Goal: Task Accomplishment & Management: Complete application form

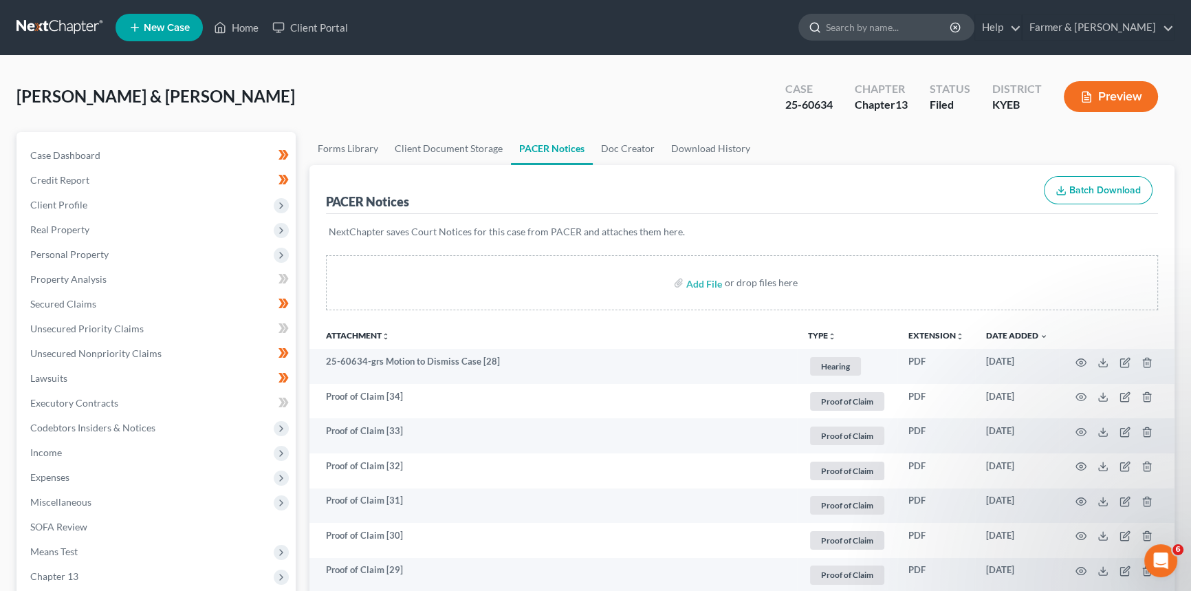
click at [935, 26] on input "search" at bounding box center [889, 26] width 126 height 25
type input "[PERSON_NAME]"
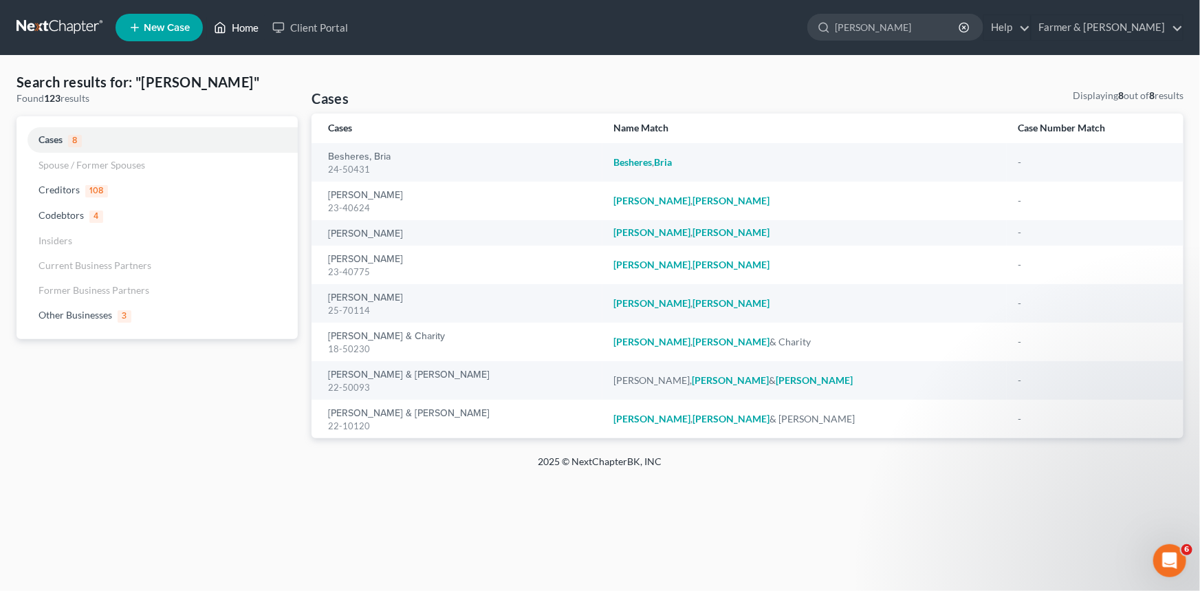
click at [232, 19] on link "Home" at bounding box center [236, 27] width 58 height 25
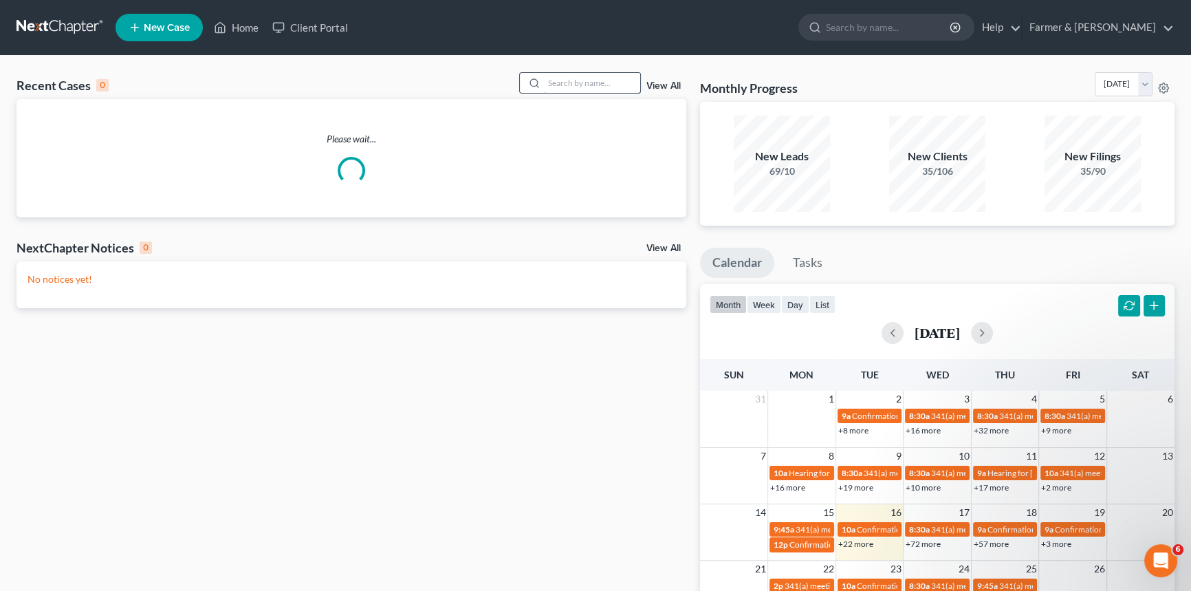
click at [586, 83] on input "search" at bounding box center [592, 83] width 96 height 20
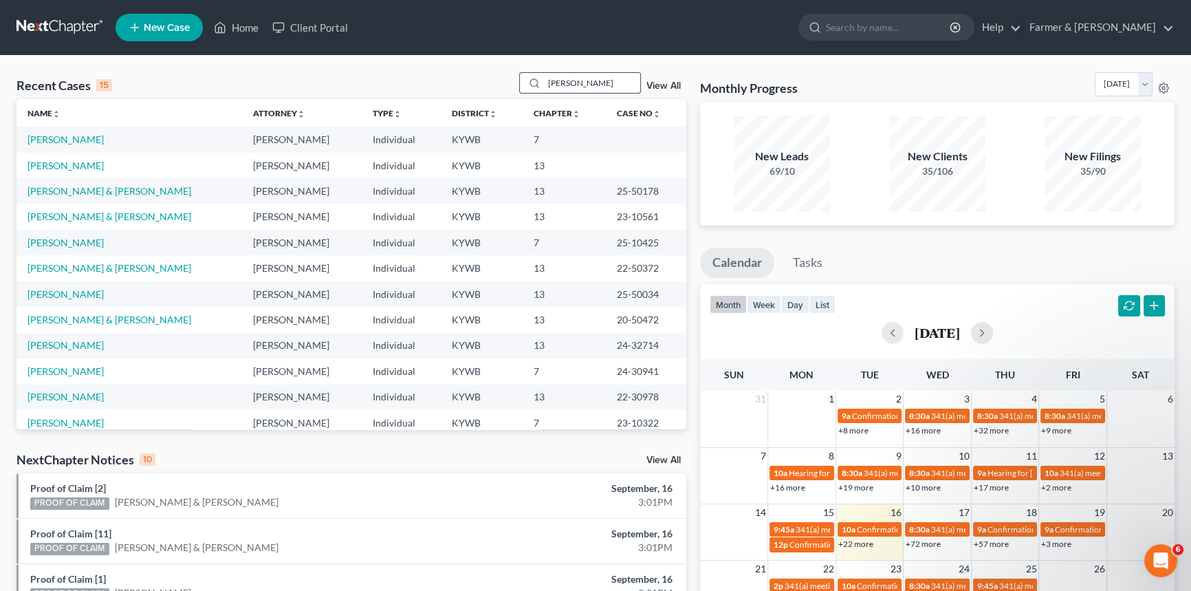
drag, startPoint x: 583, startPoint y: 82, endPoint x: 516, endPoint y: 74, distance: 67.2
click at [519, 74] on div "[PERSON_NAME]" at bounding box center [580, 82] width 122 height 21
click at [545, 80] on input "[PERSON_NAME]" at bounding box center [592, 83] width 96 height 20
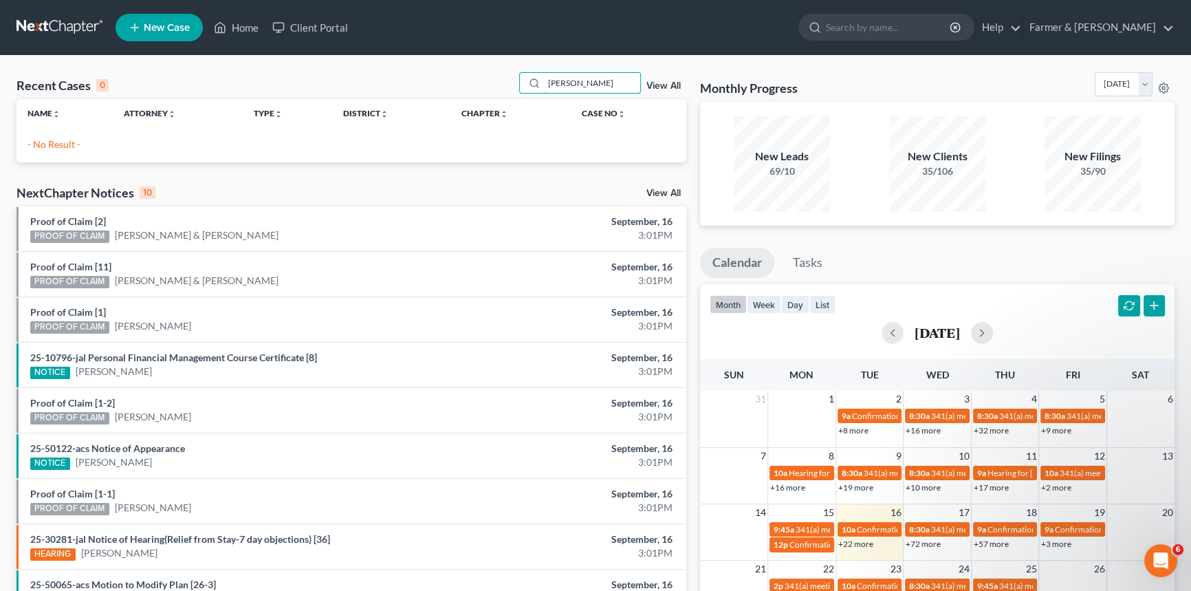
drag, startPoint x: 602, startPoint y: 84, endPoint x: 470, endPoint y: 83, distance: 132.7
click at [470, 83] on div "Recent Cases 0 [PERSON_NAME] View All" at bounding box center [352, 85] width 670 height 27
type input "[PERSON_NAME]"
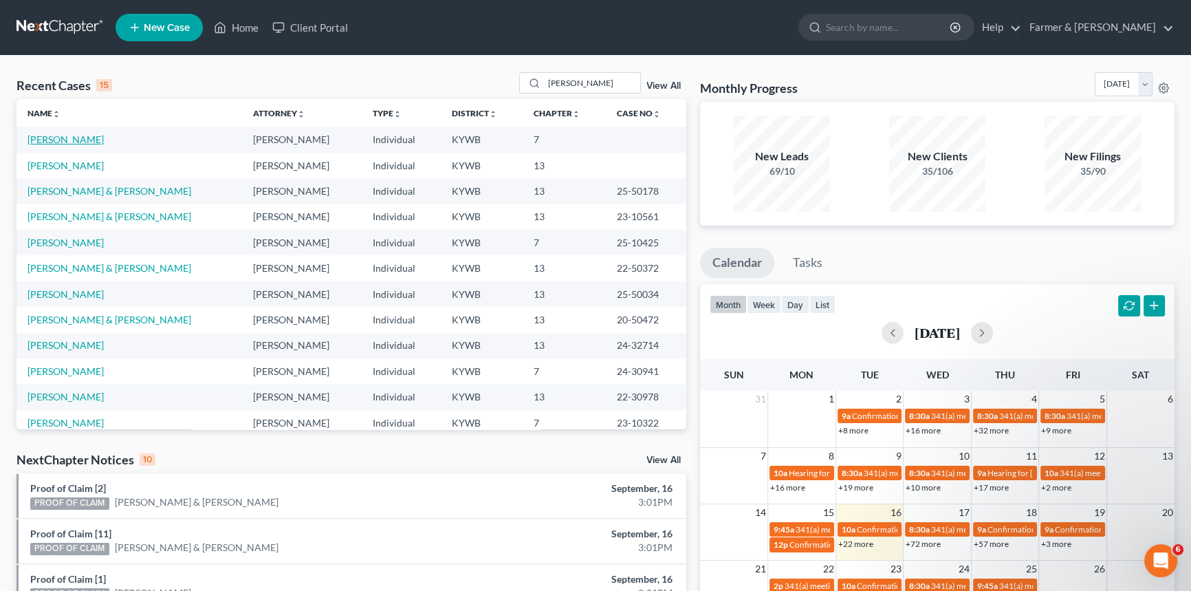
click at [68, 141] on link "[PERSON_NAME]" at bounding box center [66, 139] width 76 height 12
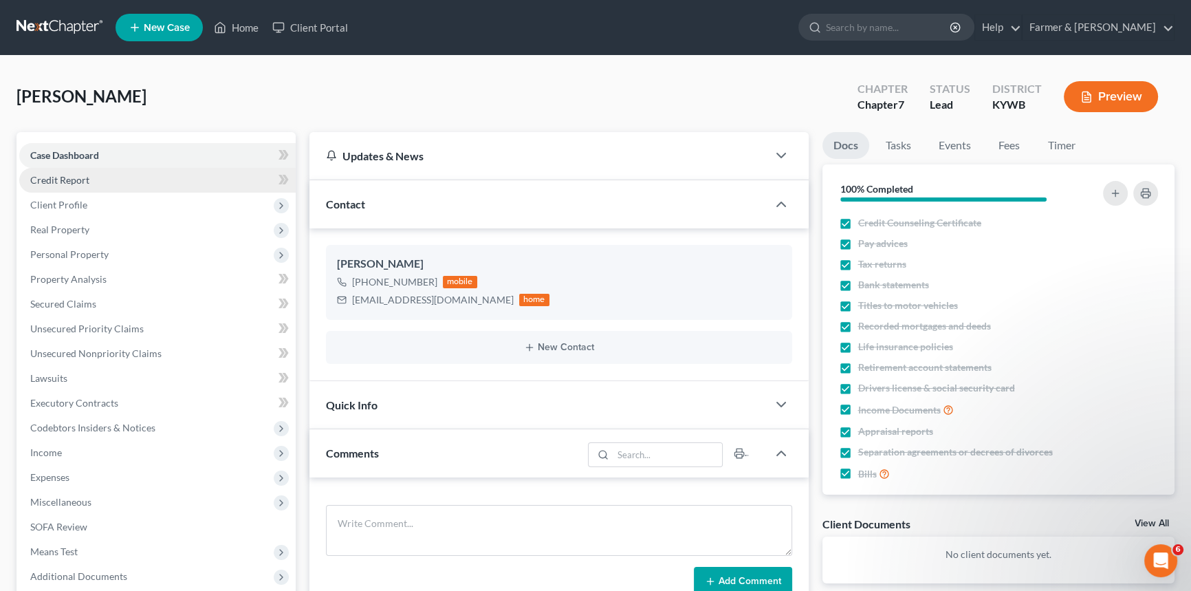
click at [59, 179] on span "Credit Report" at bounding box center [59, 180] width 59 height 12
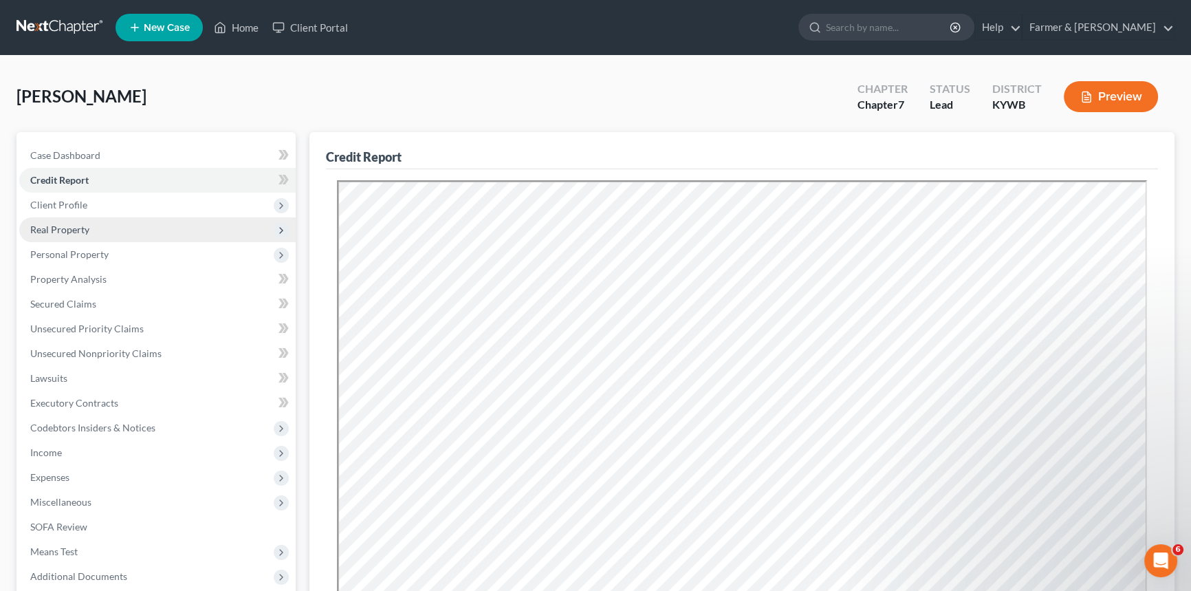
click at [127, 233] on span "Real Property" at bounding box center [157, 229] width 276 height 25
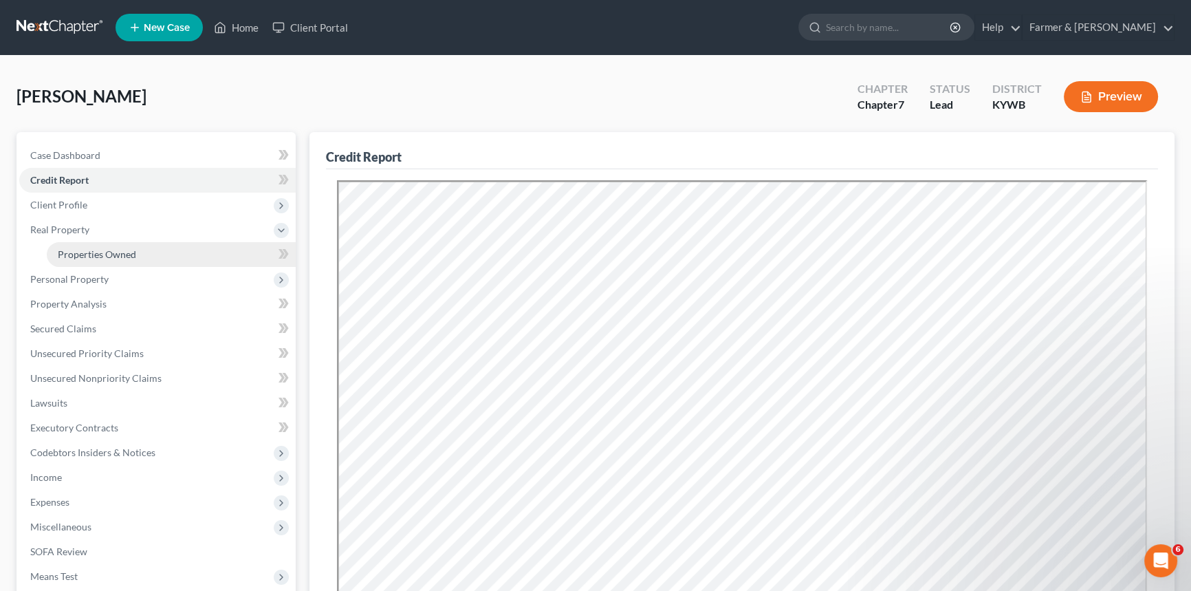
click at [125, 251] on span "Properties Owned" at bounding box center [97, 254] width 78 height 12
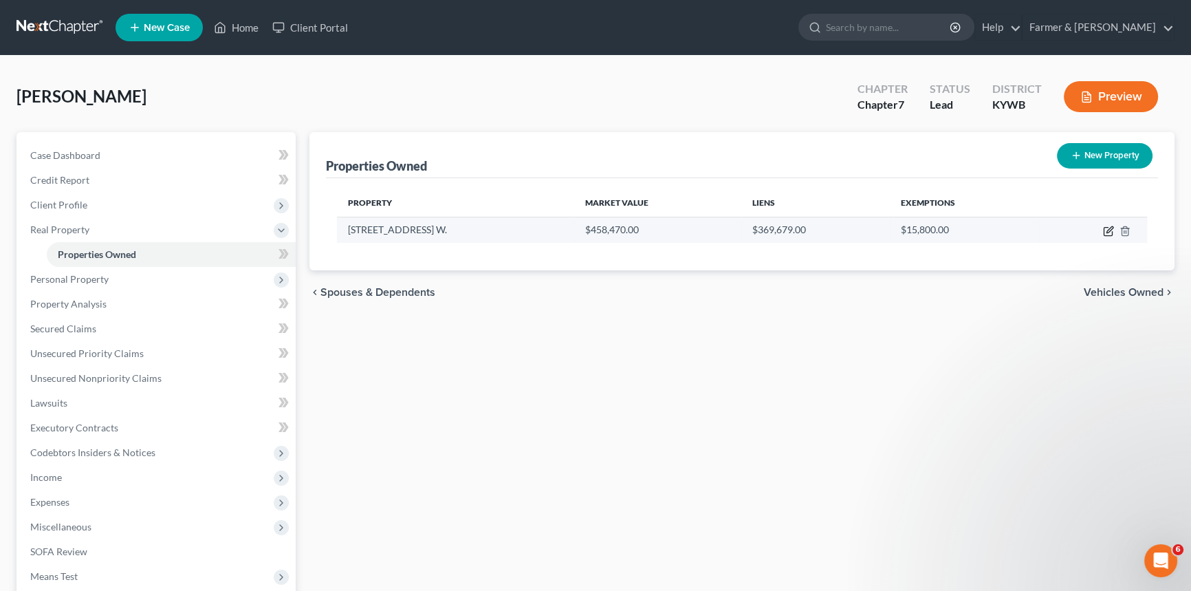
click at [1108, 232] on icon "button" at bounding box center [1108, 231] width 11 height 11
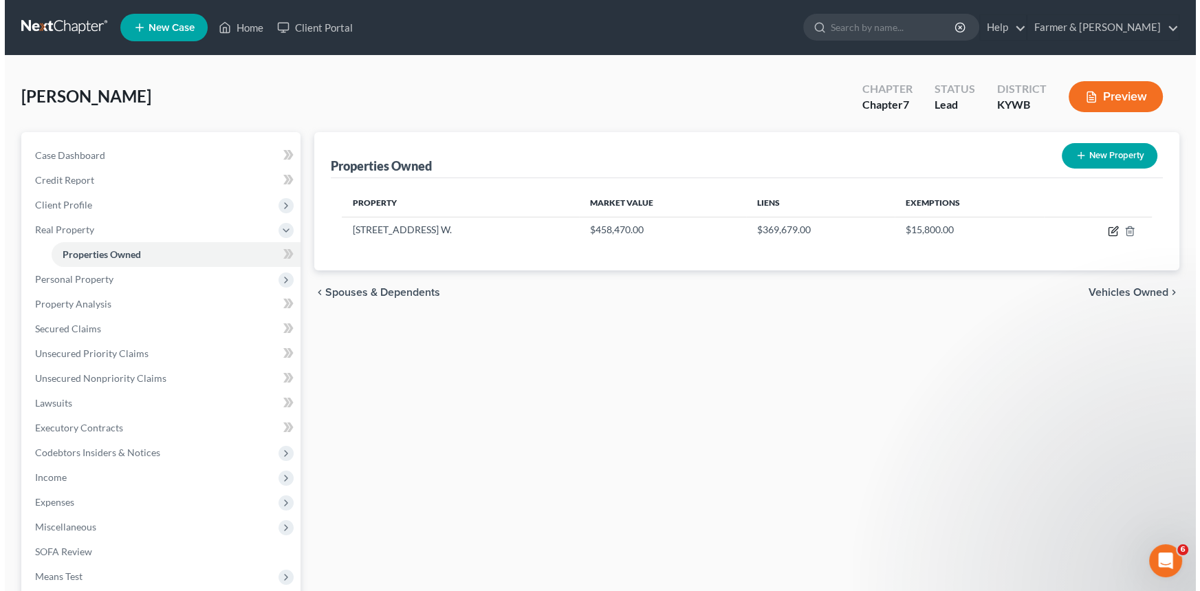
select select "29"
select select "3"
select select "1"
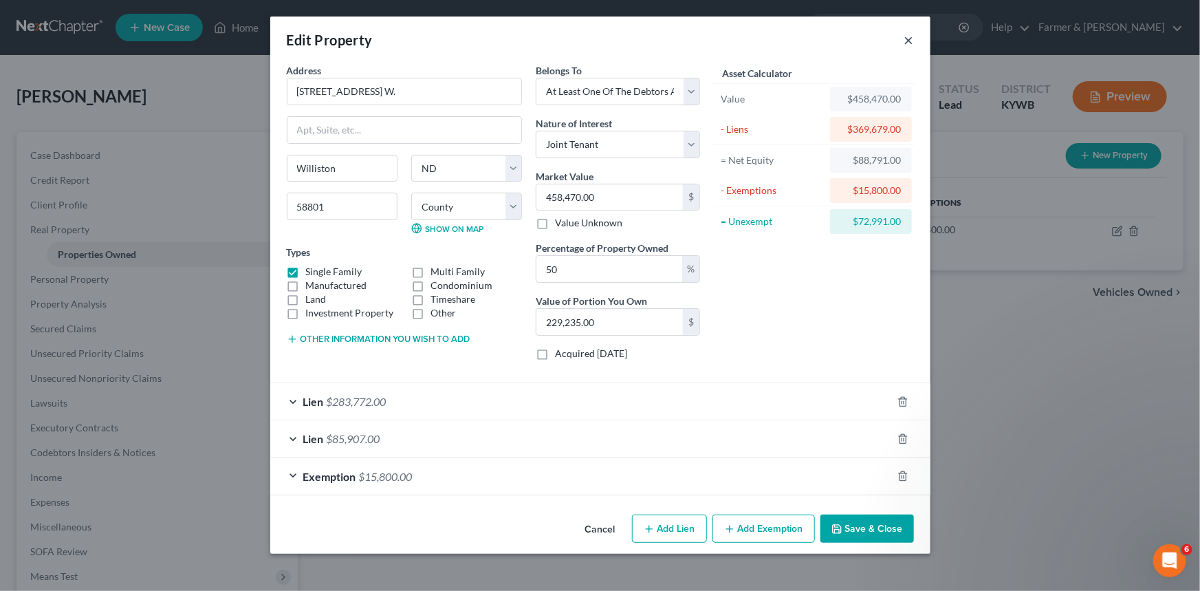
drag, startPoint x: 909, startPoint y: 41, endPoint x: 667, endPoint y: 42, distance: 242.1
click at [667, 42] on div "Edit Property ×" at bounding box center [600, 40] width 660 height 47
click at [910, 38] on button "×" at bounding box center [909, 40] width 10 height 17
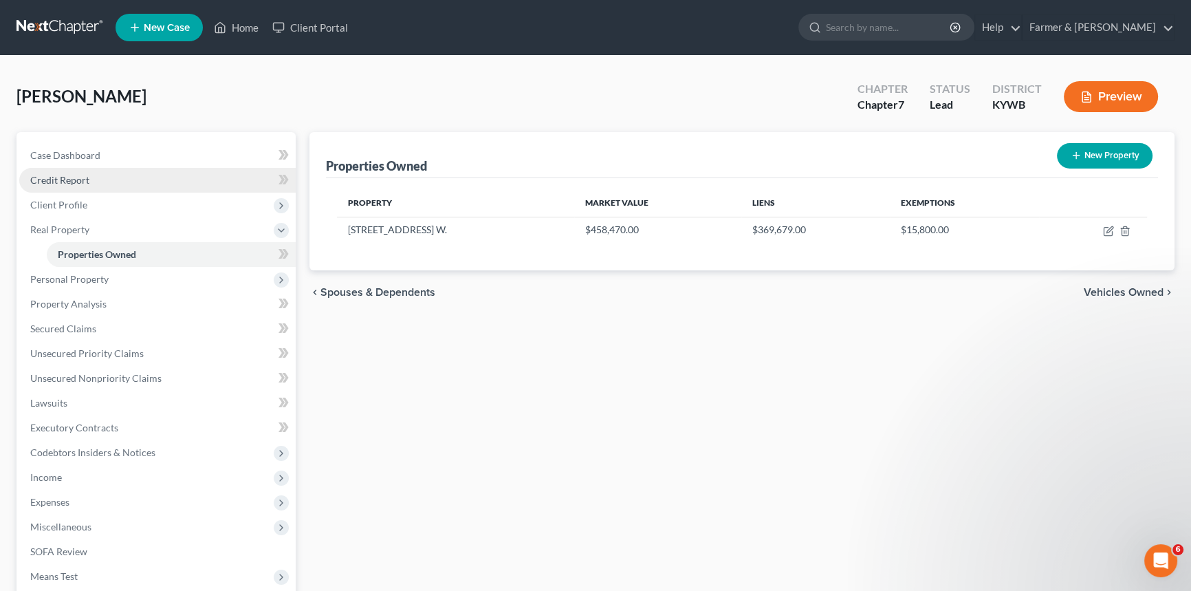
click at [62, 179] on span "Credit Report" at bounding box center [59, 180] width 59 height 12
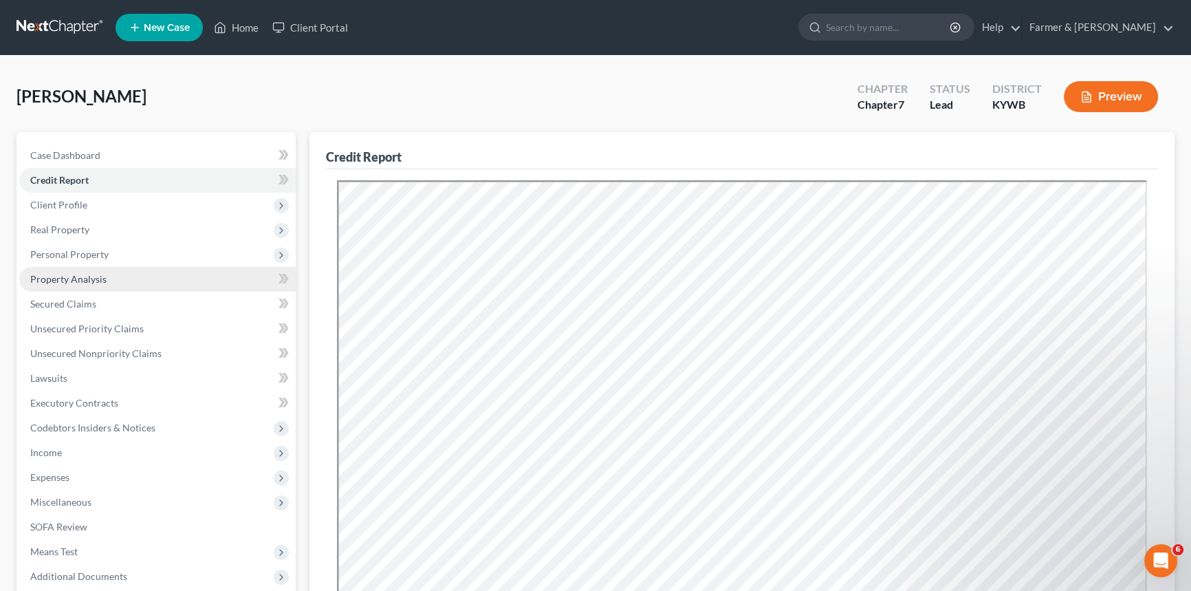
click at [72, 282] on span "Property Analysis" at bounding box center [68, 279] width 76 height 12
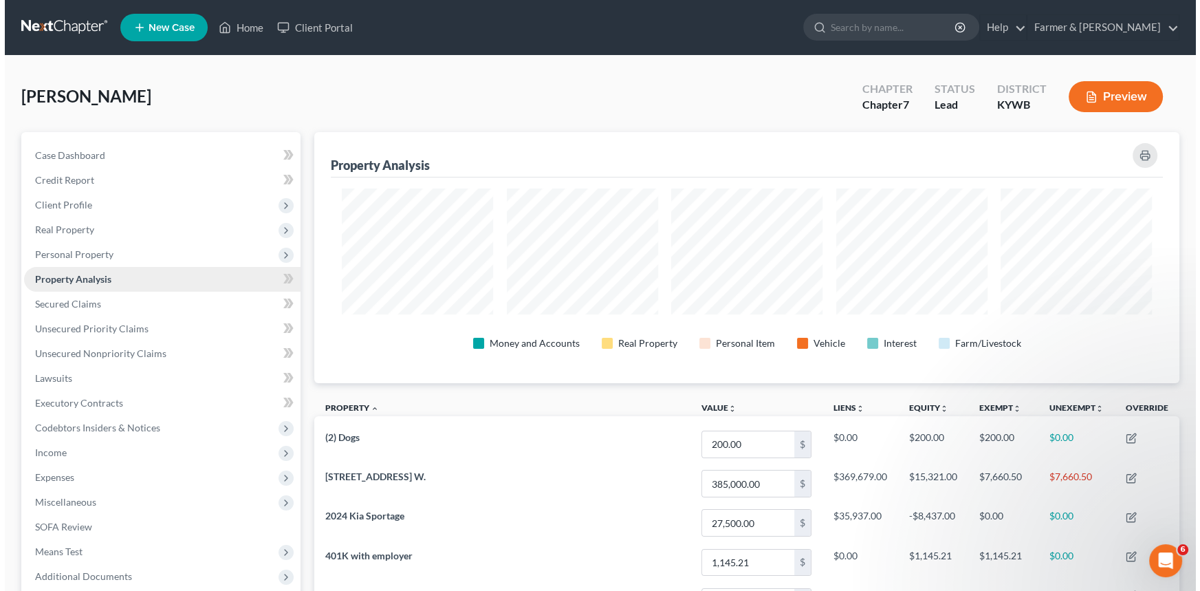
scroll to position [251, 864]
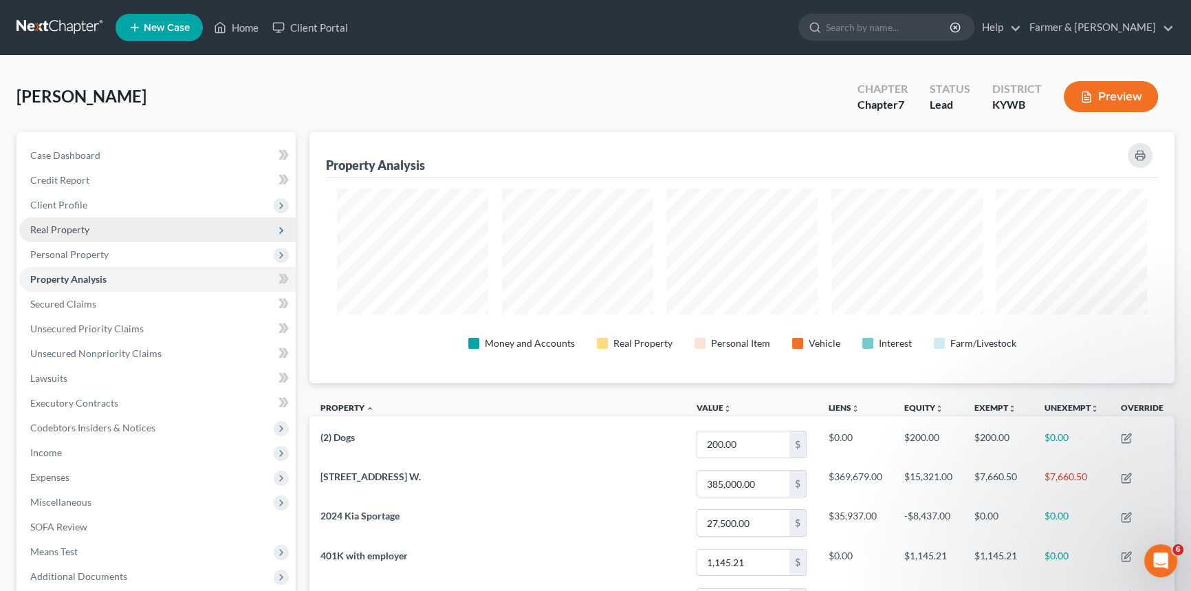
click at [120, 231] on span "Real Property" at bounding box center [157, 229] width 276 height 25
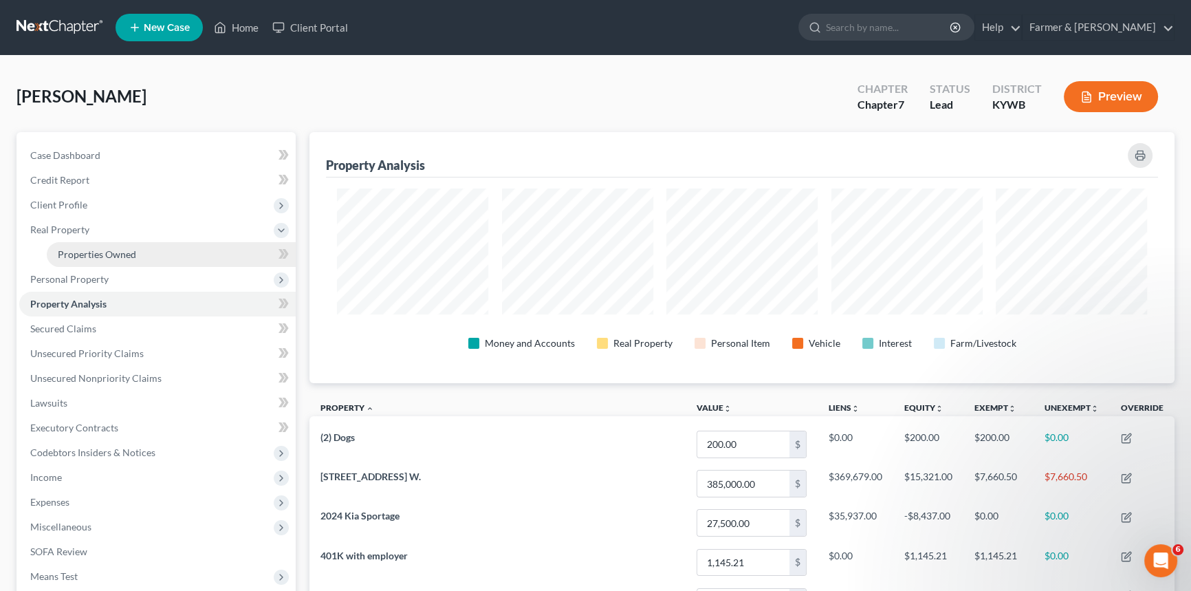
click at [134, 258] on span "Properties Owned" at bounding box center [97, 254] width 78 height 12
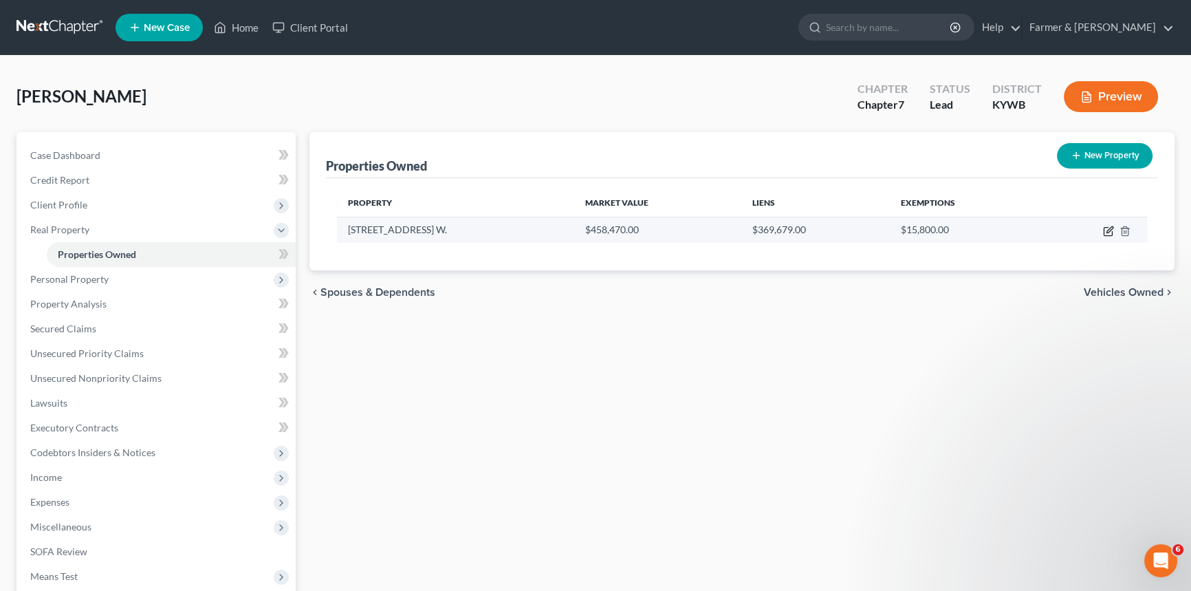
click at [1113, 226] on icon "button" at bounding box center [1110, 229] width 6 height 6
select select "29"
select select "52"
select select "3"
select select "1"
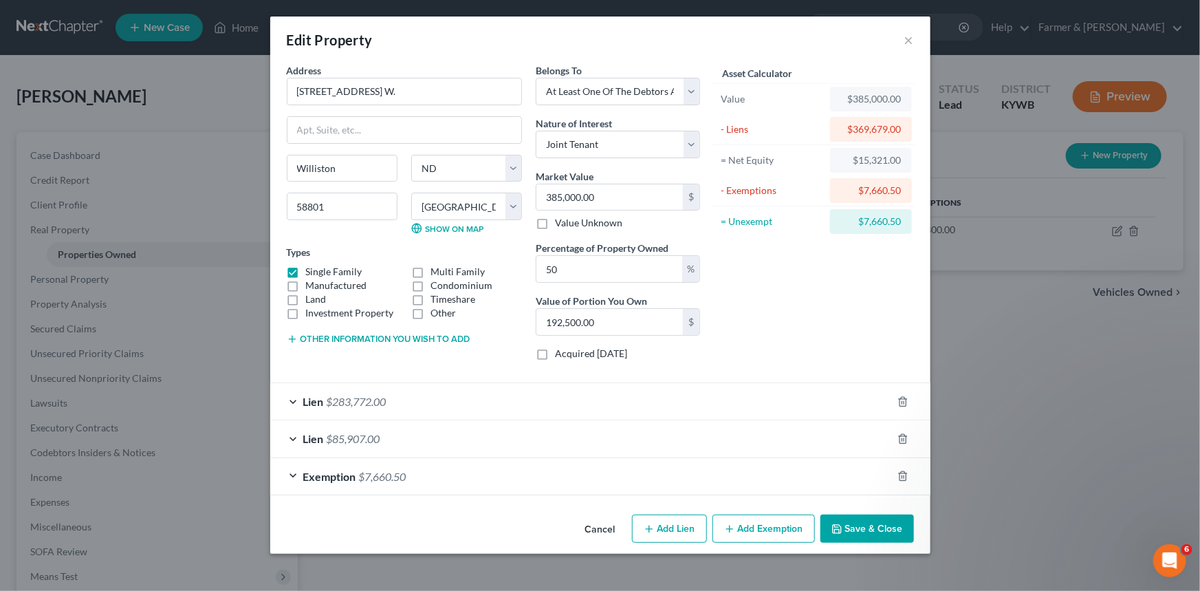
click at [303, 336] on button "Other information you wish to add" at bounding box center [379, 339] width 184 height 11
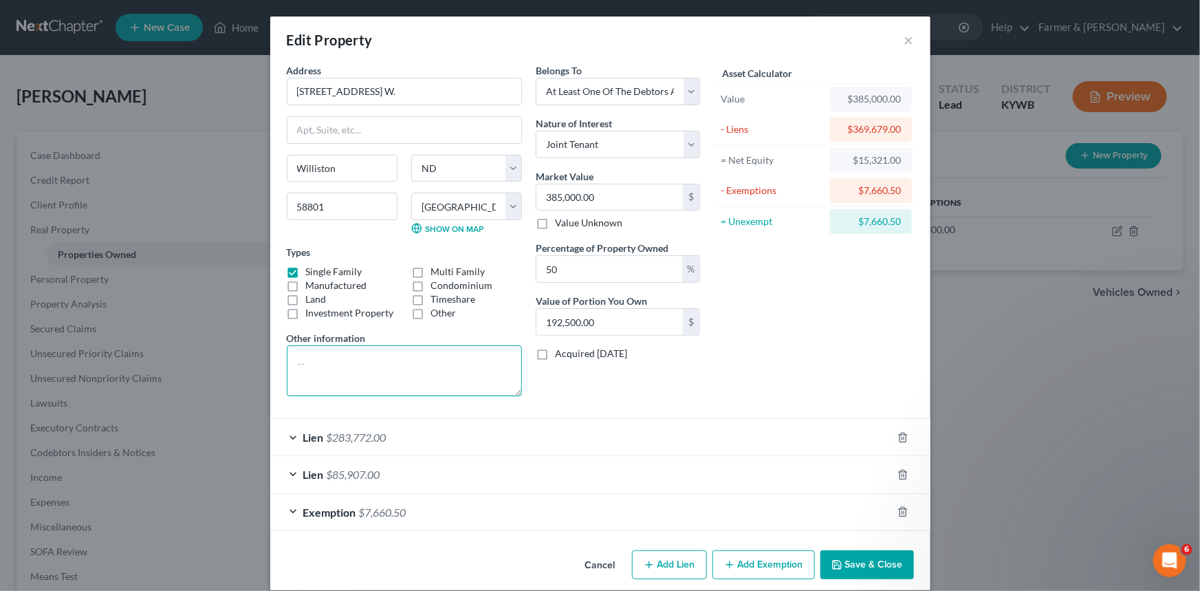
click at [303, 358] on textarea at bounding box center [404, 370] width 235 height 51
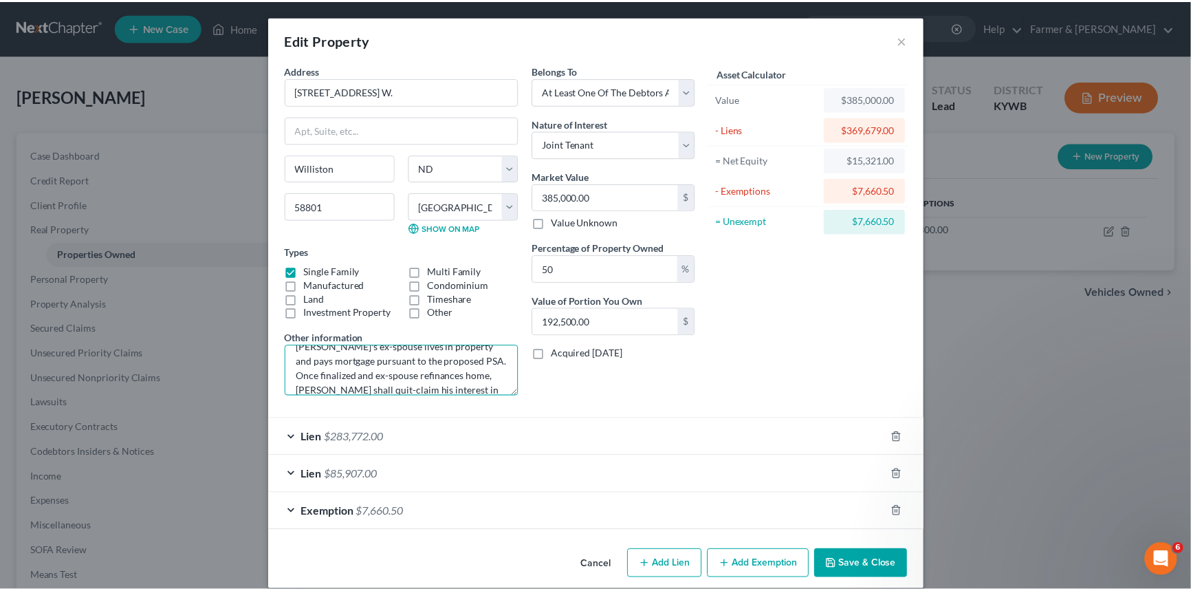
scroll to position [11, 0]
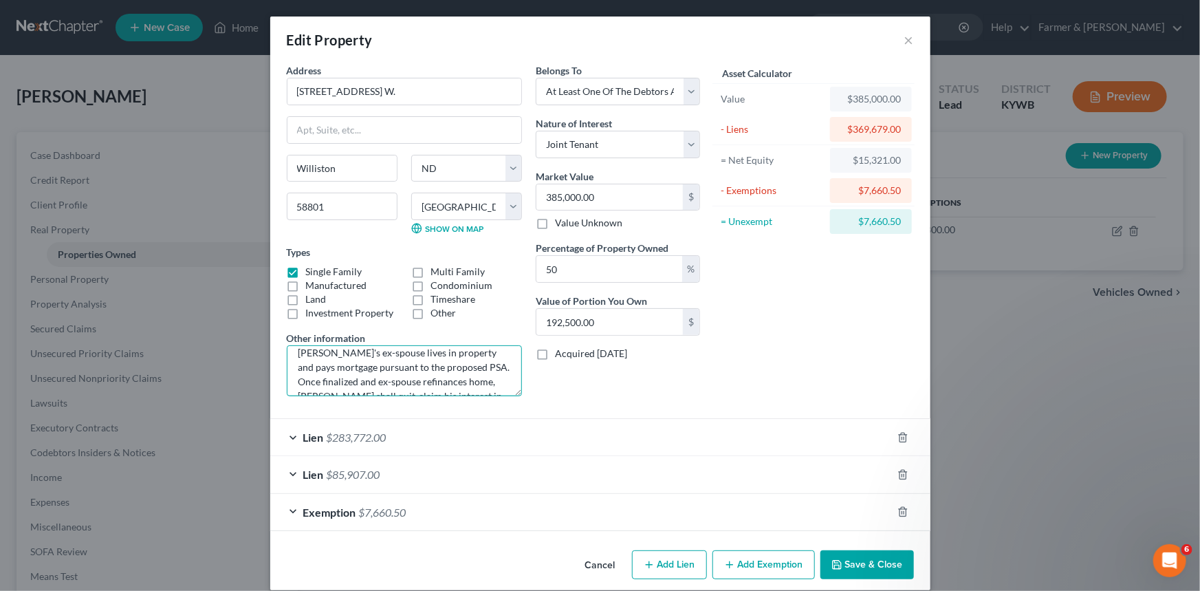
type textarea "[PERSON_NAME]'s ex-spouse lives in property and pays mortgage pursuant to the p…"
click at [850, 559] on button "Save & Close" at bounding box center [867, 564] width 94 height 29
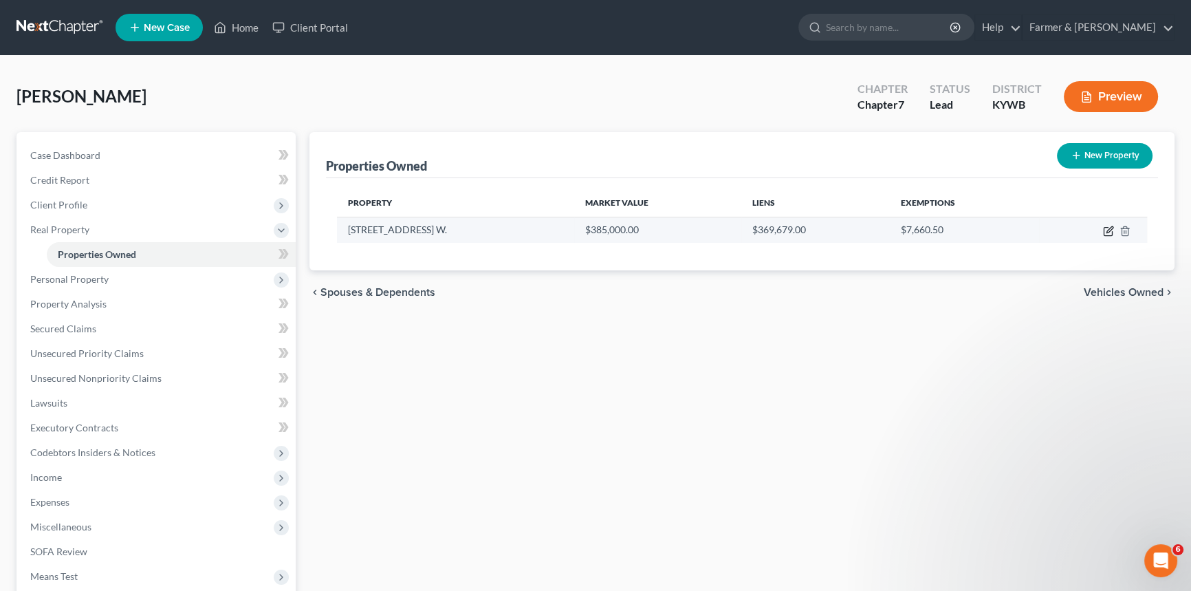
click at [1107, 230] on icon "button" at bounding box center [1110, 229] width 6 height 6
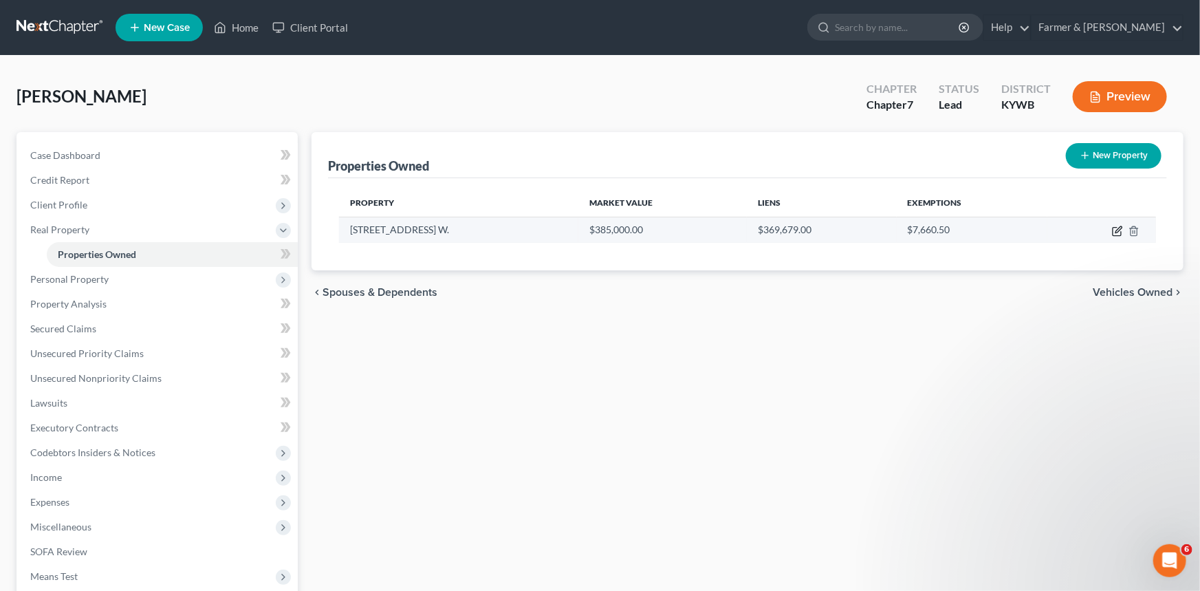
select select "29"
select select "52"
select select "3"
select select "1"
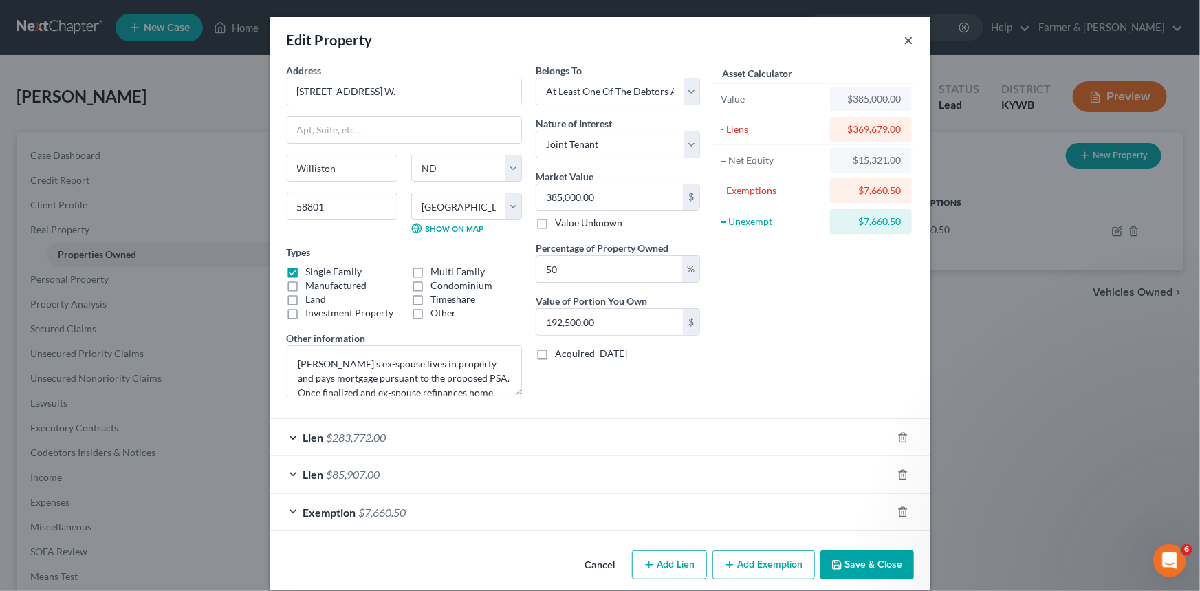
drag, startPoint x: 904, startPoint y: 40, endPoint x: 683, endPoint y: 298, distance: 339.5
click at [904, 39] on button "×" at bounding box center [909, 40] width 10 height 17
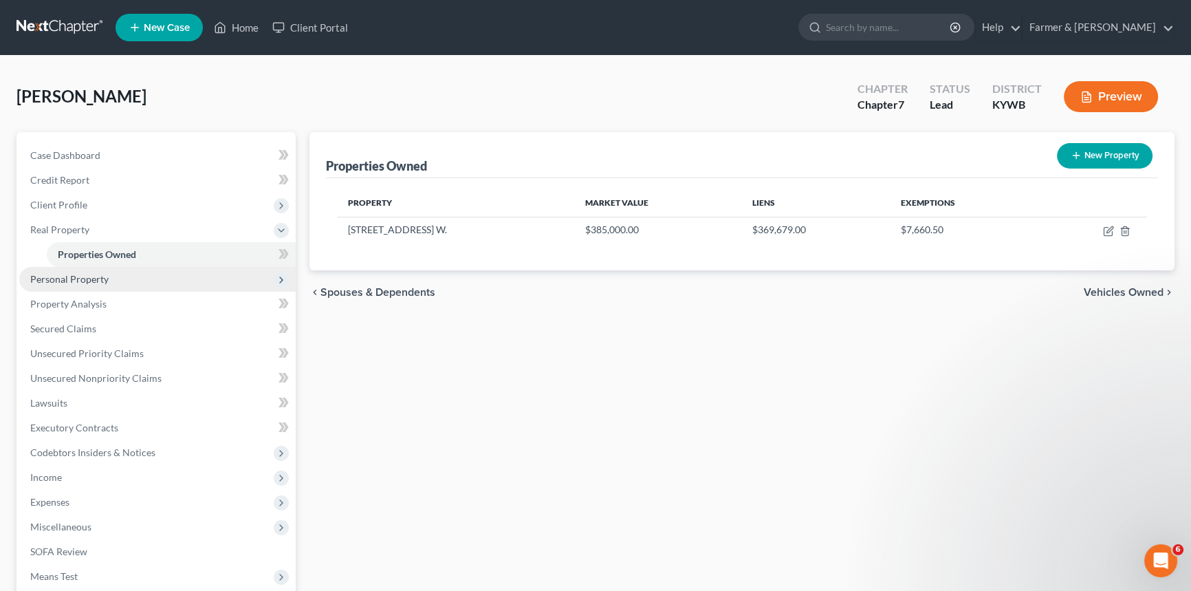
click at [51, 273] on span "Personal Property" at bounding box center [69, 279] width 78 height 12
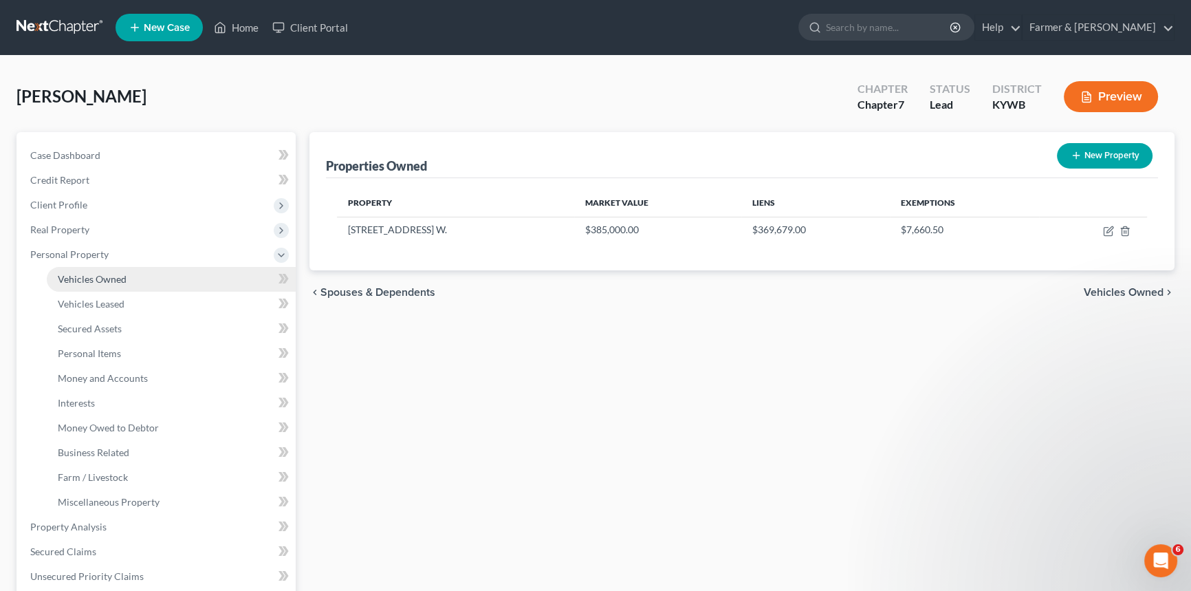
click at [81, 279] on span "Vehicles Owned" at bounding box center [92, 279] width 69 height 12
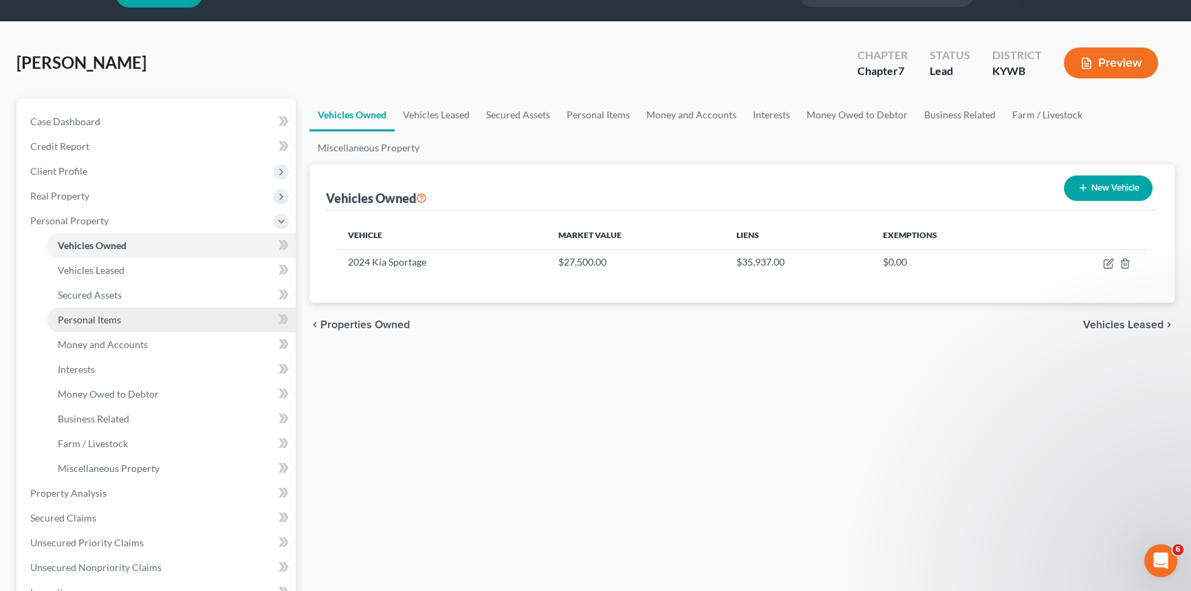
scroll to position [62, 0]
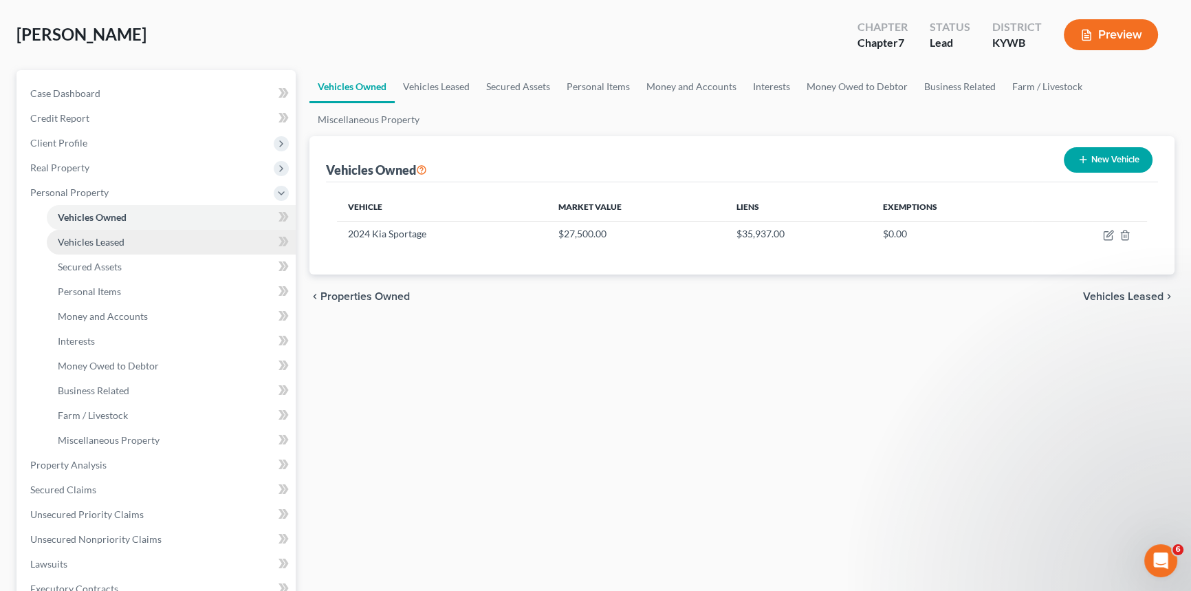
click at [125, 242] on link "Vehicles Leased" at bounding box center [171, 242] width 249 height 25
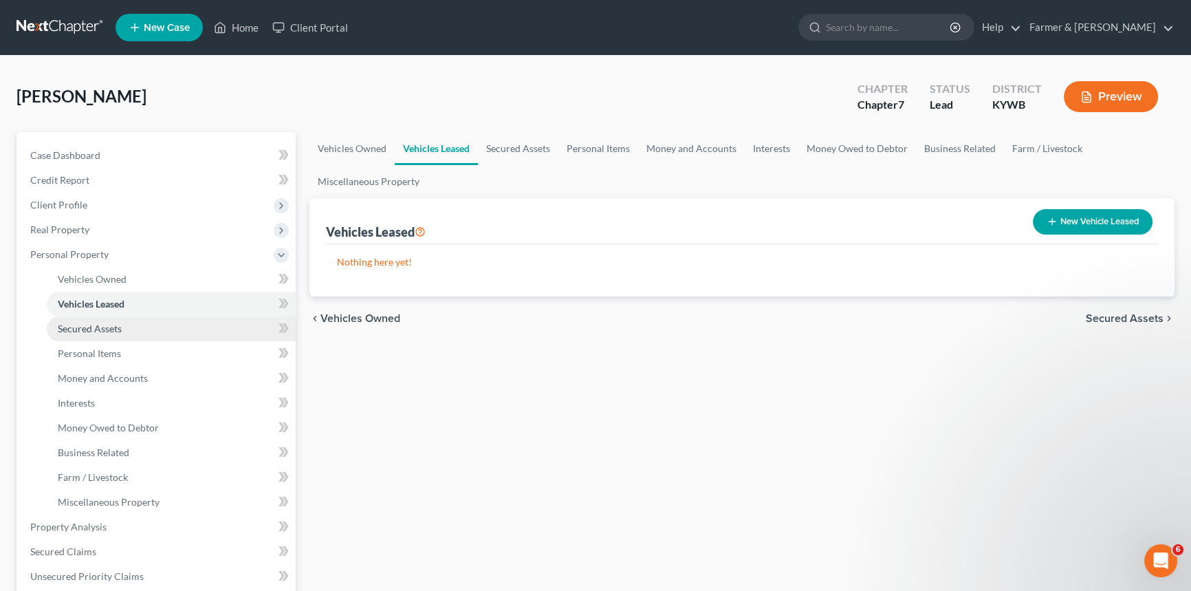
click at [104, 335] on link "Secured Assets" at bounding box center [171, 328] width 249 height 25
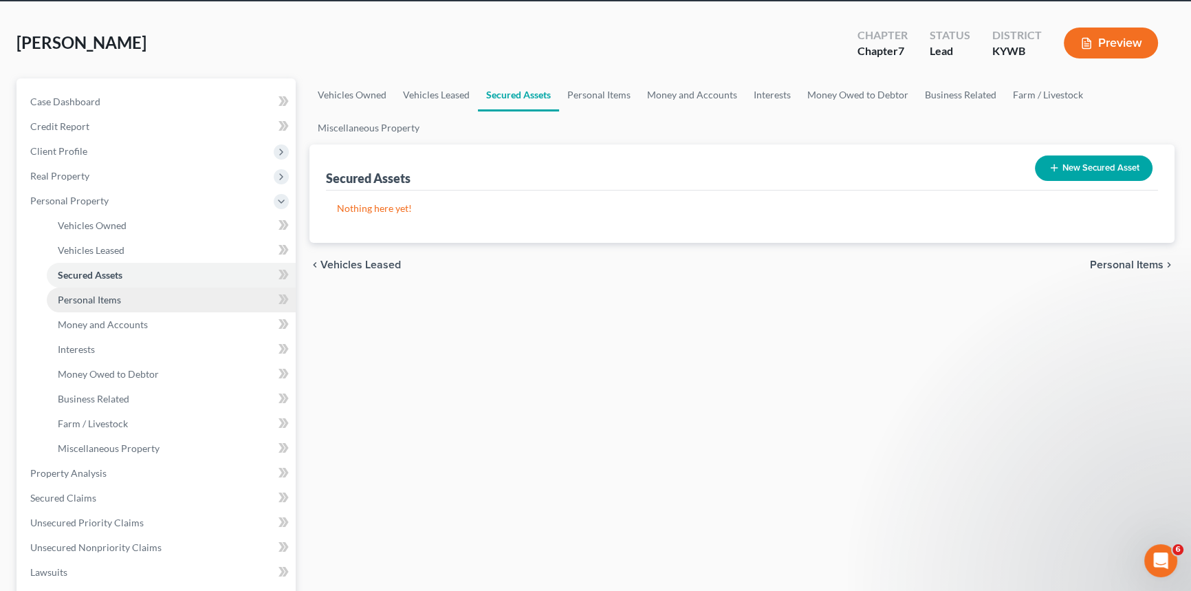
scroll to position [124, 0]
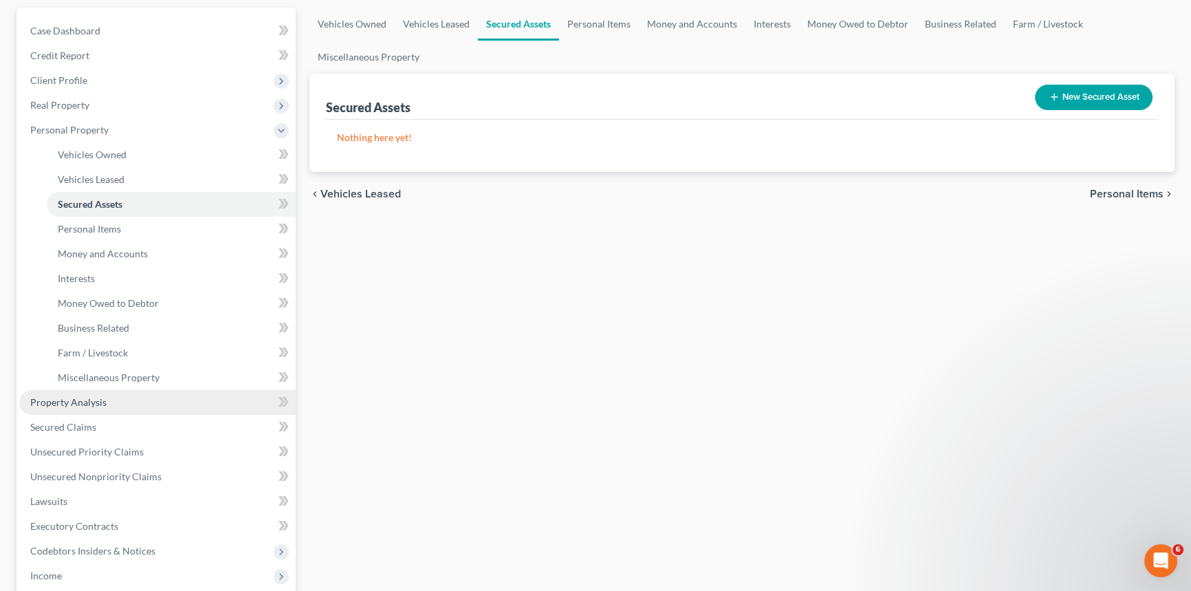
click at [51, 398] on span "Property Analysis" at bounding box center [68, 402] width 76 height 12
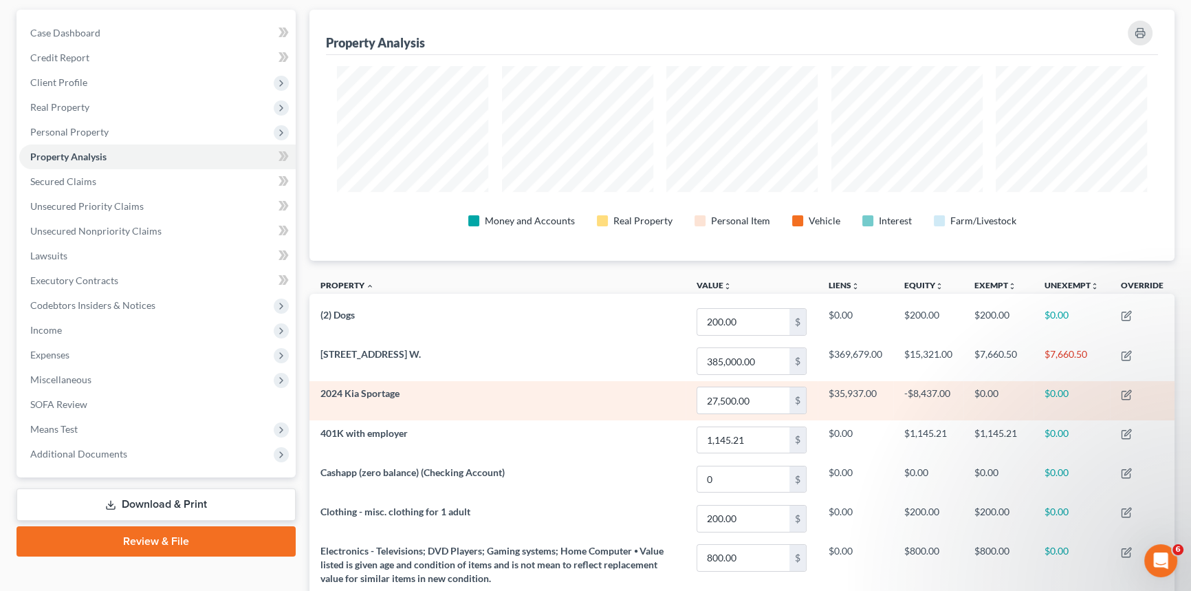
scroll to position [124, 0]
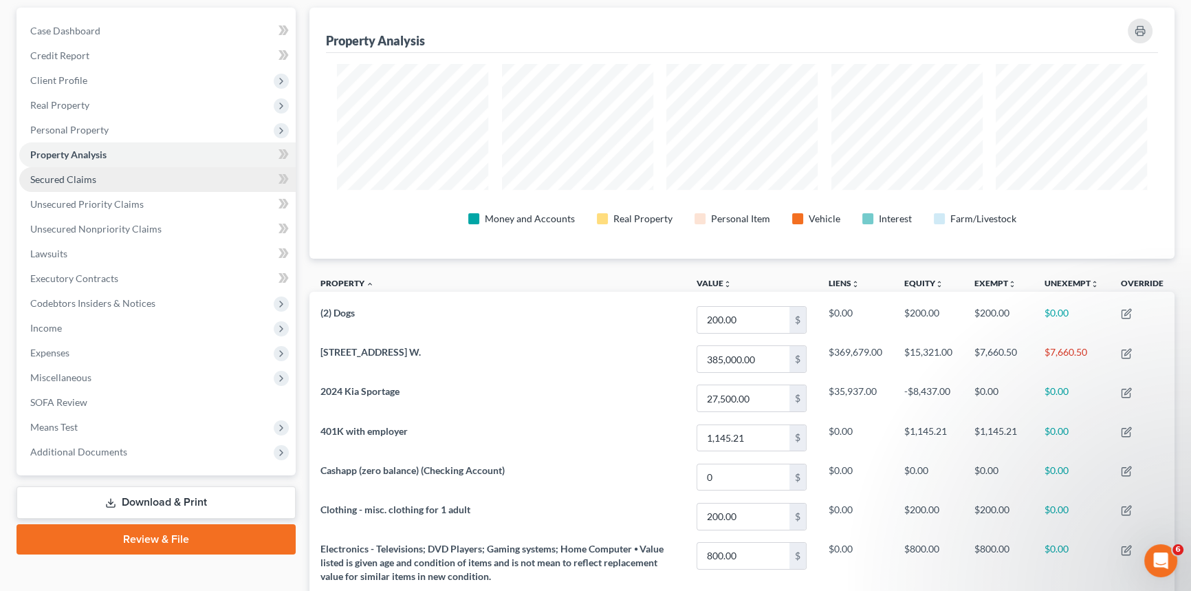
click at [91, 180] on span "Secured Claims" at bounding box center [63, 179] width 66 height 12
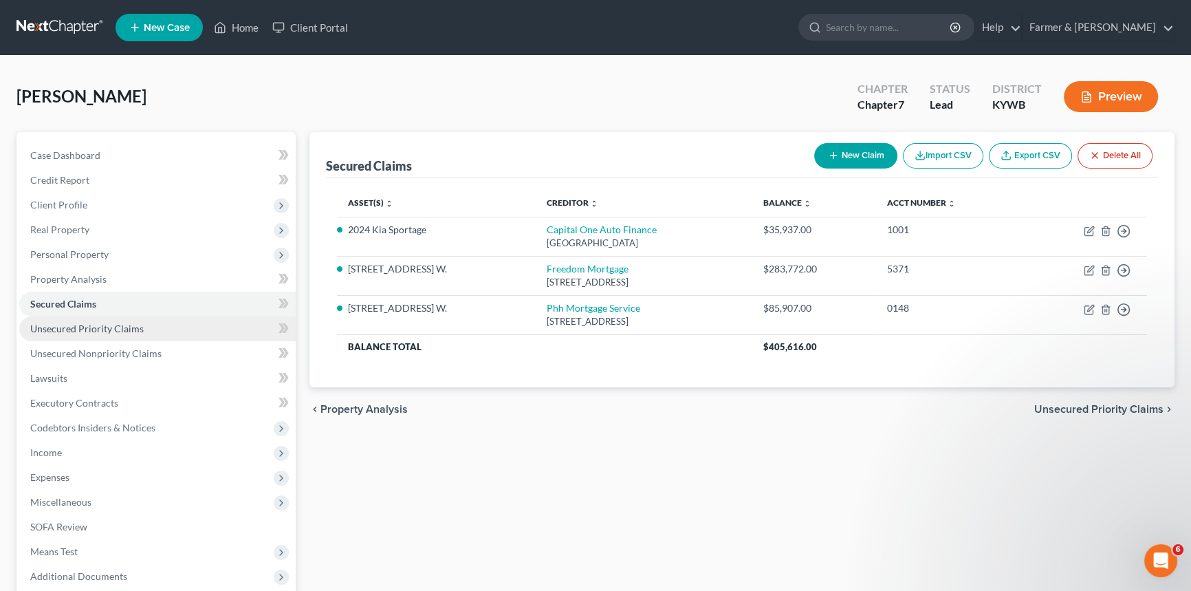
click at [97, 323] on span "Unsecured Priority Claims" at bounding box center [86, 329] width 113 height 12
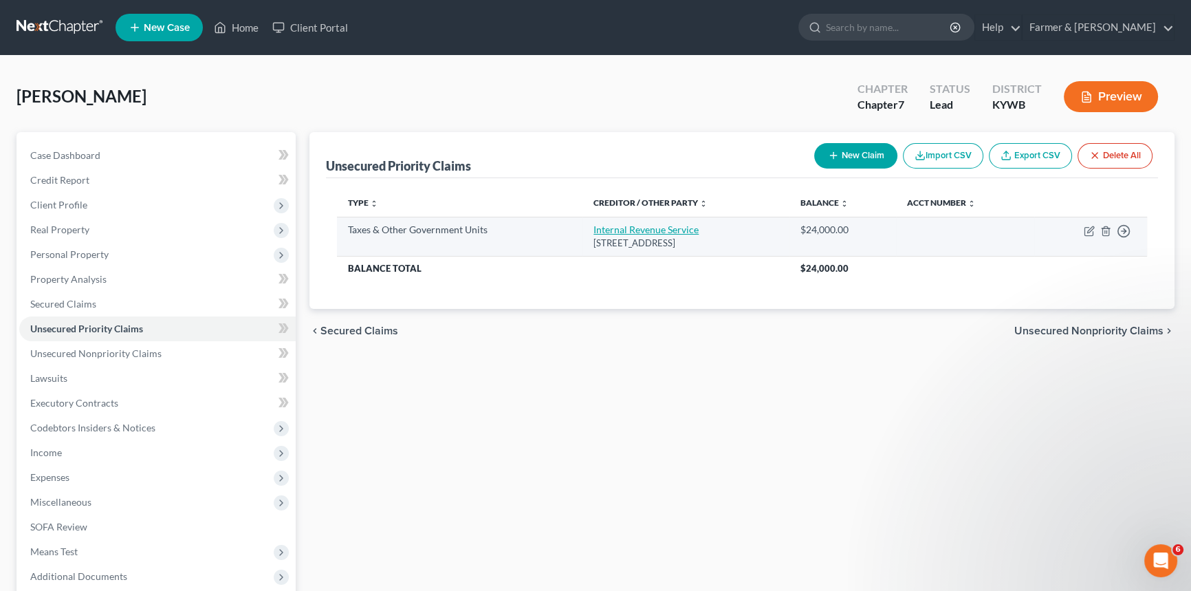
click at [624, 231] on link "Internal Revenue Service" at bounding box center [646, 230] width 105 height 12
select select "0"
select select "39"
select select "0"
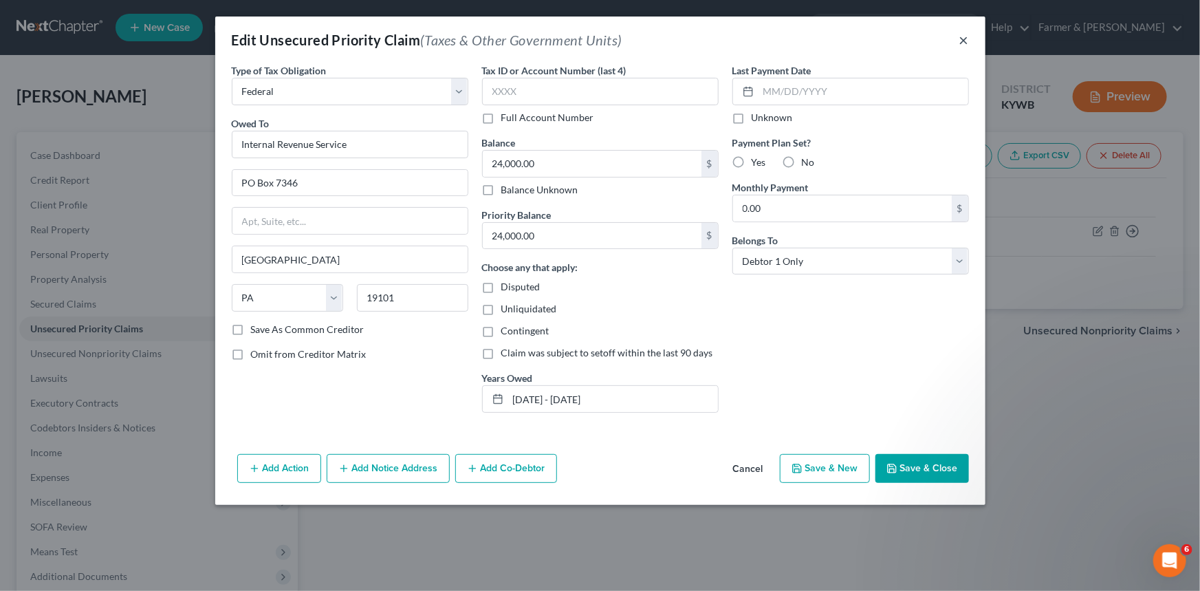
click at [965, 42] on button "×" at bounding box center [964, 40] width 10 height 17
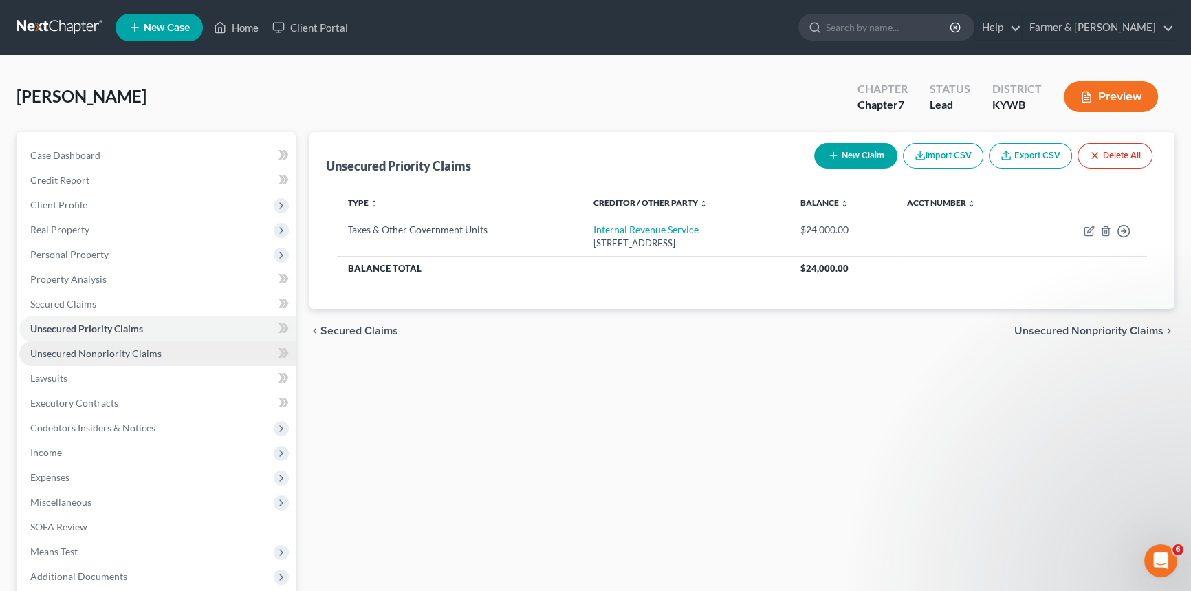
click at [89, 353] on span "Unsecured Nonpriority Claims" at bounding box center [95, 353] width 131 height 12
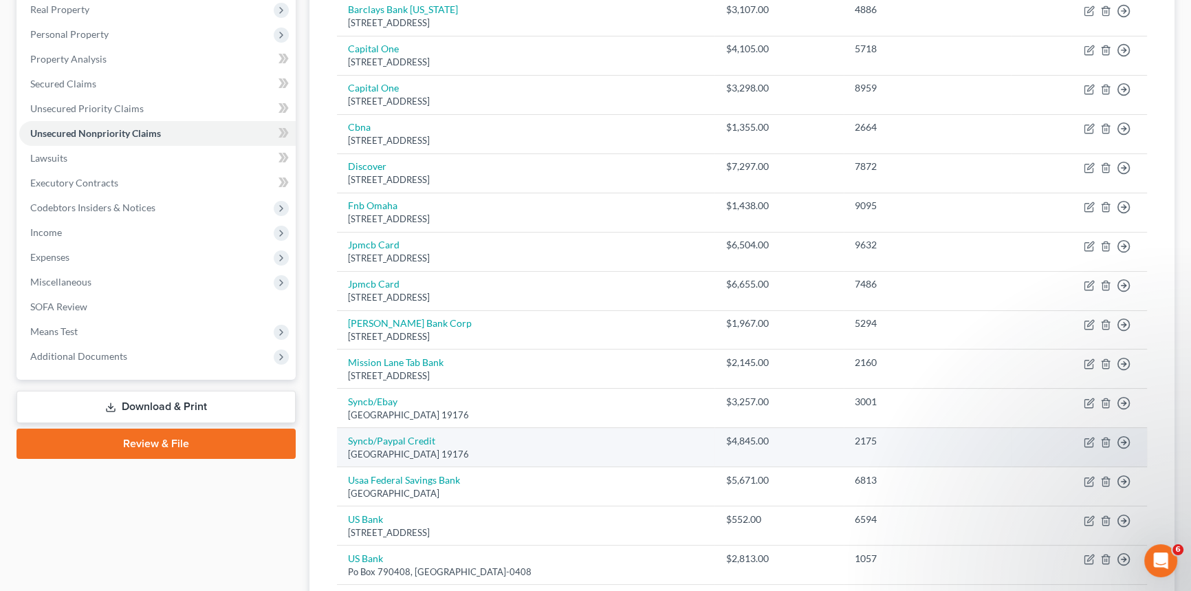
scroll to position [124, 0]
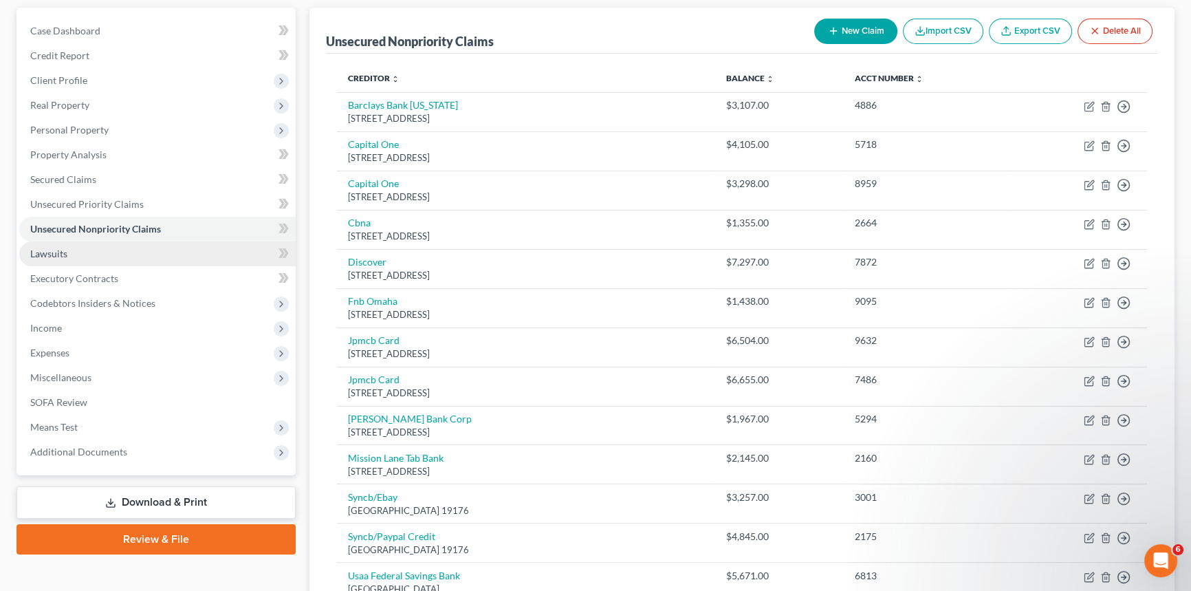
click at [61, 262] on link "Lawsuits" at bounding box center [157, 253] width 276 height 25
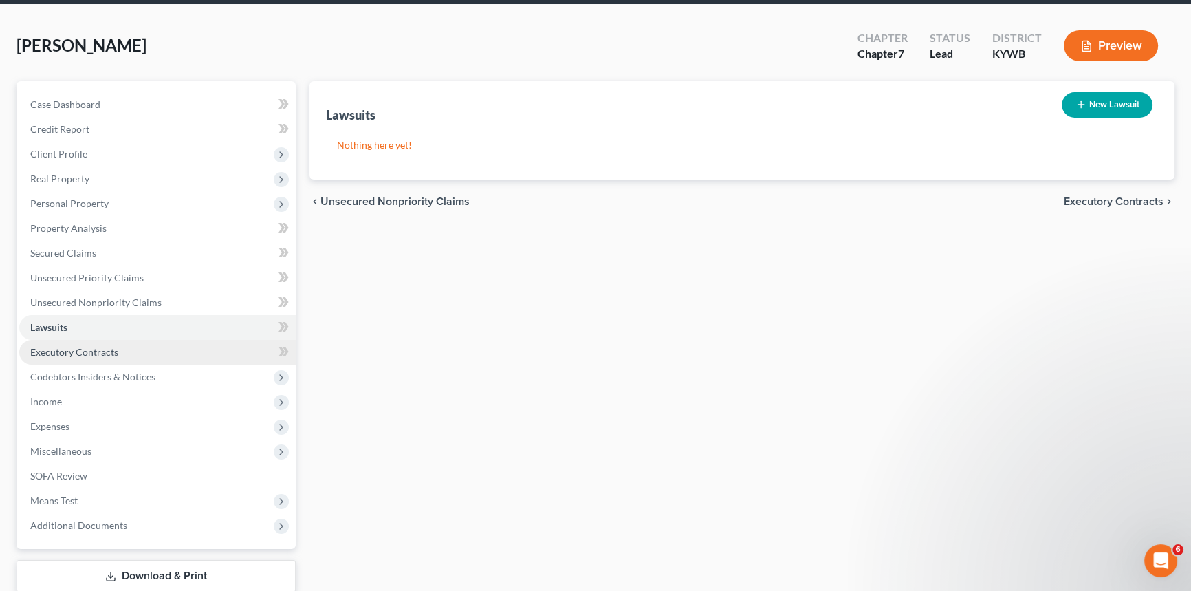
scroll to position [138, 0]
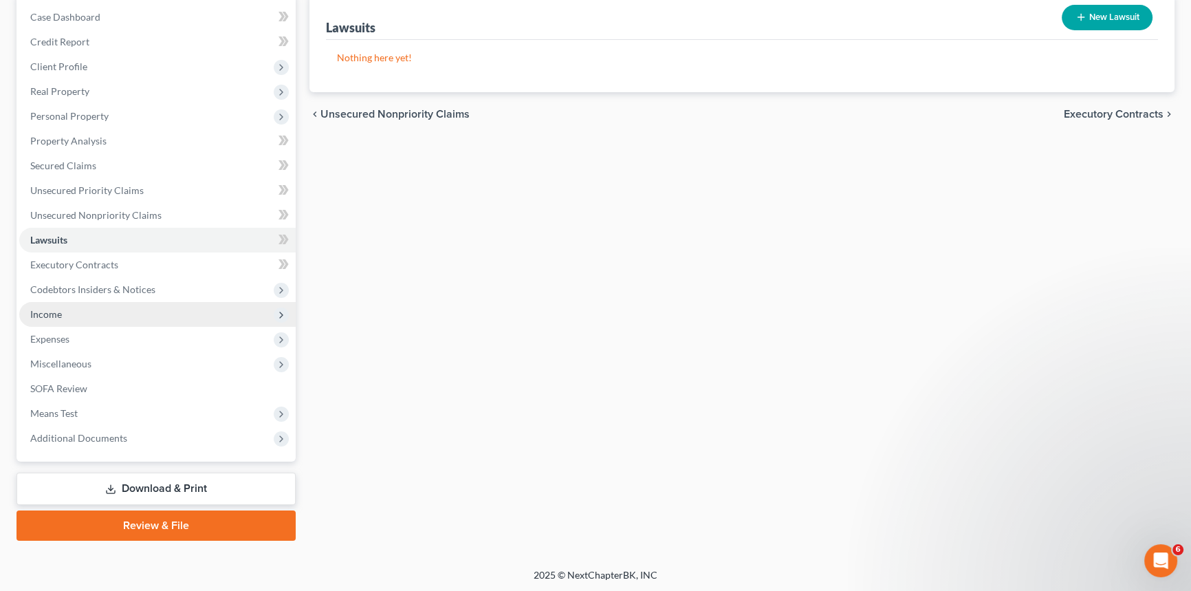
click at [98, 318] on span "Income" at bounding box center [157, 314] width 276 height 25
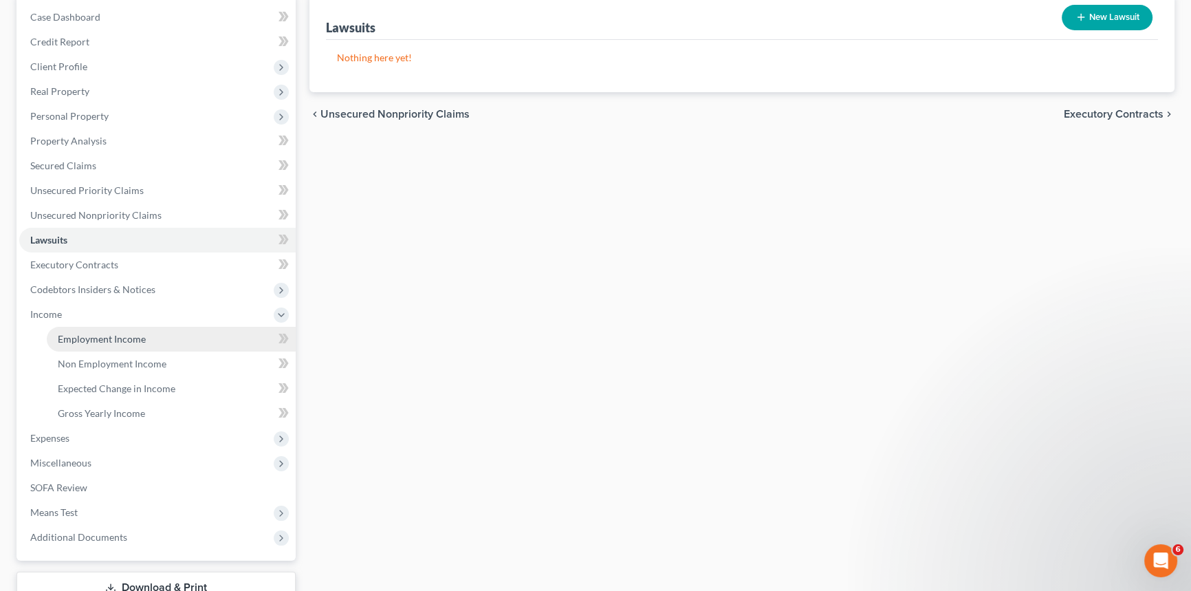
click at [87, 336] on span "Employment Income" at bounding box center [102, 339] width 88 height 12
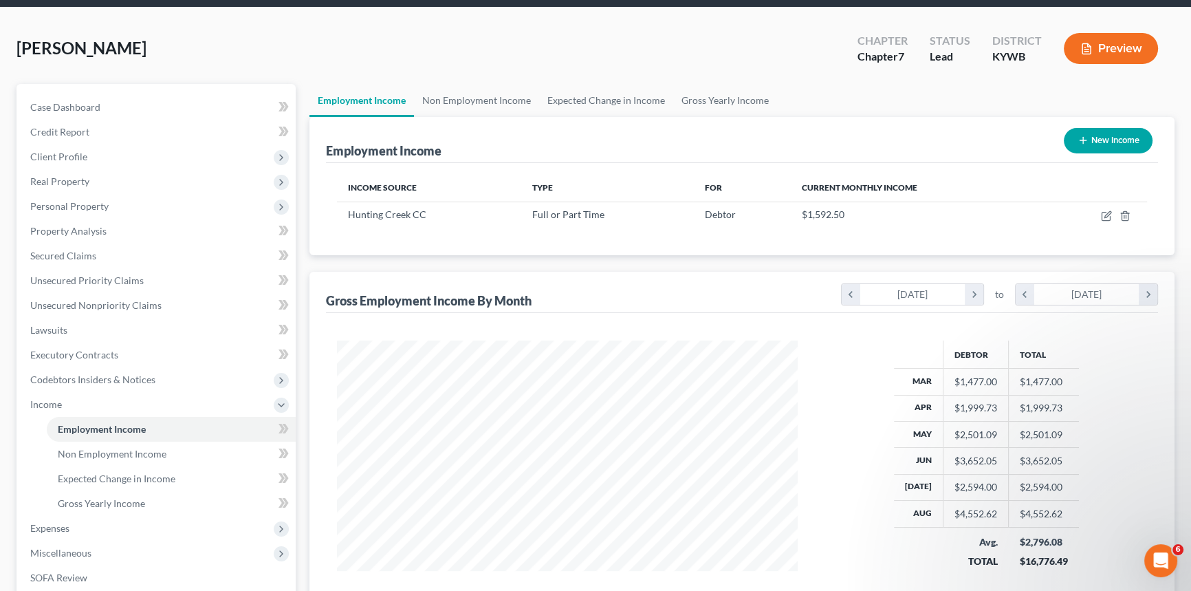
scroll to position [124, 0]
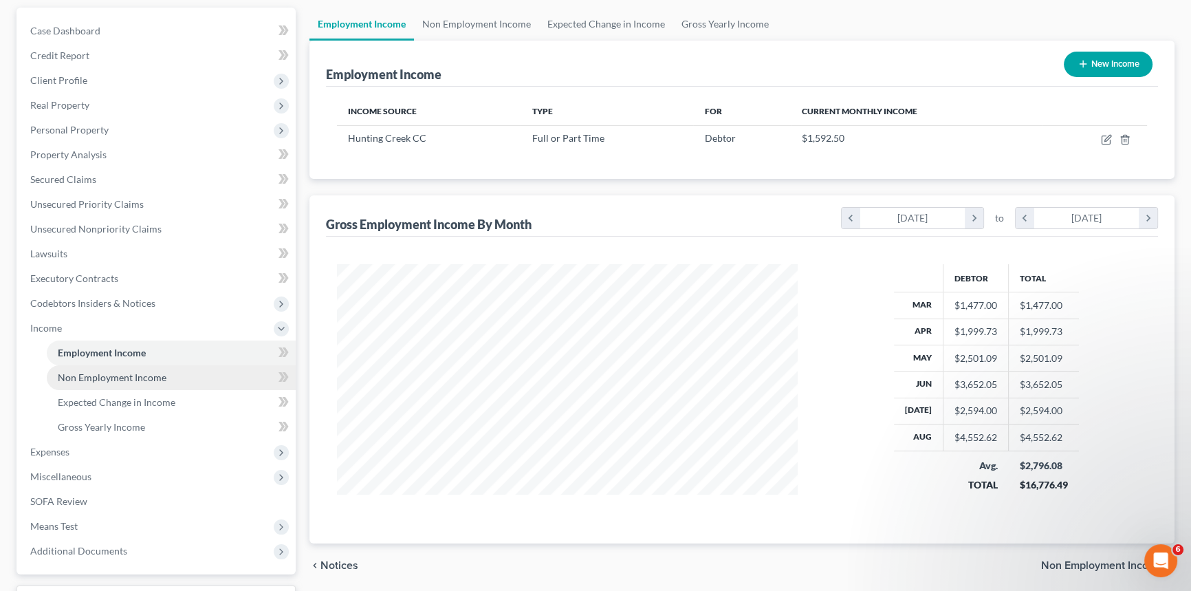
click at [136, 375] on span "Non Employment Income" at bounding box center [112, 377] width 109 height 12
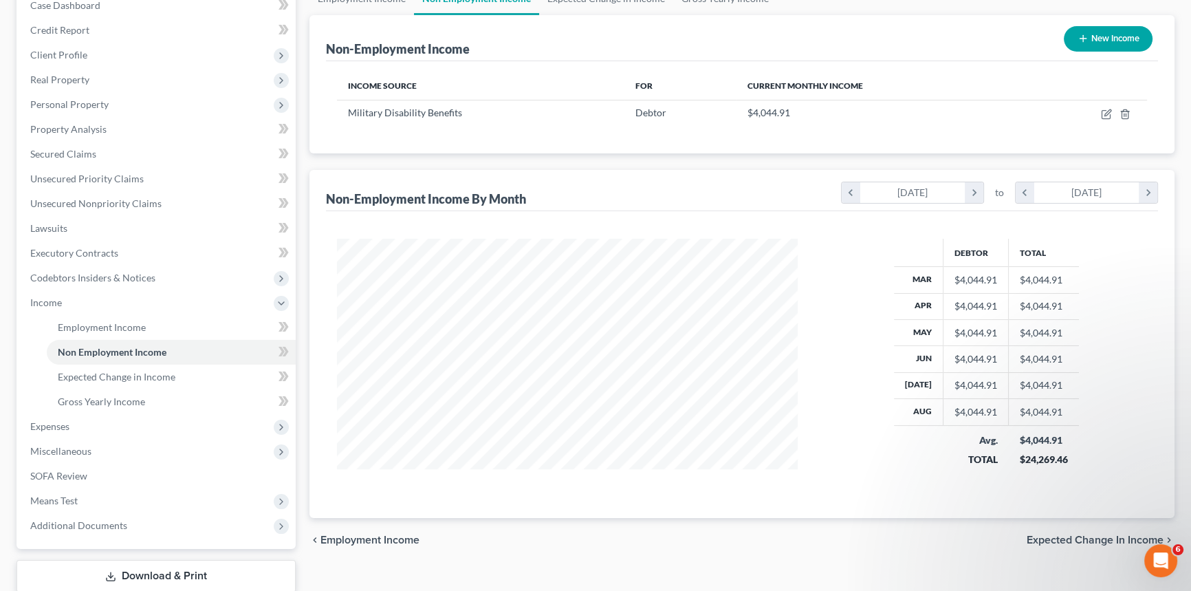
scroll to position [187, 0]
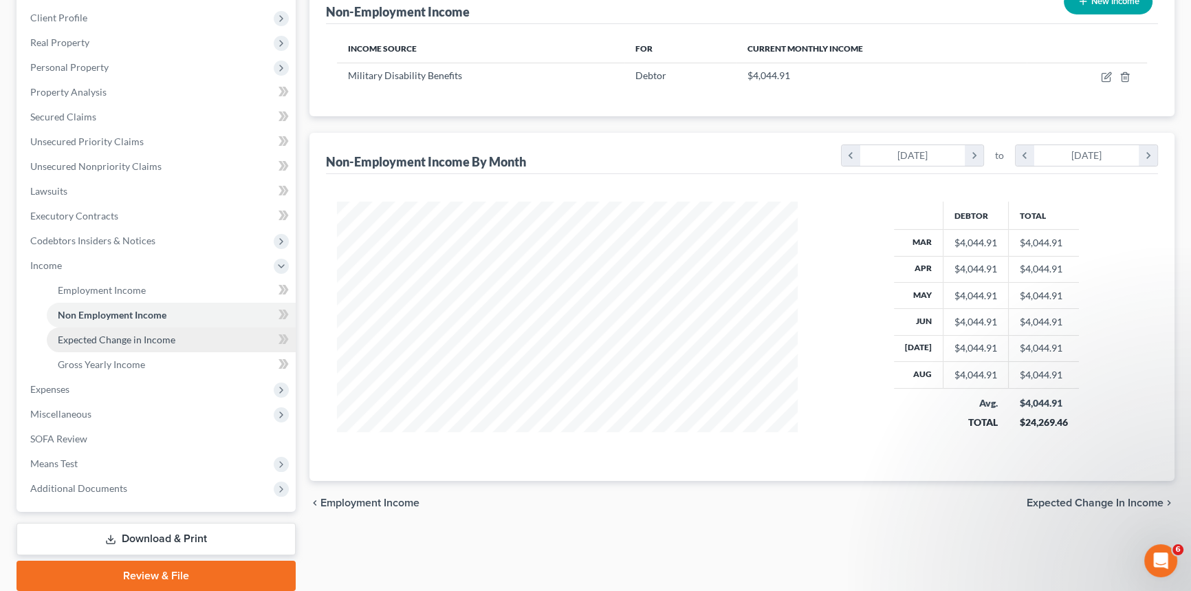
click at [112, 336] on span "Expected Change in Income" at bounding box center [117, 340] width 118 height 12
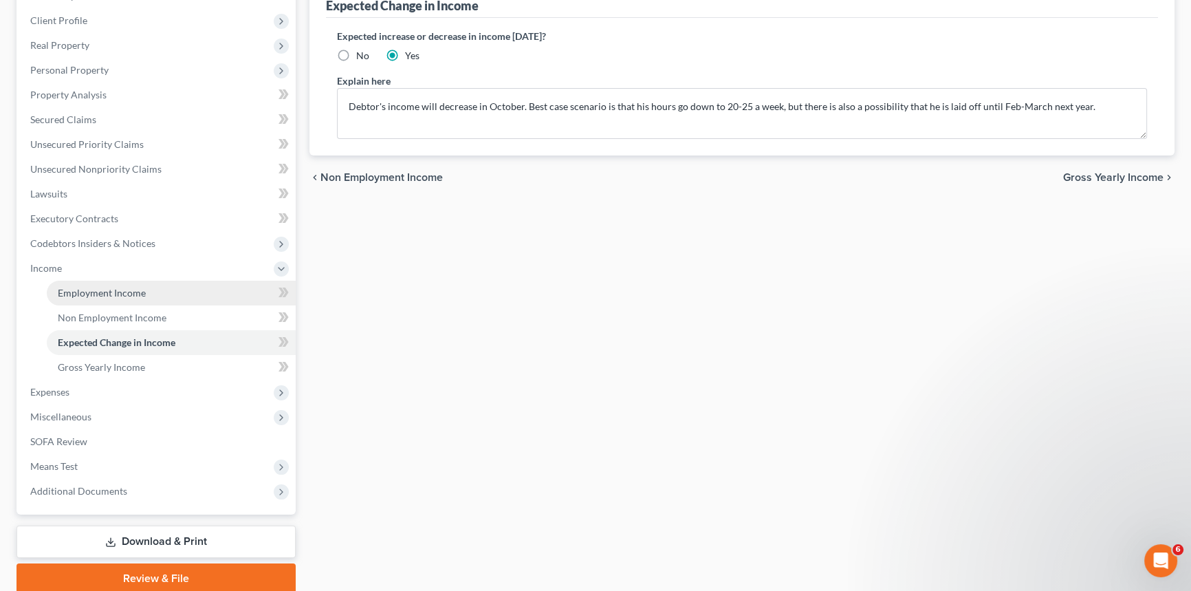
scroll to position [187, 0]
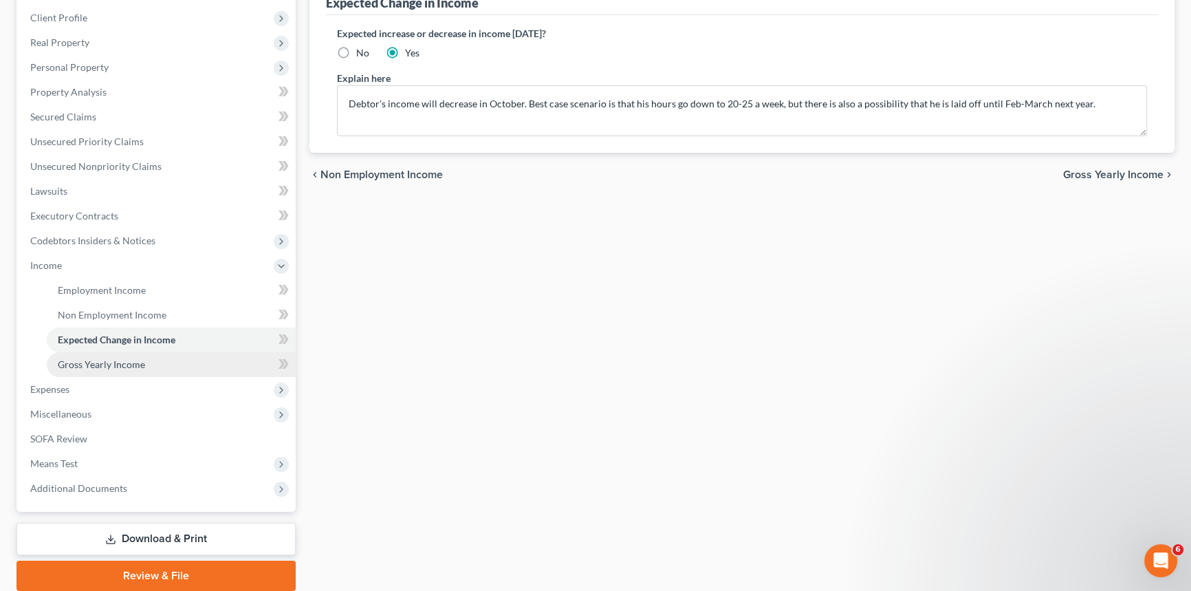
click at [84, 360] on span "Gross Yearly Income" at bounding box center [101, 364] width 87 height 12
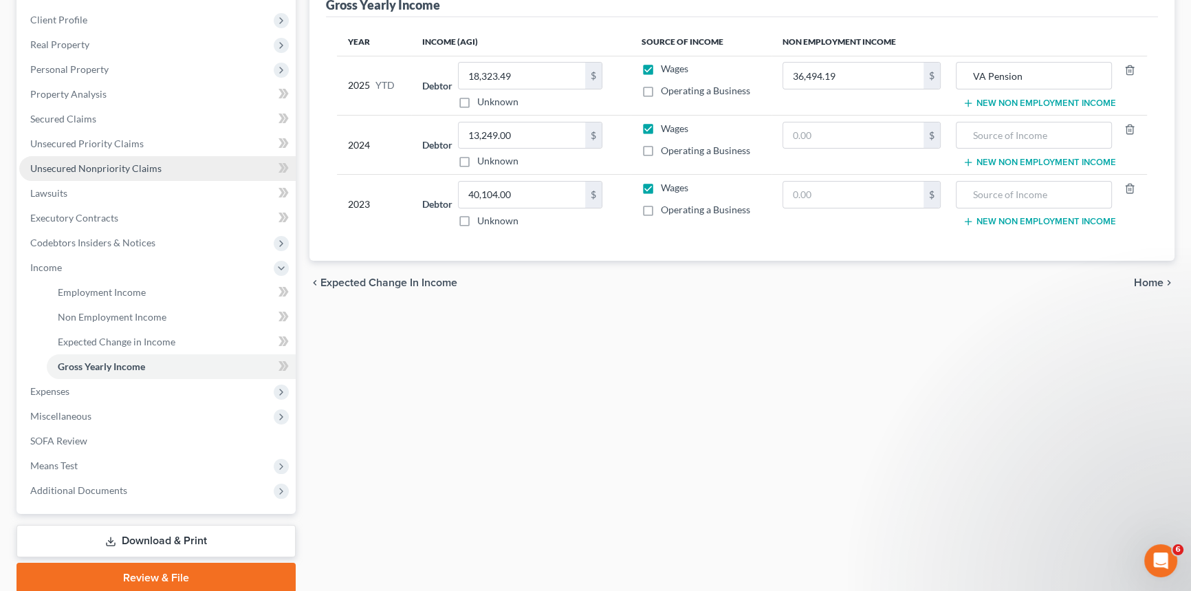
scroll to position [187, 0]
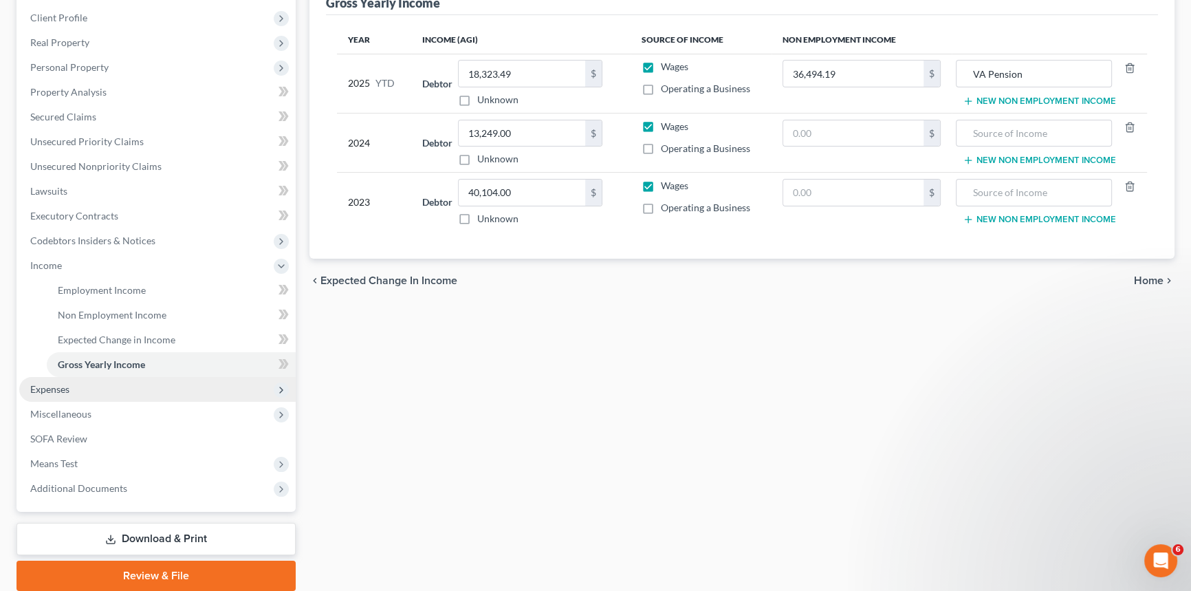
click at [76, 391] on span "Expenses" at bounding box center [157, 389] width 276 height 25
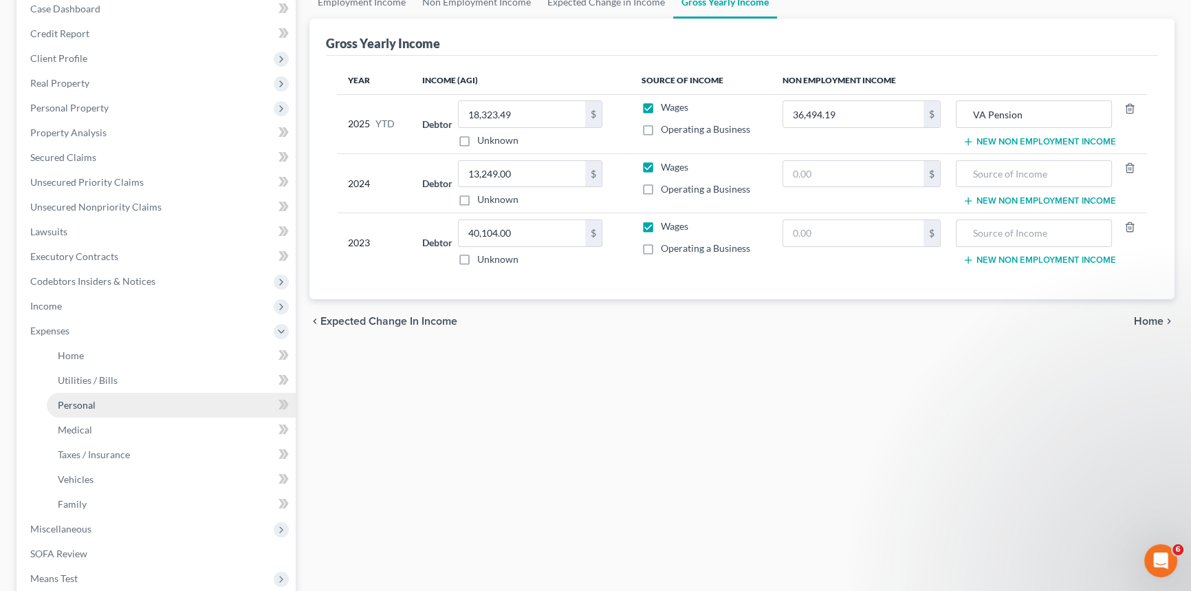
scroll to position [124, 0]
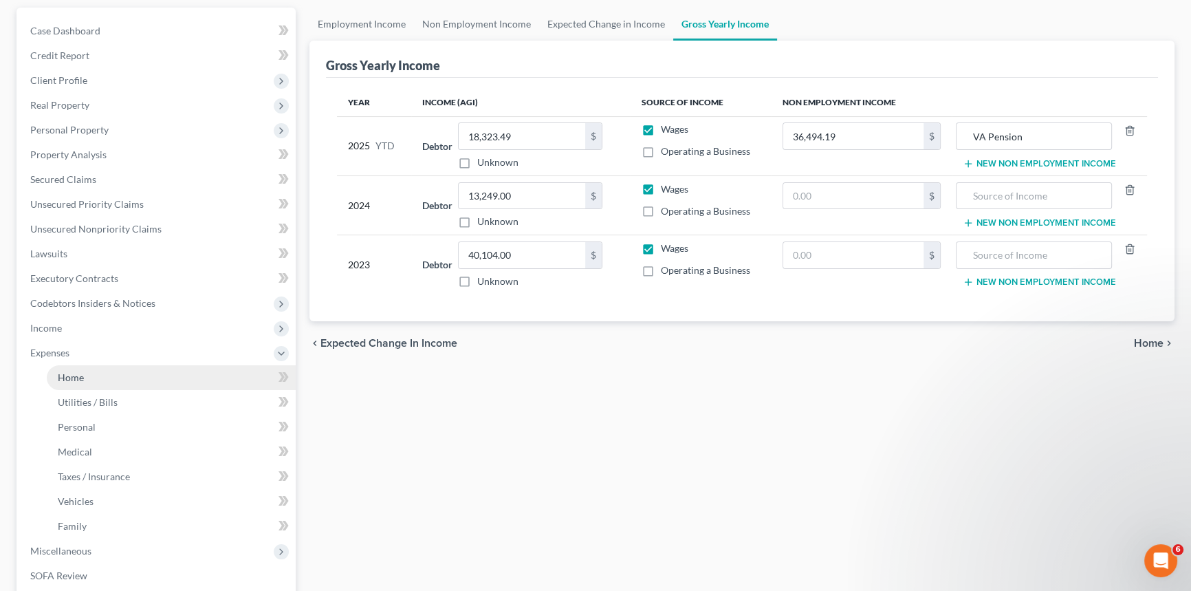
click at [108, 373] on link "Home" at bounding box center [171, 377] width 249 height 25
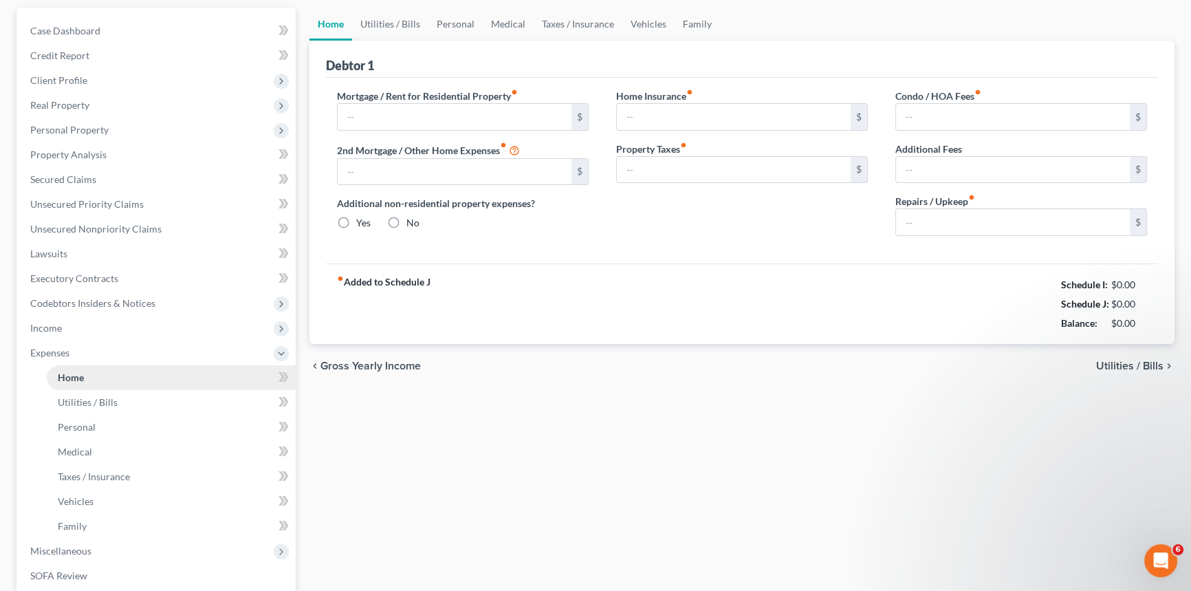
scroll to position [116, 0]
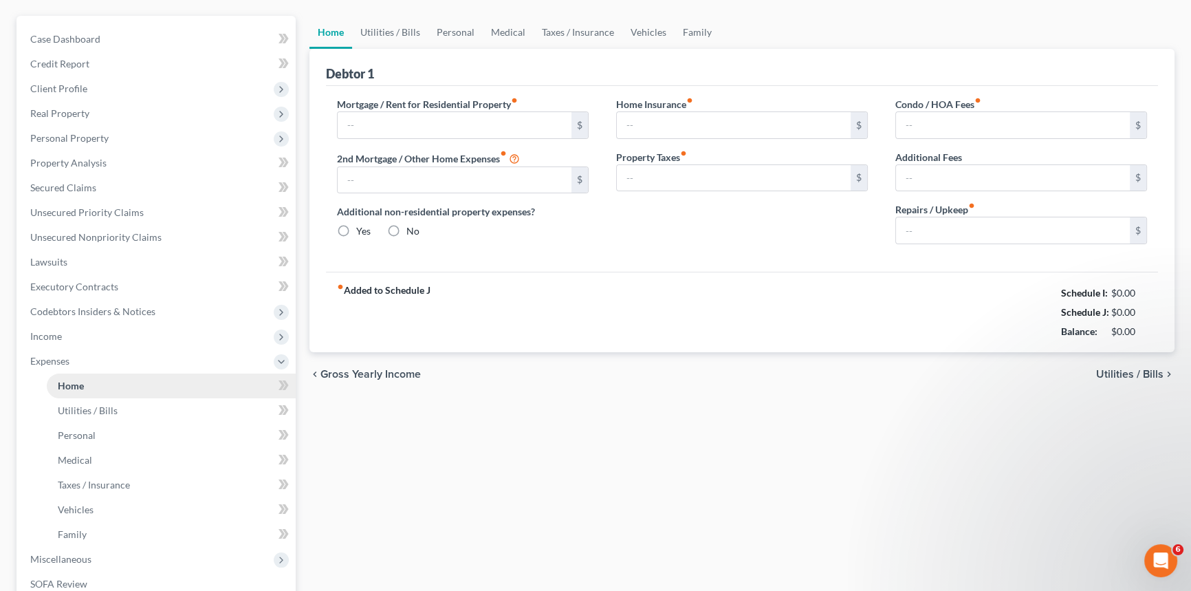
type input "1,150.00"
type input "0.00"
radio input "true"
type input "32.61"
type input "0.00"
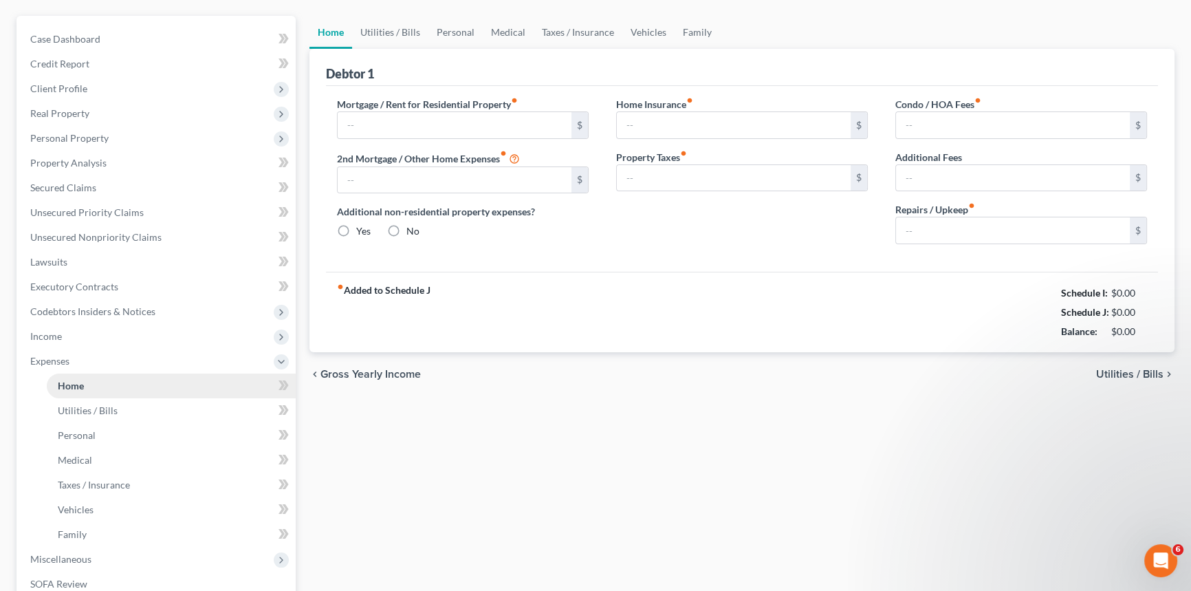
type input "0.00"
type input "50.00"
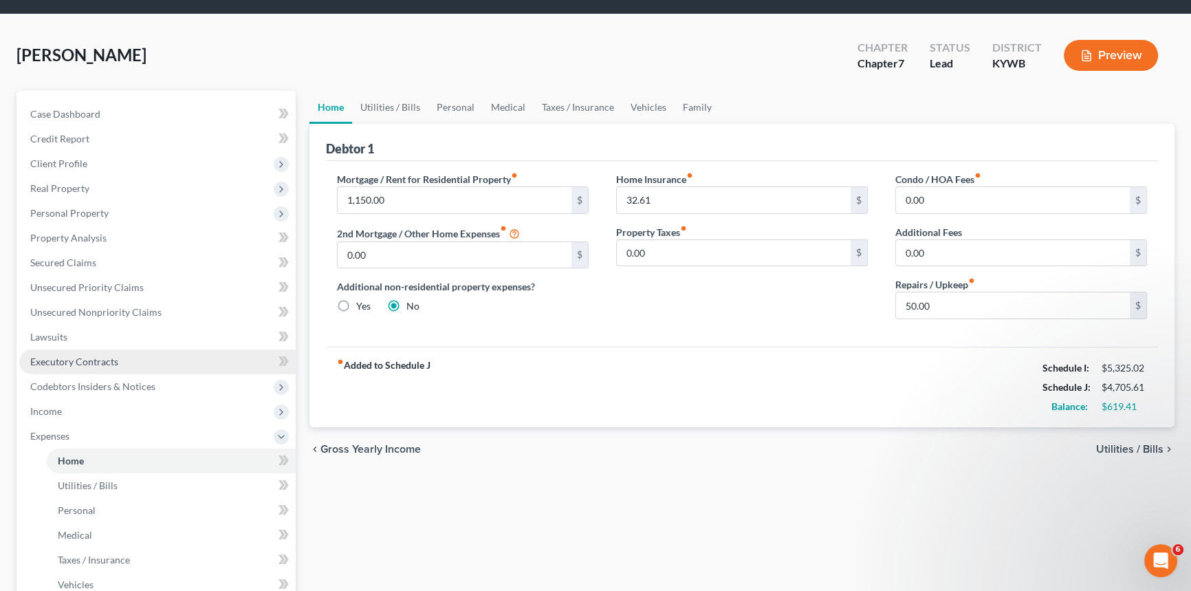
scroll to position [62, 0]
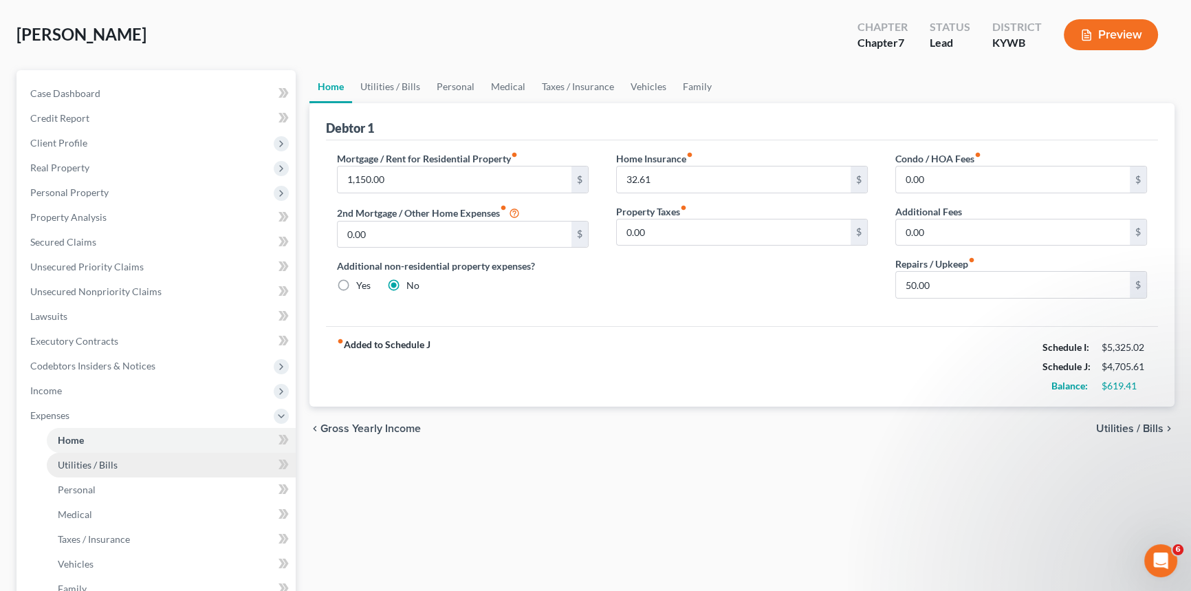
click at [75, 461] on span "Utilities / Bills" at bounding box center [88, 465] width 60 height 12
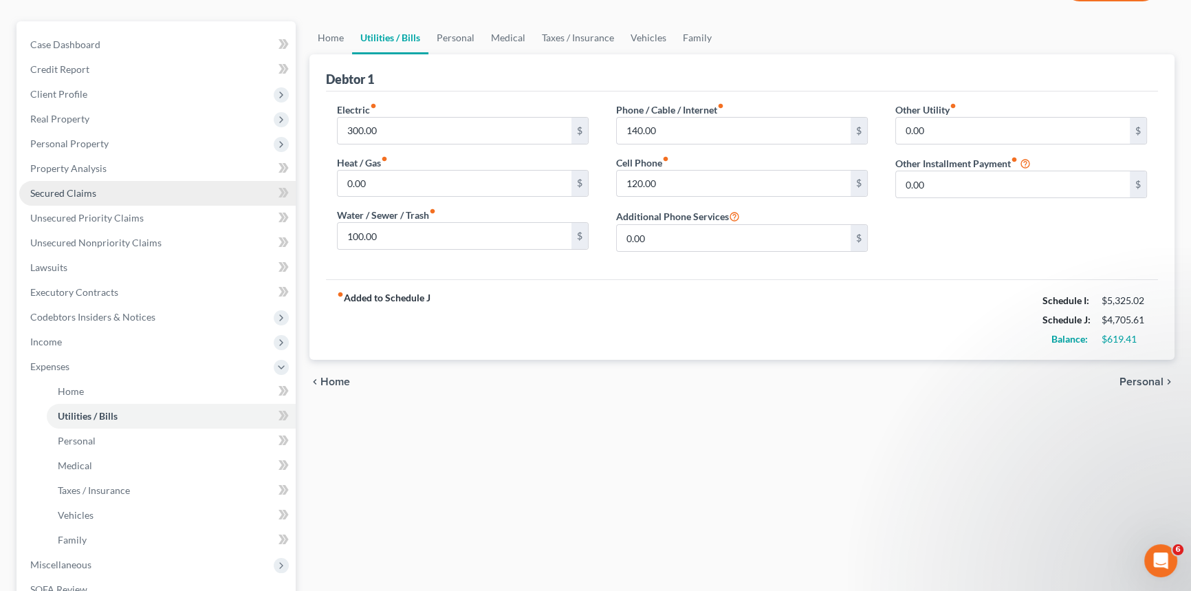
scroll to position [124, 0]
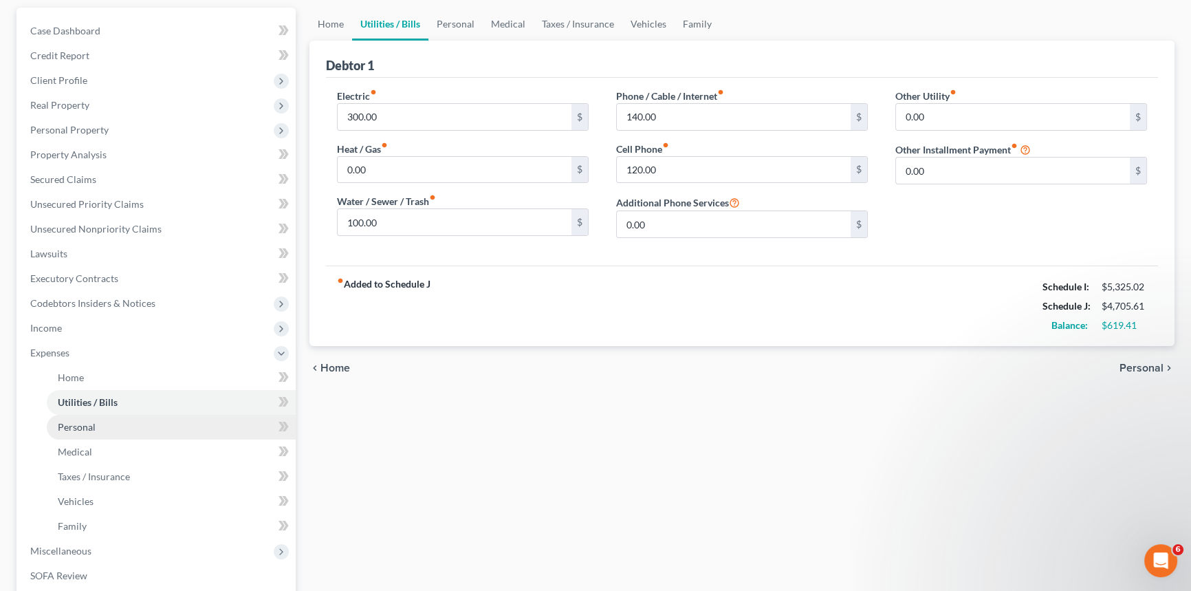
click at [83, 428] on span "Personal" at bounding box center [77, 427] width 38 height 12
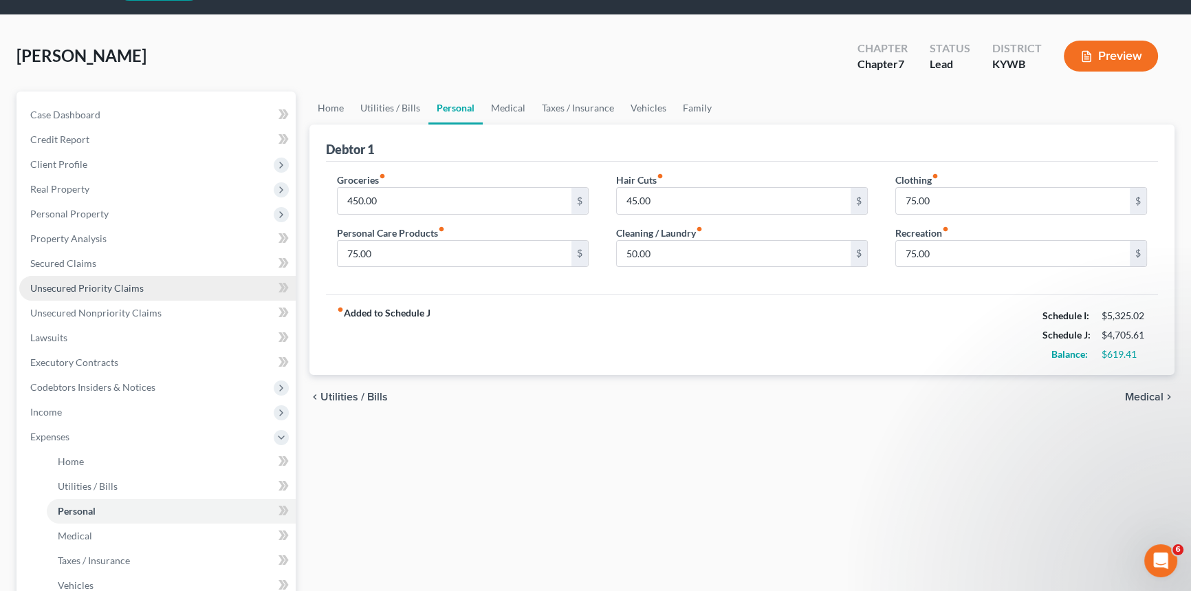
scroll to position [62, 0]
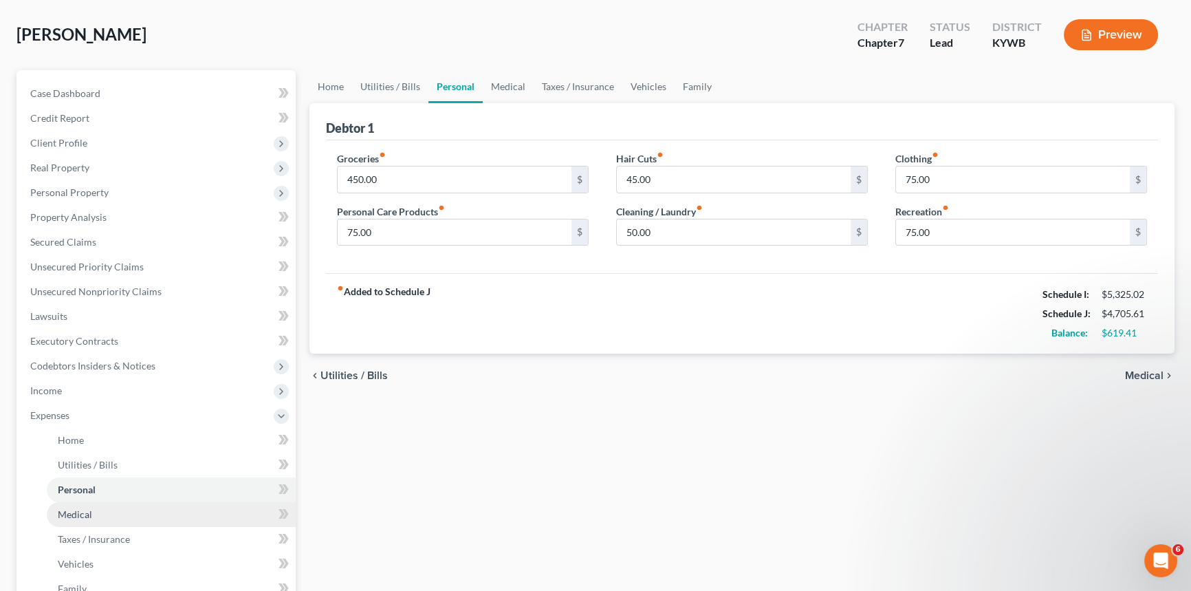
click at [69, 512] on span "Medical" at bounding box center [75, 514] width 34 height 12
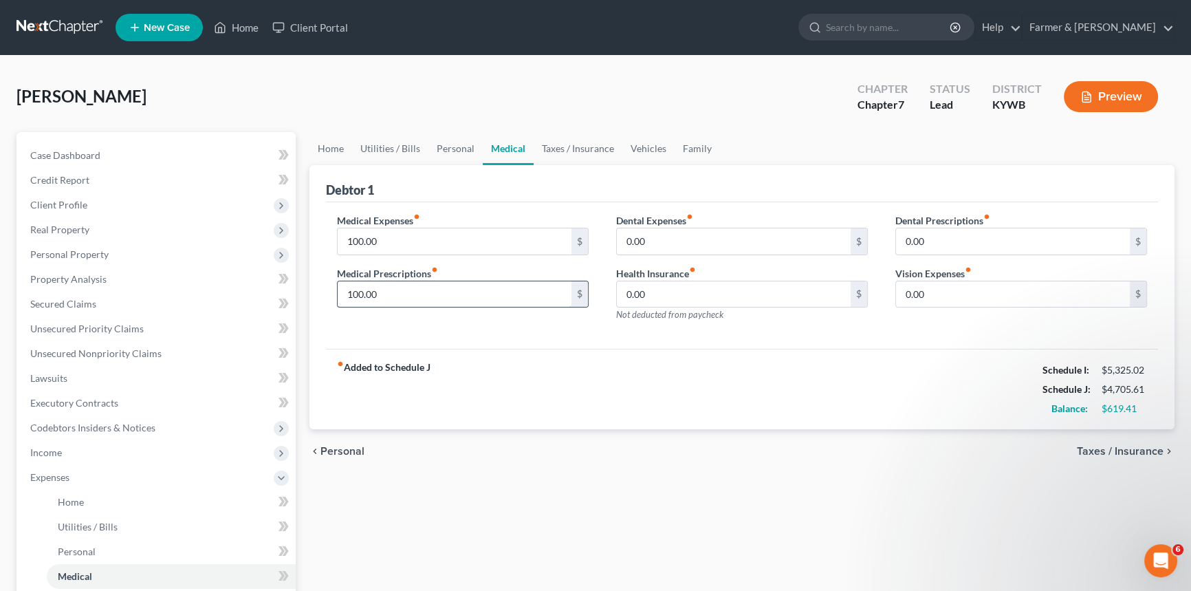
click at [382, 285] on input "100.00" at bounding box center [455, 294] width 234 height 26
type input "150."
click at [950, 282] on input "0.00" at bounding box center [1013, 294] width 234 height 26
click at [935, 298] on input "0.00" at bounding box center [1013, 294] width 234 height 26
drag, startPoint x: 949, startPoint y: 291, endPoint x: 839, endPoint y: 302, distance: 110.6
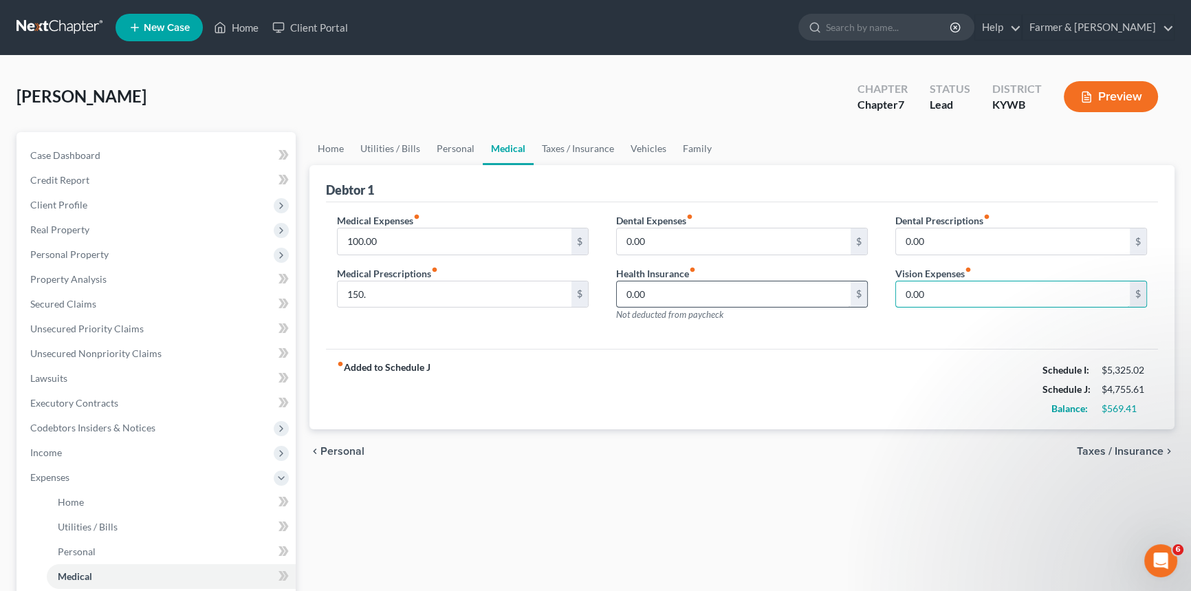
click at [839, 302] on div "Medical Expenses fiber_manual_record 100.00 $ Medical Prescriptions fiber_manua…" at bounding box center [742, 273] width 838 height 120
type input "135"
drag, startPoint x: 990, startPoint y: 245, endPoint x: 979, endPoint y: 246, distance: 11.0
click at [989, 245] on input "0.00" at bounding box center [1013, 241] width 234 height 26
click at [972, 298] on input "135" at bounding box center [1013, 294] width 234 height 26
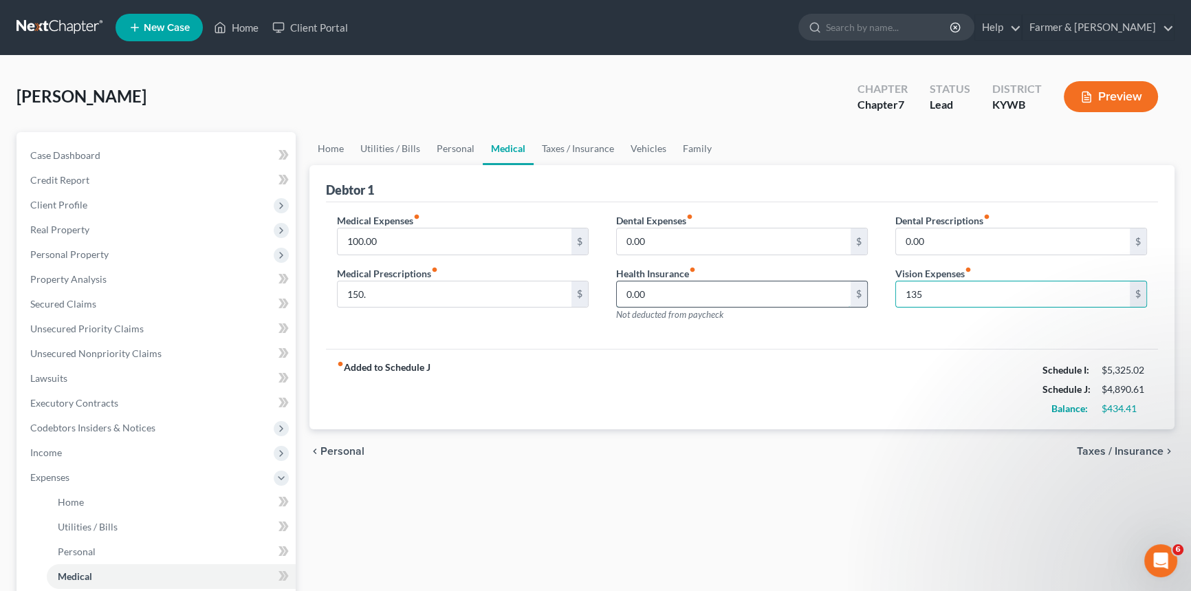
click at [742, 284] on input "0.00" at bounding box center [734, 294] width 234 height 26
click at [997, 296] on input "135" at bounding box center [1013, 294] width 234 height 26
click at [748, 240] on input "0.00" at bounding box center [734, 241] width 234 height 26
click at [641, 243] on input "0.00" at bounding box center [734, 241] width 234 height 26
drag, startPoint x: 661, startPoint y: 237, endPoint x: 606, endPoint y: 237, distance: 55.0
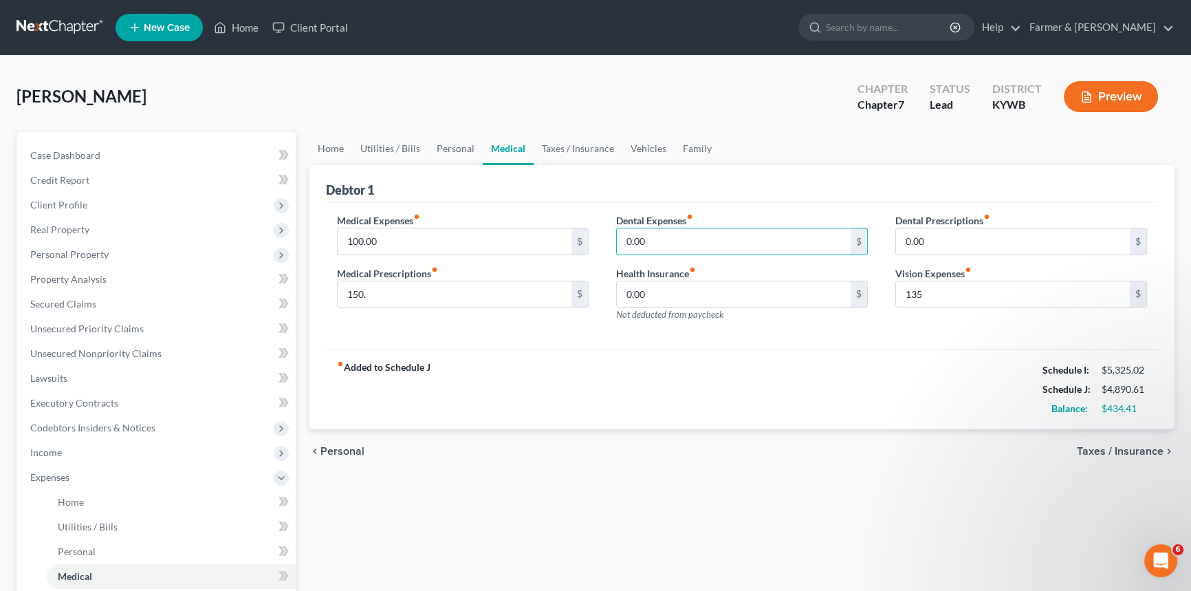
click at [606, 237] on div "Dental Expenses fiber_manual_record 0.00 $ Health Insurance fiber_manual_record…" at bounding box center [741, 273] width 279 height 120
type input "0"
type input "50.00"
click at [415, 292] on input "150." at bounding box center [455, 294] width 234 height 26
click at [680, 285] on input "0.00" at bounding box center [734, 294] width 234 height 26
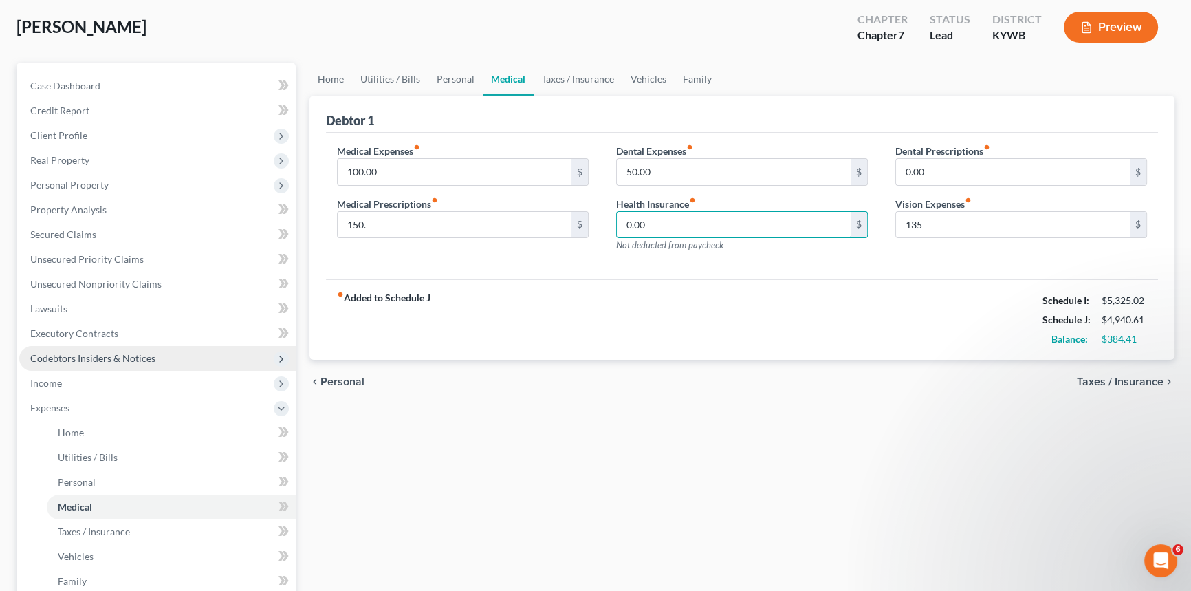
scroll to position [124, 0]
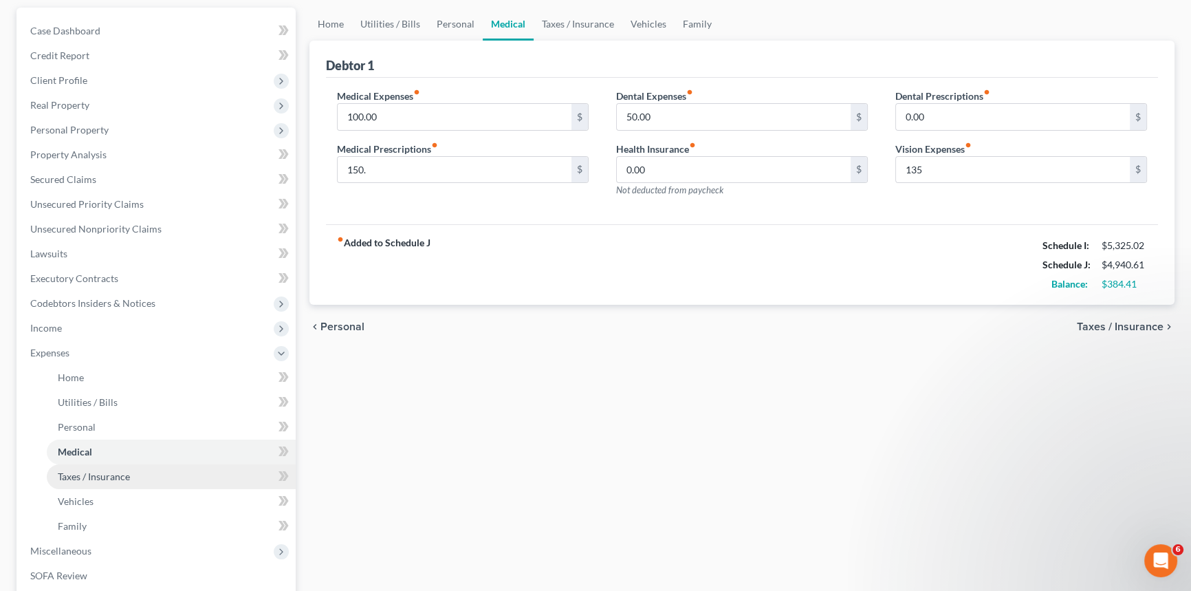
click at [89, 476] on span "Taxes / Insurance" at bounding box center [94, 476] width 72 height 12
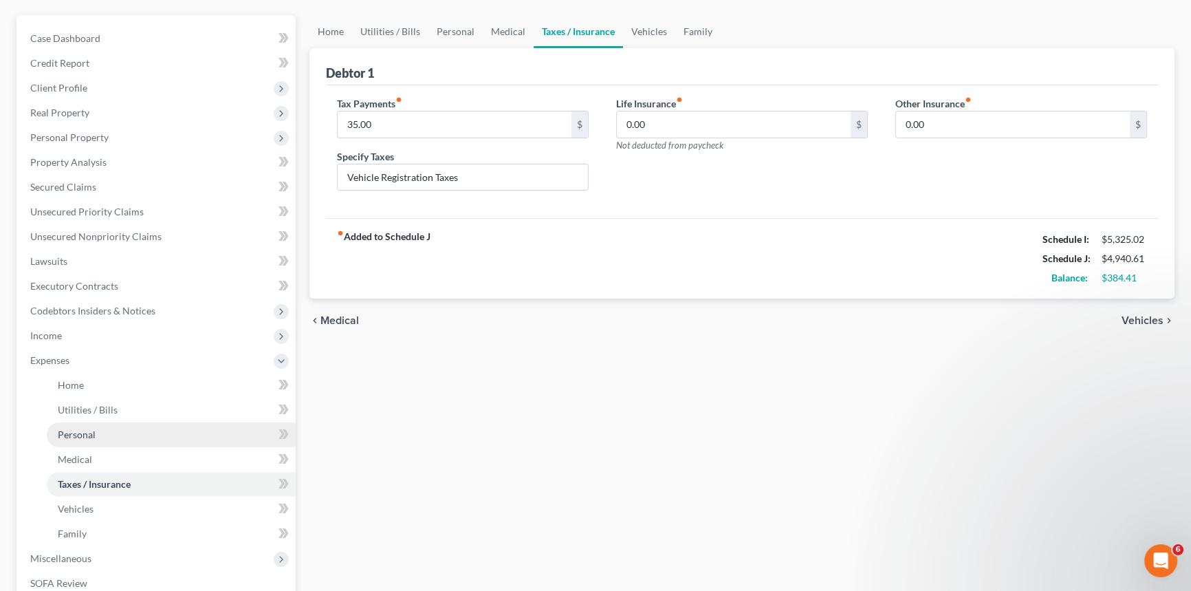
scroll to position [124, 0]
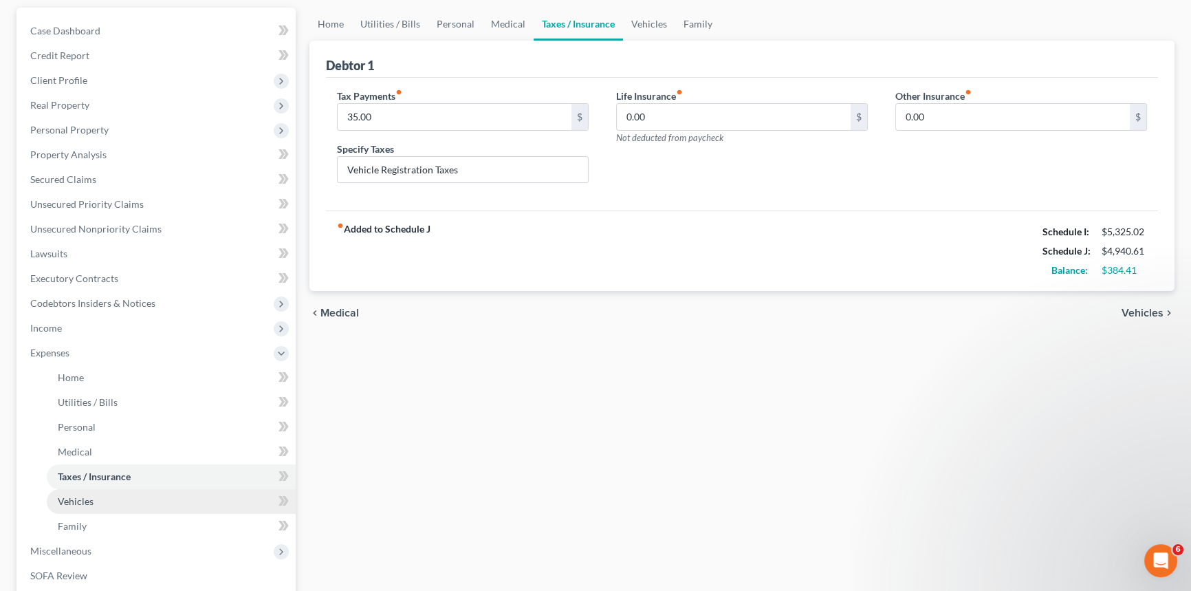
click at [106, 499] on link "Vehicles" at bounding box center [171, 501] width 249 height 25
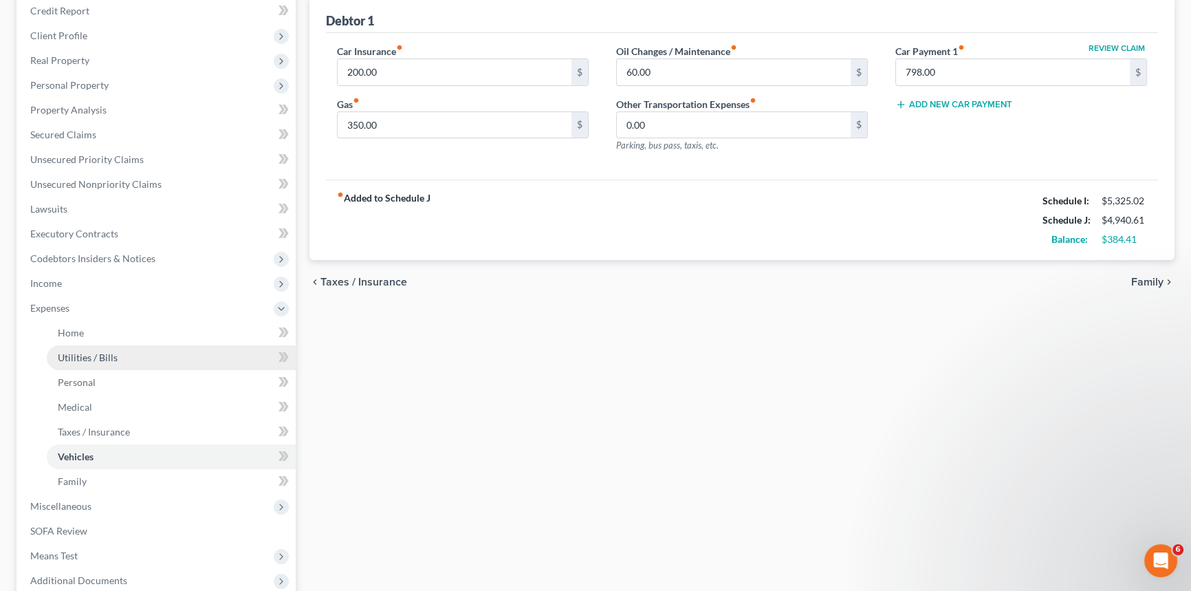
scroll to position [187, 0]
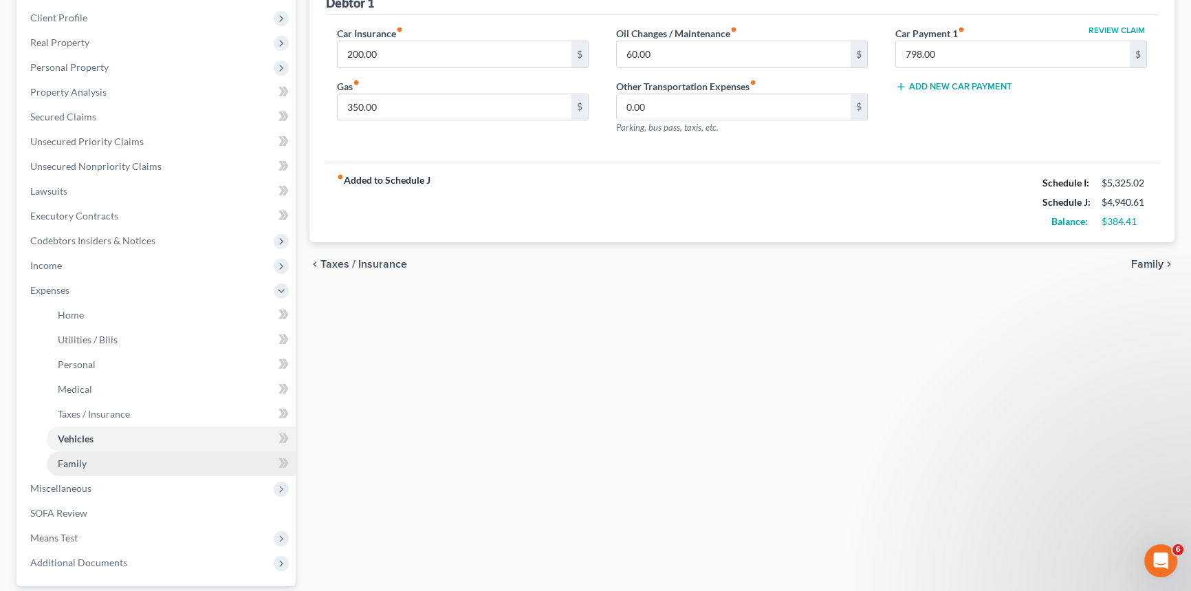
click at [96, 462] on link "Family" at bounding box center [171, 463] width 249 height 25
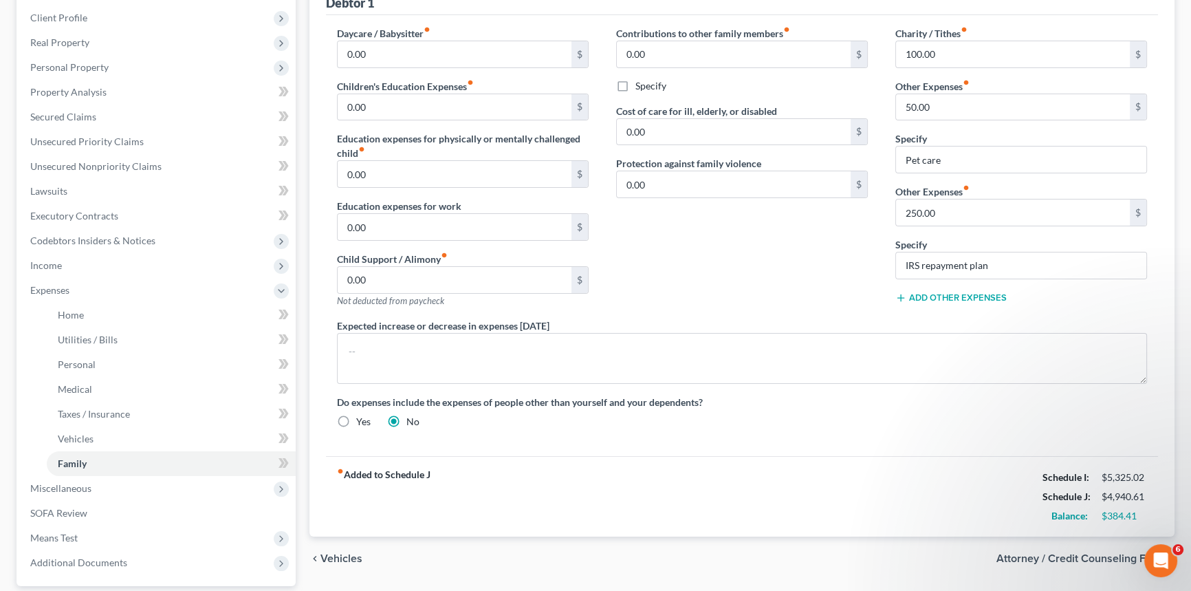
scroll to position [124, 0]
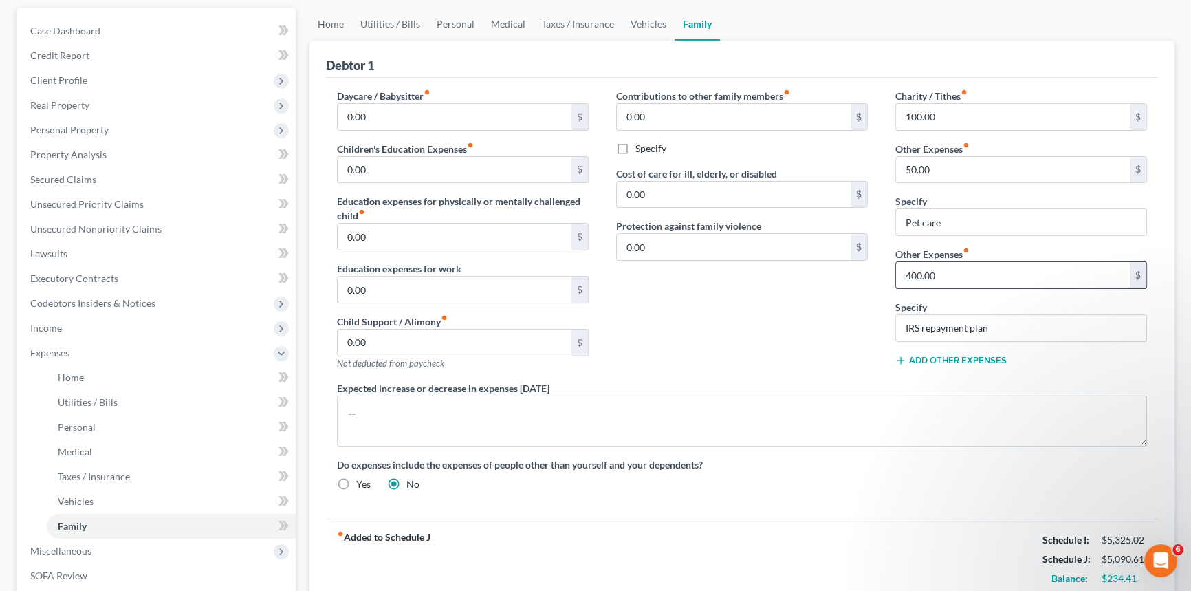
click at [935, 282] on input "400.00" at bounding box center [1013, 275] width 234 height 26
type input "4"
type input "416.67"
drag, startPoint x: 1034, startPoint y: 326, endPoint x: 809, endPoint y: 360, distance: 227.4
click at [1035, 325] on input "IRS repayment plan" at bounding box center [1021, 328] width 250 height 26
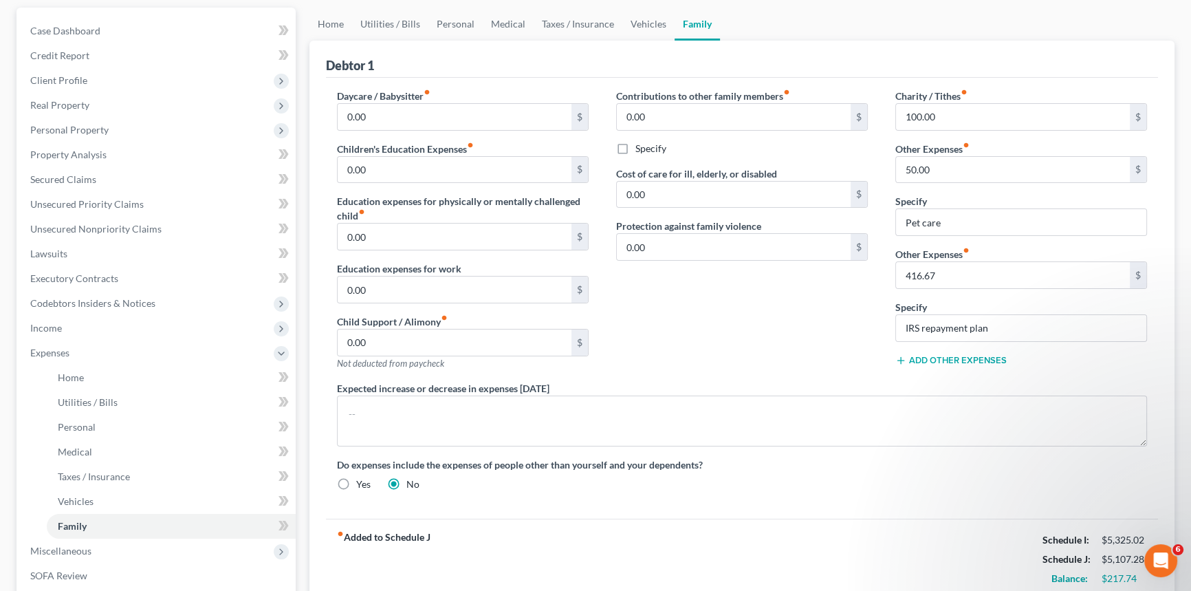
click at [809, 360] on div "Contributions to other family members fiber_manual_record 0.00 $ Specify Cost o…" at bounding box center [741, 235] width 279 height 292
click at [386, 166] on input "0.00" at bounding box center [455, 170] width 234 height 26
click at [410, 233] on input "0.00" at bounding box center [455, 237] width 234 height 26
click at [400, 287] on input "0.00" at bounding box center [455, 289] width 234 height 26
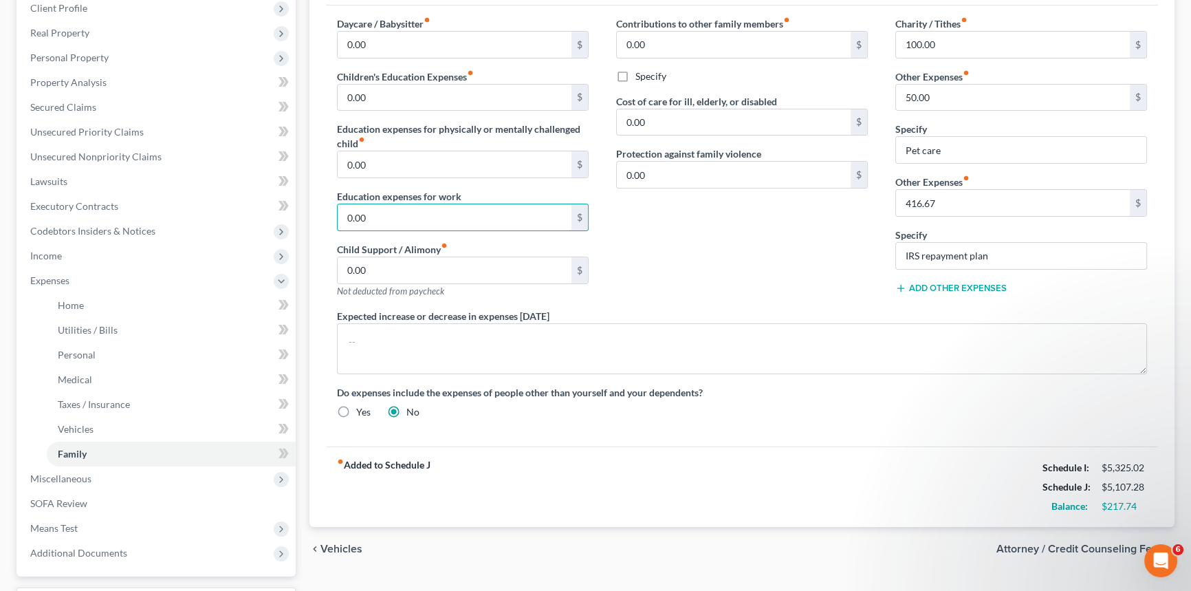
scroll to position [250, 0]
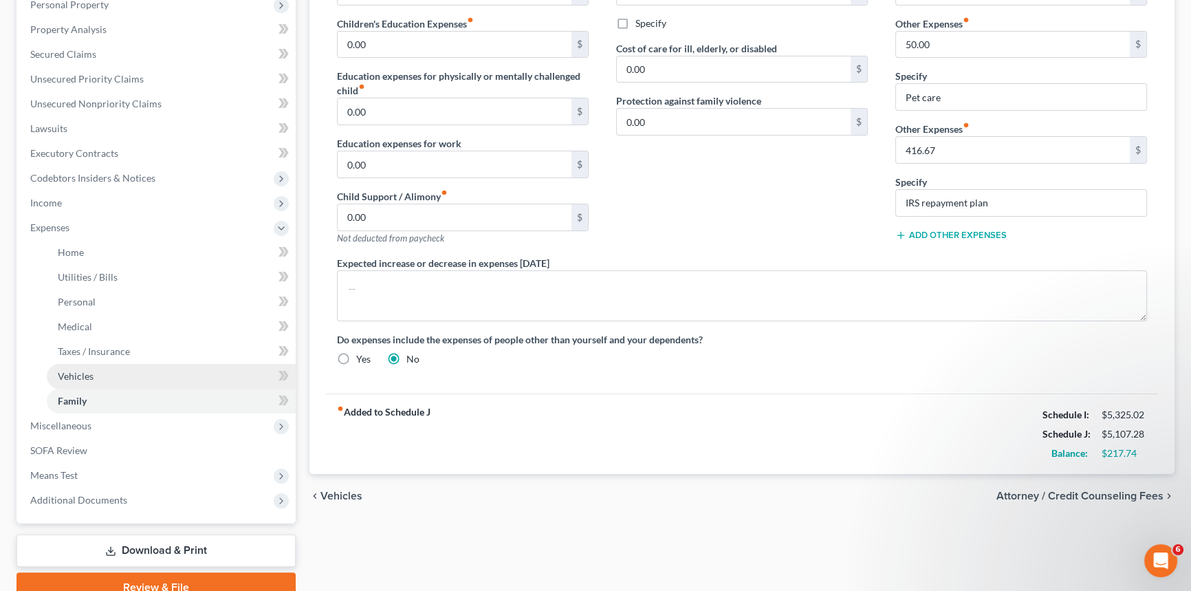
click at [69, 373] on span "Vehicles" at bounding box center [76, 376] width 36 height 12
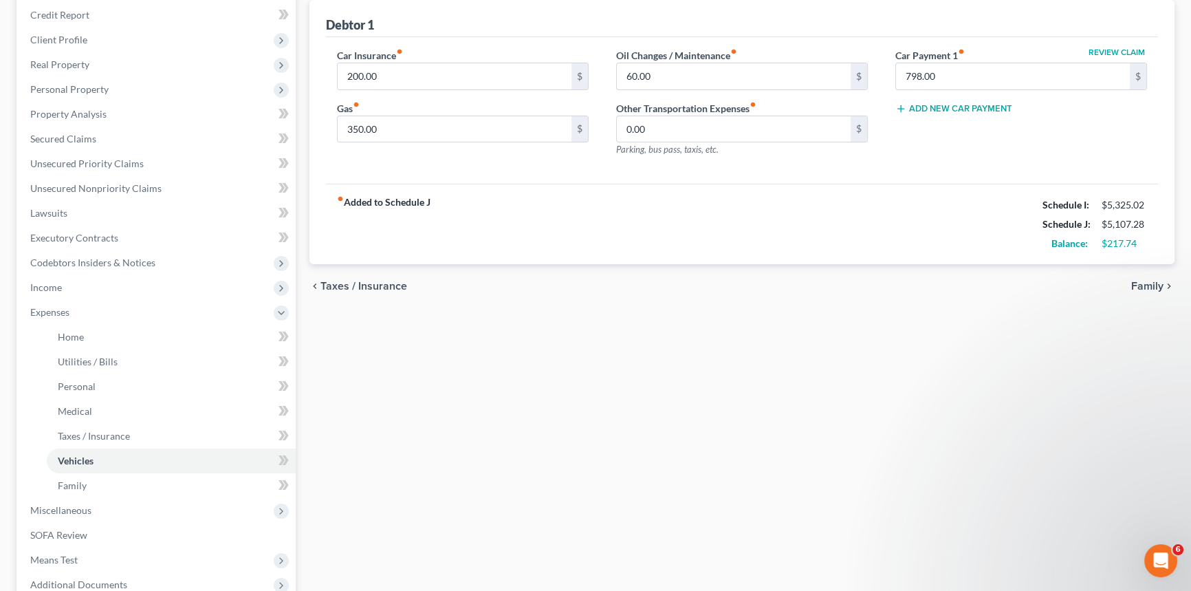
scroll to position [187, 0]
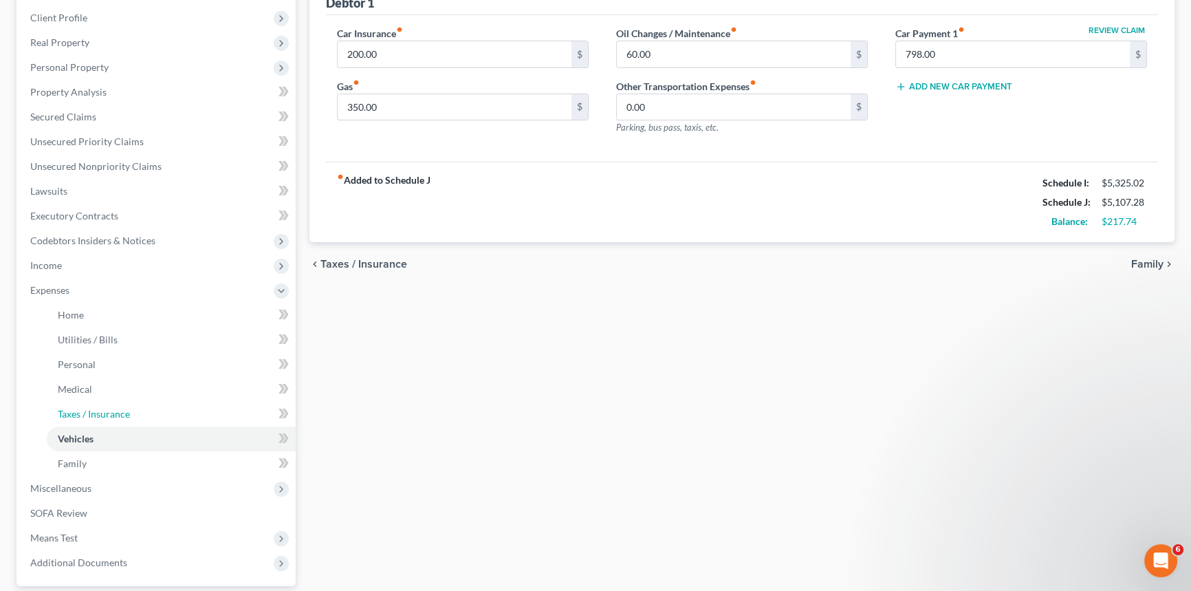
drag, startPoint x: 109, startPoint y: 410, endPoint x: 533, endPoint y: 354, distance: 428.0
click at [109, 409] on span "Taxes / Insurance" at bounding box center [94, 414] width 72 height 12
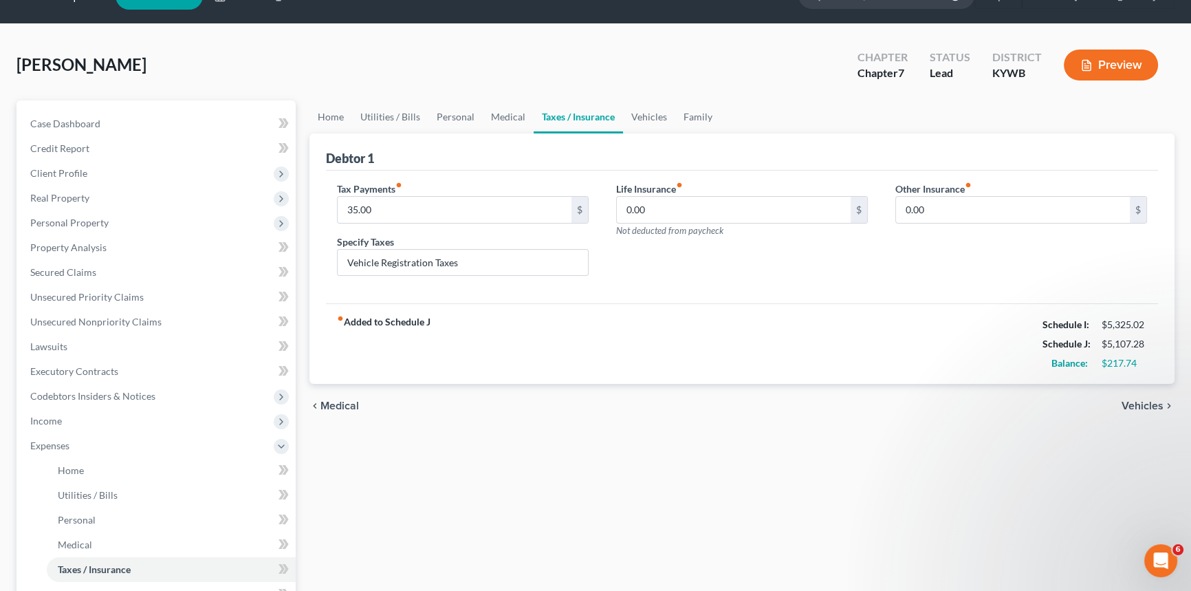
scroll to position [62, 0]
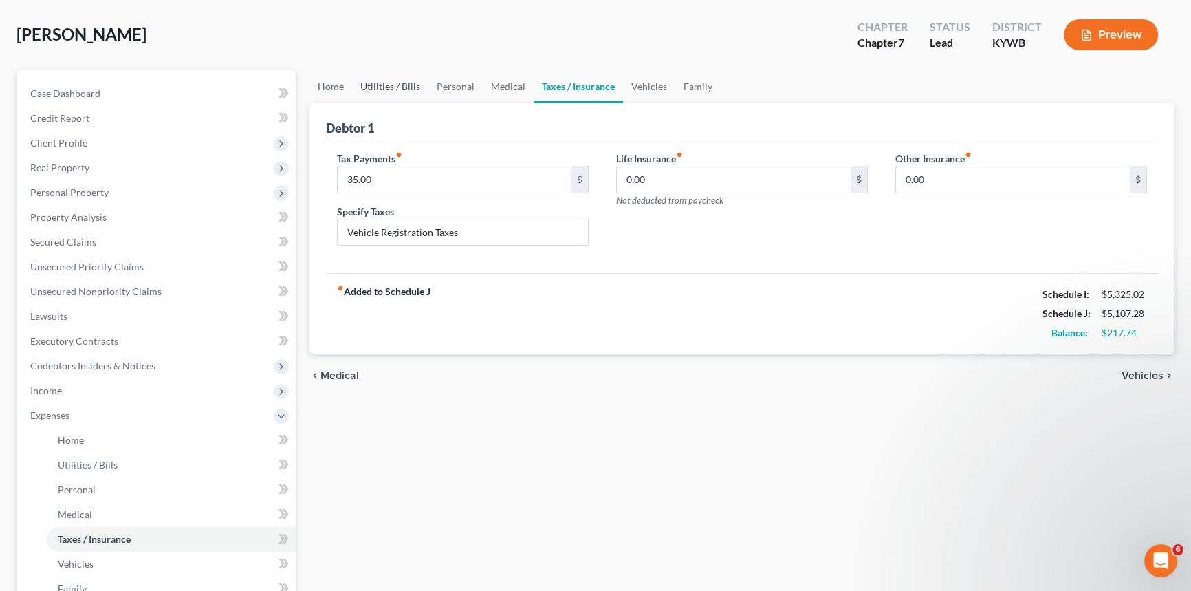
click at [391, 85] on link "Utilities / Bills" at bounding box center [390, 86] width 76 height 33
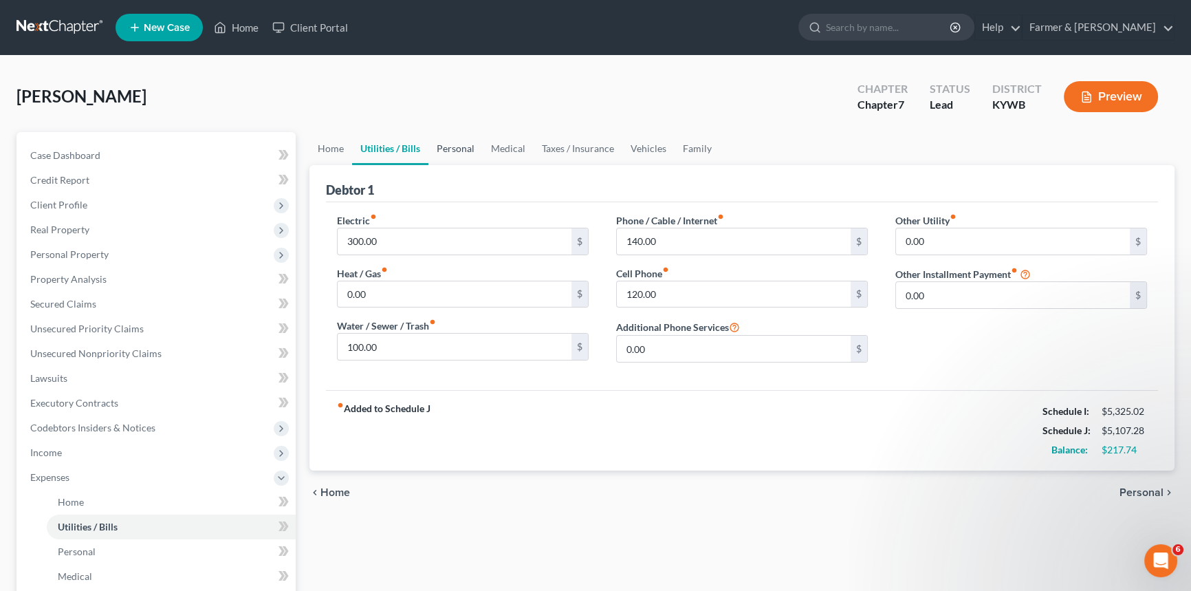
click at [446, 149] on link "Personal" at bounding box center [455, 148] width 54 height 33
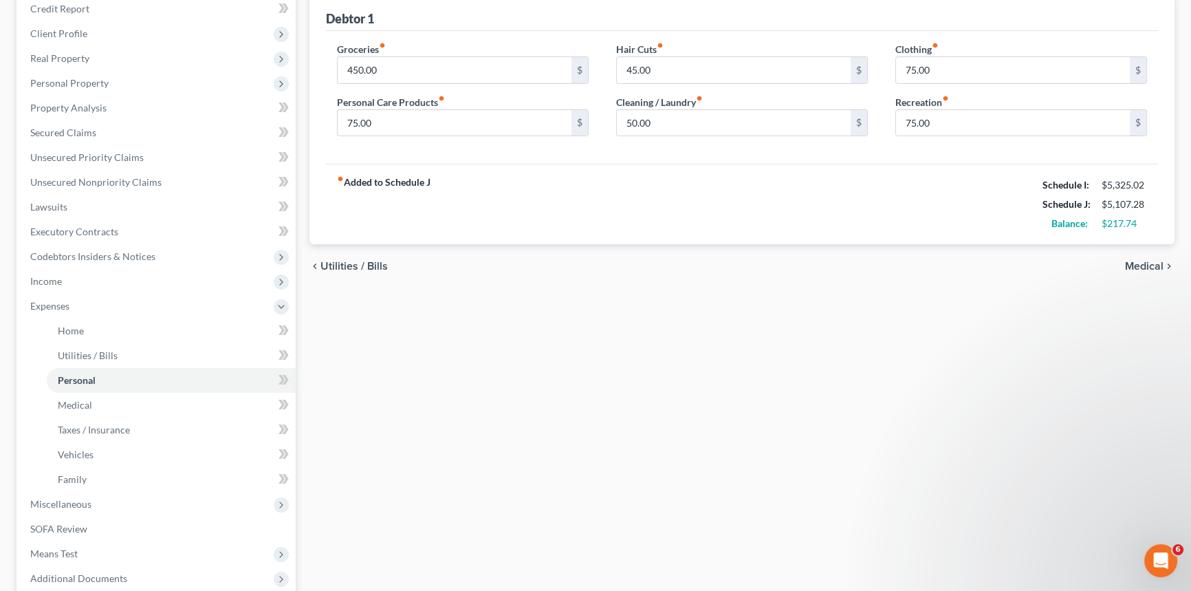
scroll to position [187, 0]
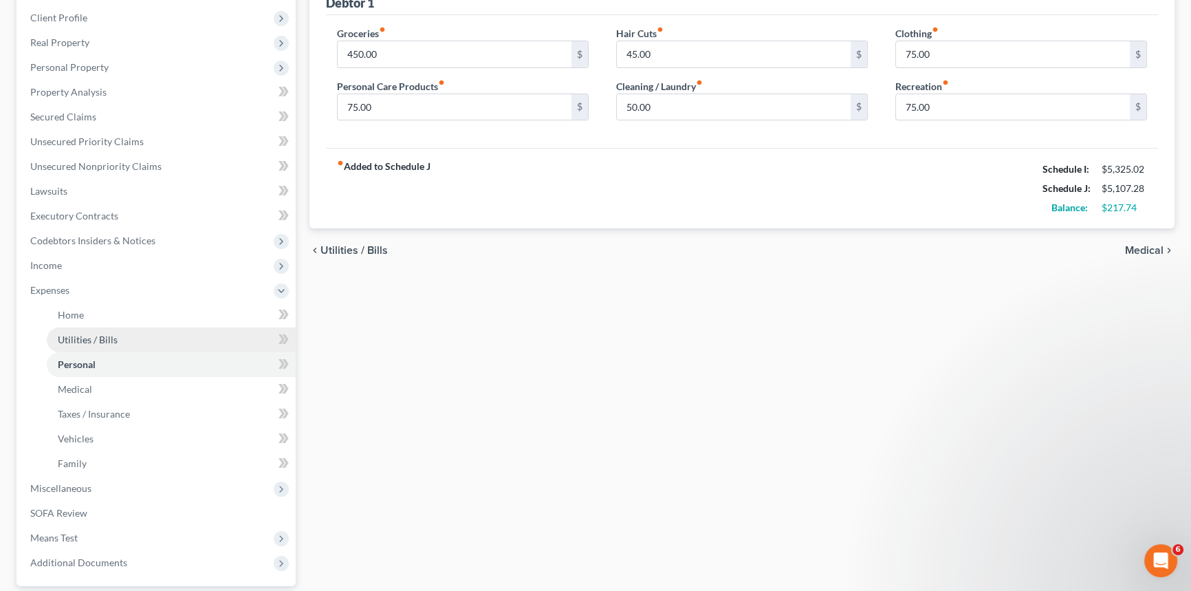
click at [102, 339] on span "Utilities / Bills" at bounding box center [88, 340] width 60 height 12
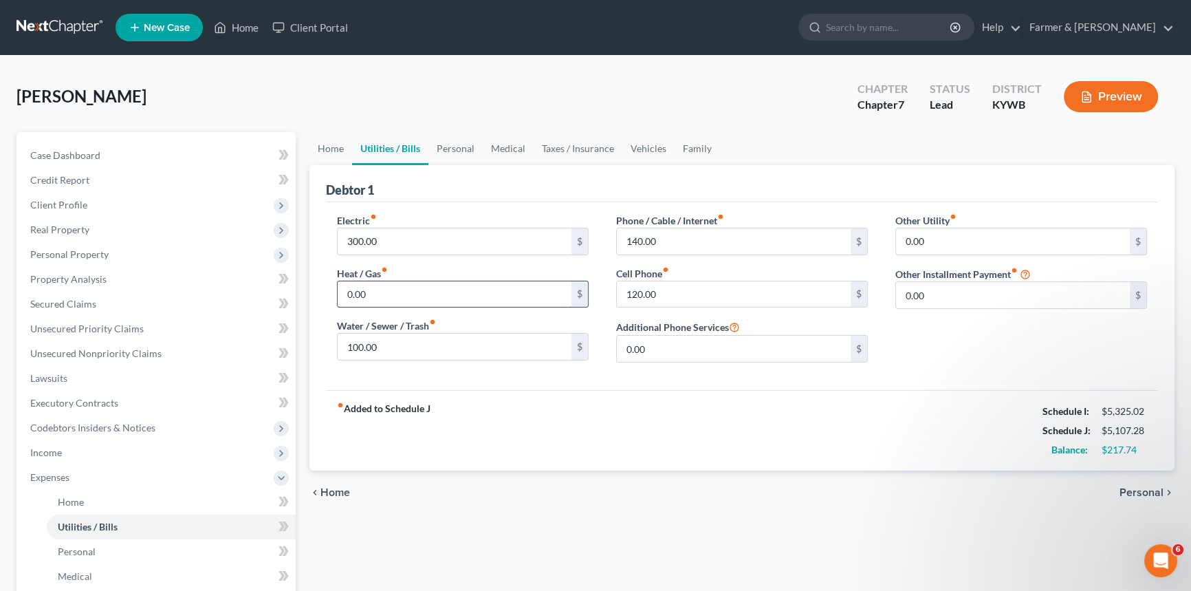
click at [396, 296] on input "0.00" at bounding box center [455, 294] width 234 height 26
click at [933, 302] on input "0.00" at bounding box center [1013, 295] width 234 height 26
type input "35"
click at [944, 324] on input "text" at bounding box center [1021, 333] width 250 height 26
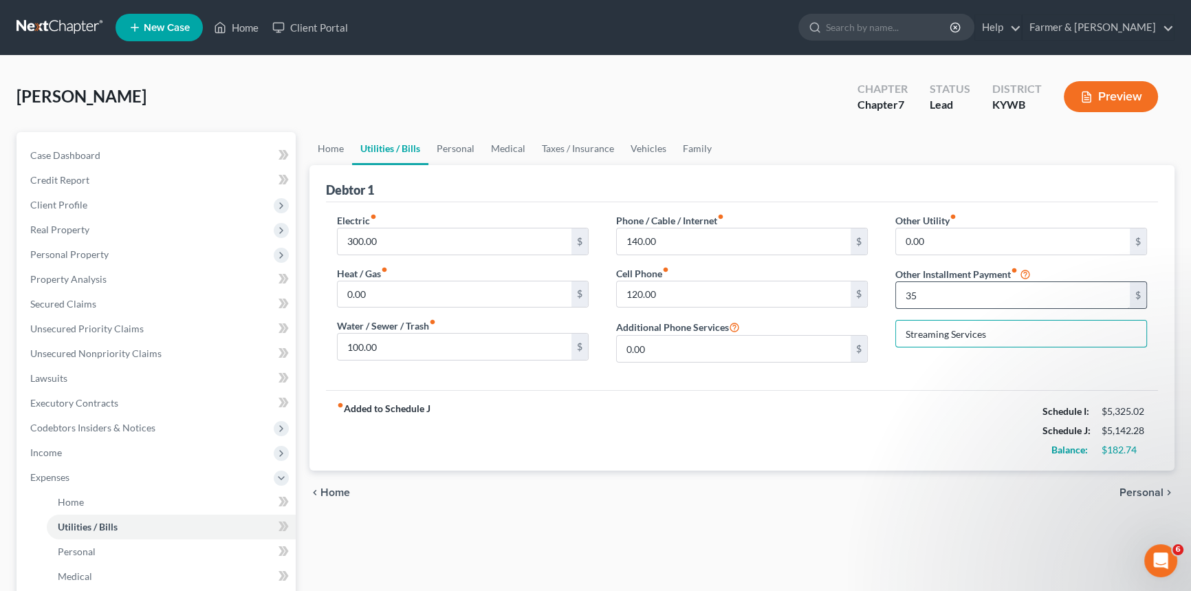
type input "Streaming Services"
click at [941, 295] on input "35" at bounding box center [1013, 295] width 234 height 26
click at [945, 242] on input "0.00" at bounding box center [1013, 241] width 234 height 26
click at [673, 302] on input "120.00" at bounding box center [734, 294] width 234 height 26
click at [666, 349] on input "0.00" at bounding box center [734, 349] width 234 height 26
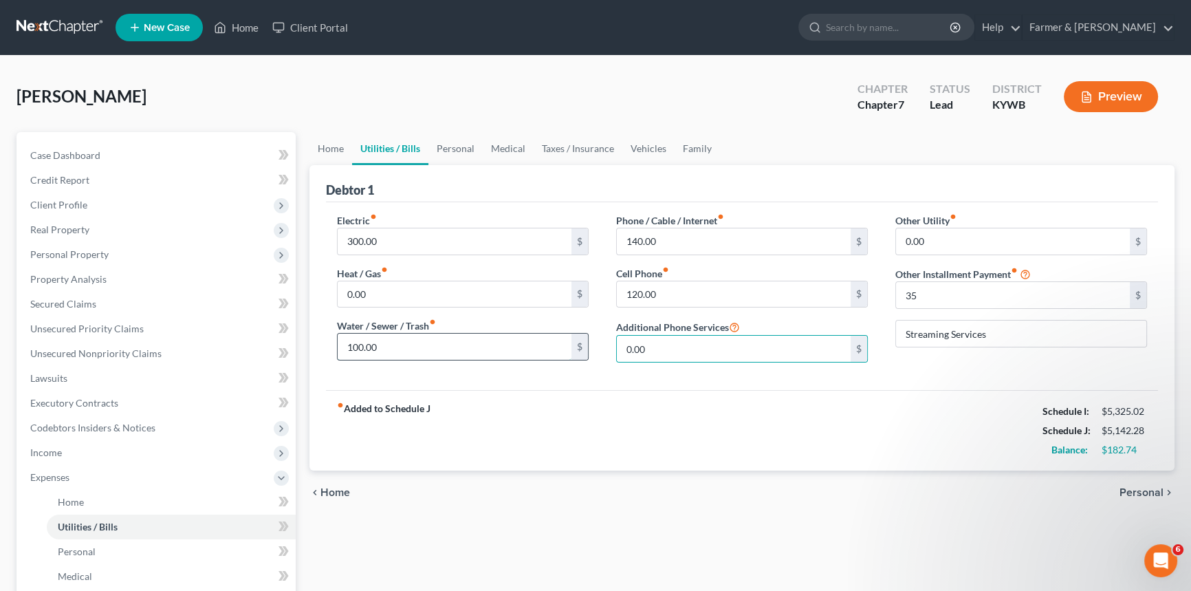
click at [461, 355] on input "100.00" at bounding box center [455, 347] width 234 height 26
click at [400, 309] on div "Electric fiber_manual_record 300.00 $ Heat / Gas fiber_manual_record 0.00 $ Wat…" at bounding box center [462, 293] width 279 height 160
click at [398, 295] on input "0.00" at bounding box center [455, 294] width 234 height 26
type input "150"
drag, startPoint x: 701, startPoint y: 356, endPoint x: 963, endPoint y: 296, distance: 268.6
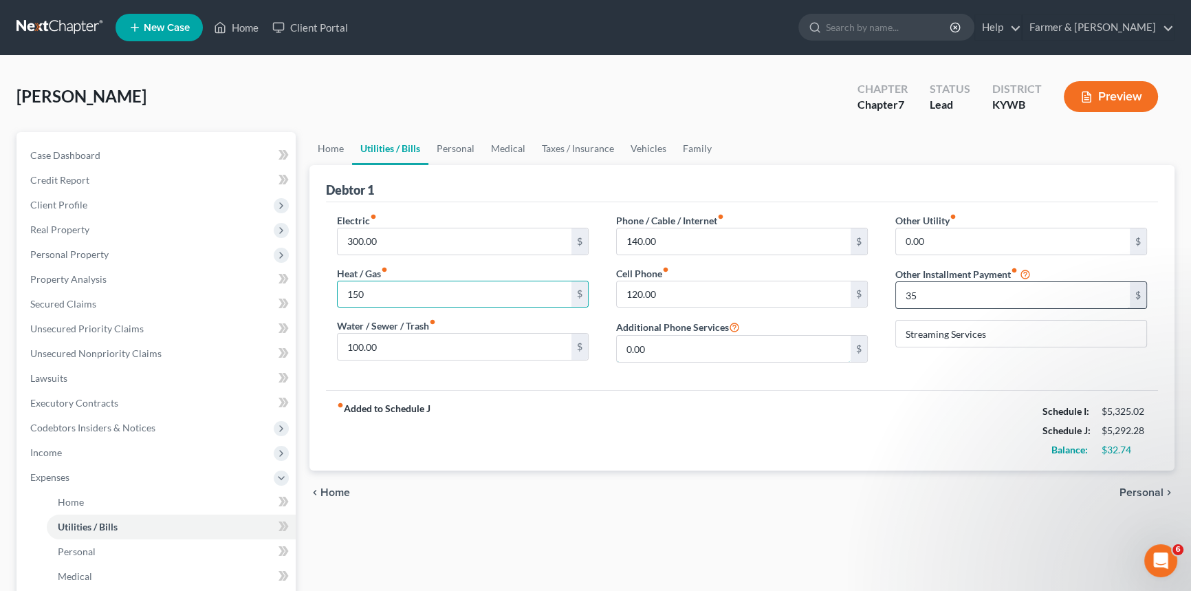
click at [702, 356] on input "0.00" at bounding box center [734, 349] width 234 height 26
drag, startPoint x: 963, startPoint y: 296, endPoint x: 935, endPoint y: 235, distance: 67.4
click at [963, 296] on input "35" at bounding box center [1013, 295] width 234 height 26
click at [939, 228] on input "0.00" at bounding box center [1013, 241] width 234 height 26
click at [935, 235] on input "0.00" at bounding box center [1013, 241] width 234 height 26
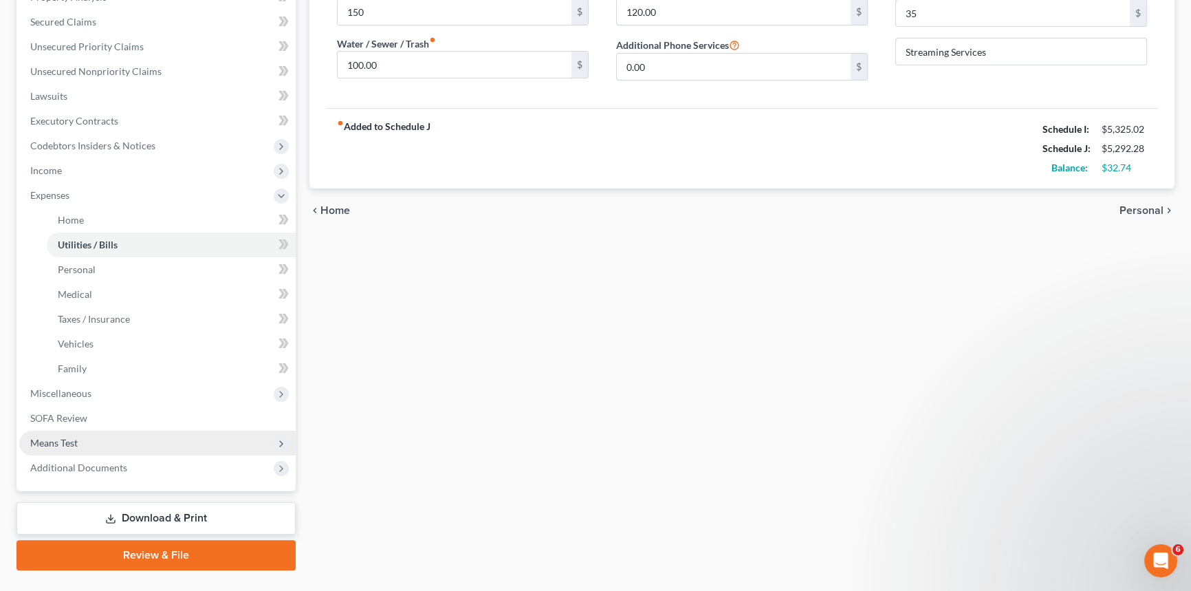
scroll to position [312, 0]
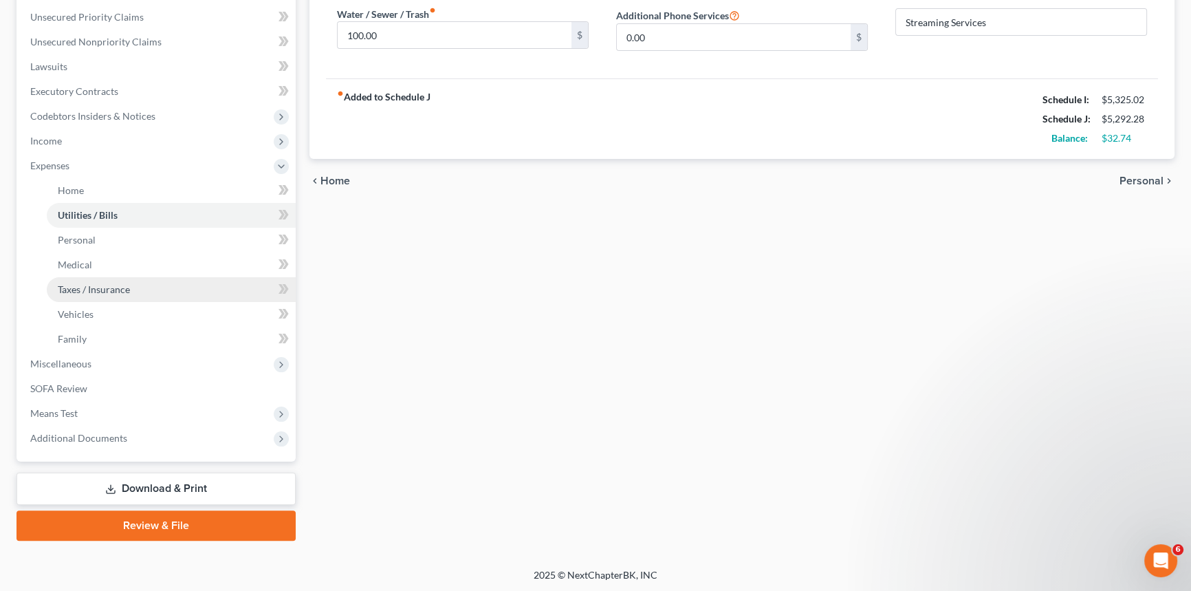
click at [118, 277] on link "Taxes / Insurance" at bounding box center [171, 289] width 249 height 25
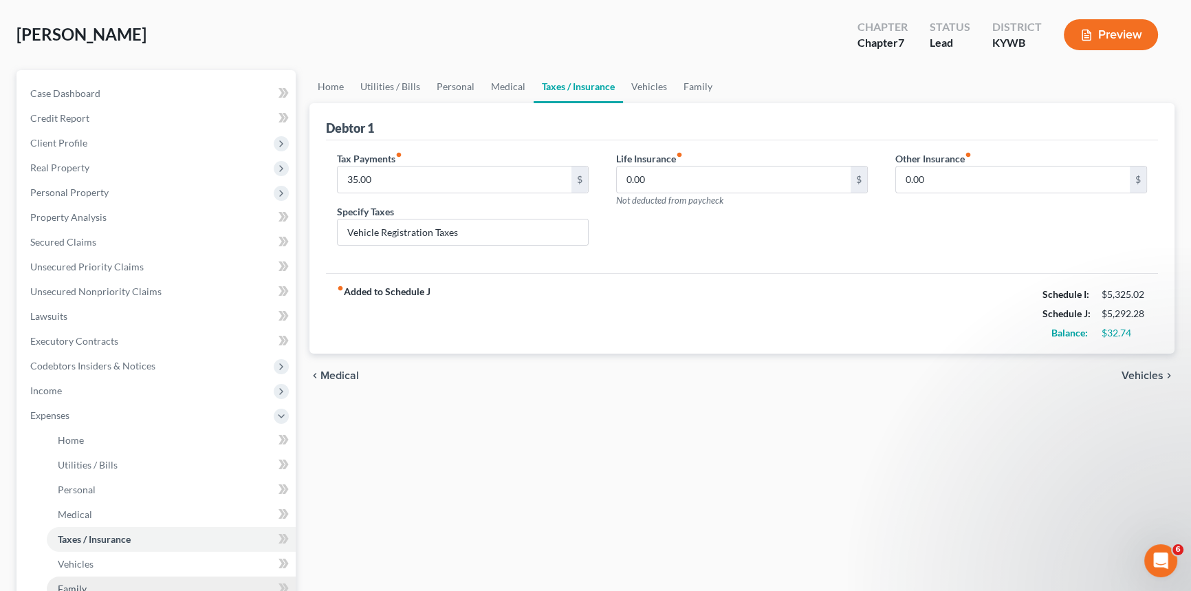
scroll to position [187, 0]
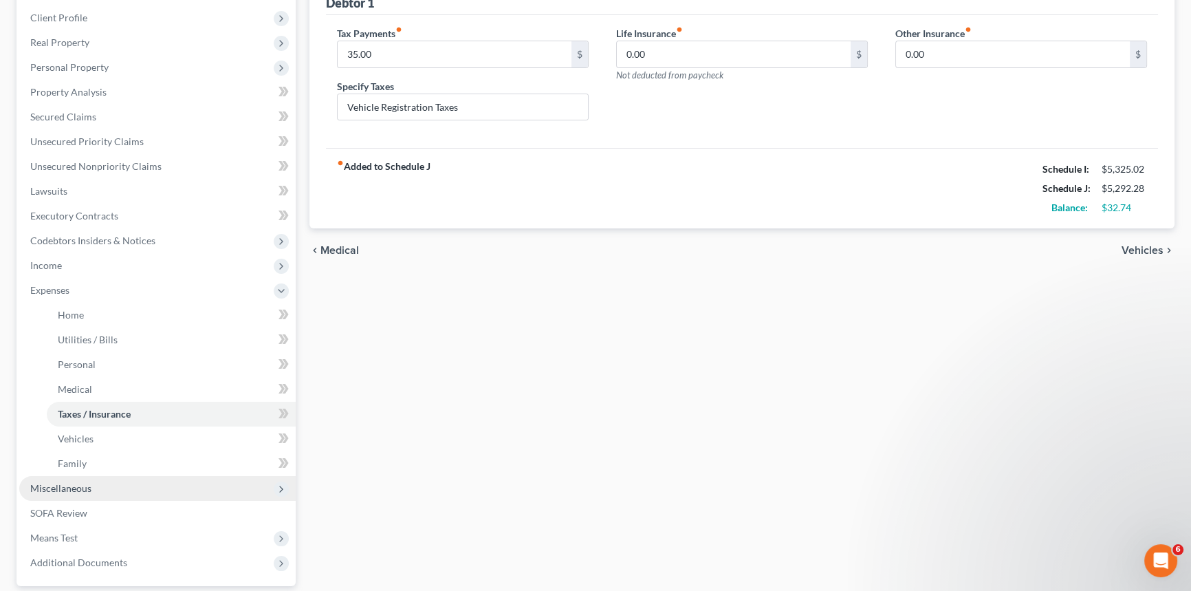
click at [55, 492] on span "Miscellaneous" at bounding box center [157, 488] width 276 height 25
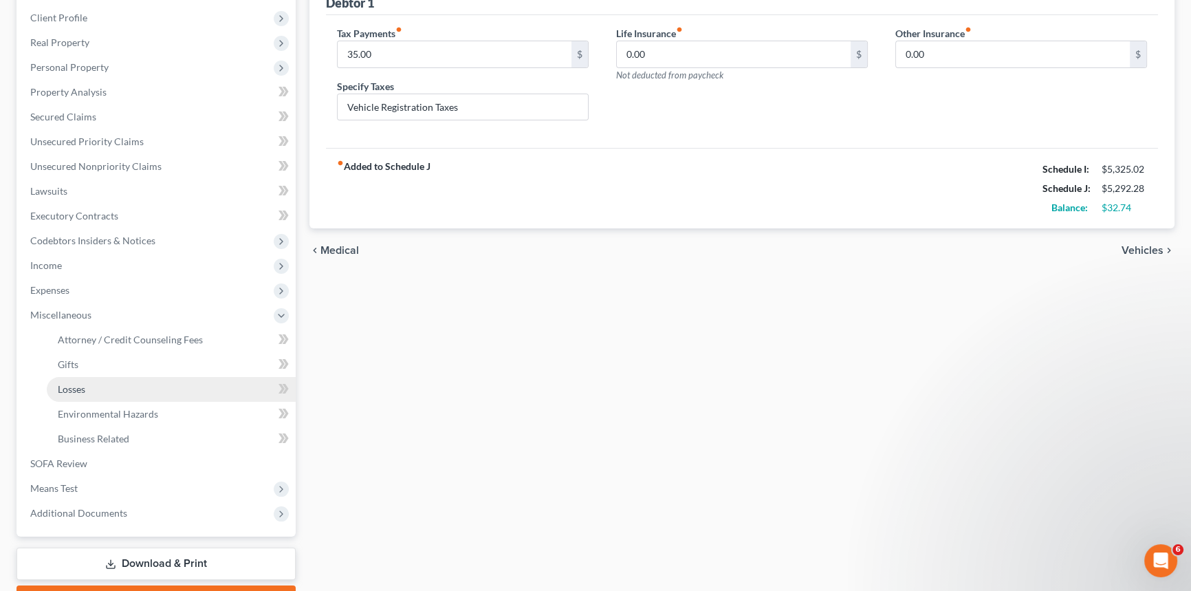
click at [78, 389] on span "Losses" at bounding box center [72, 389] width 28 height 12
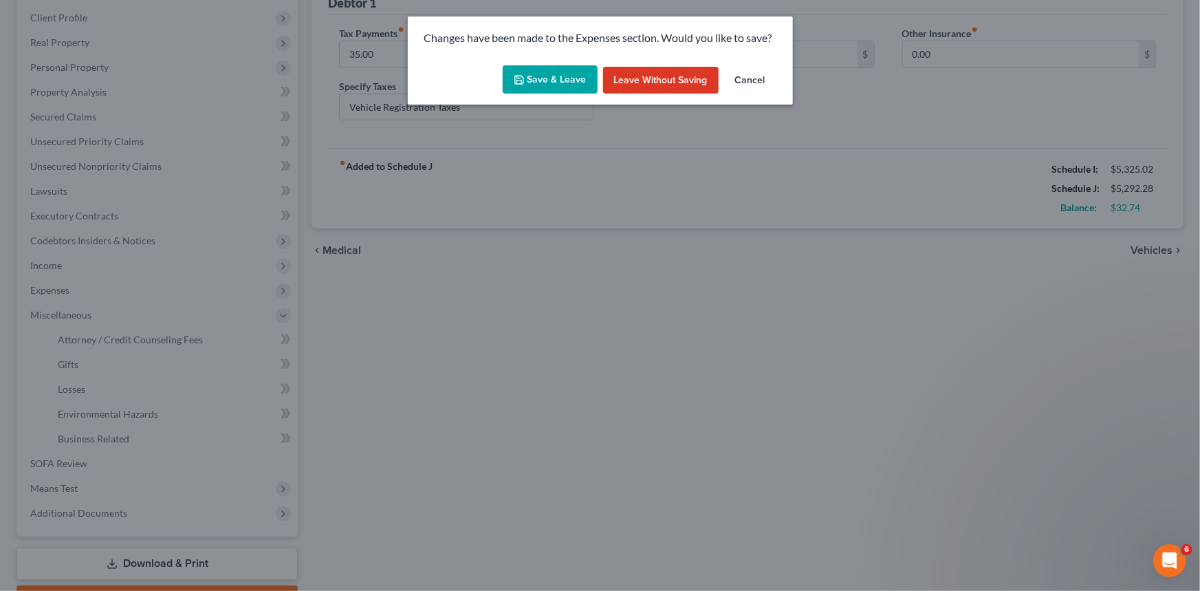
click at [534, 80] on button "Save & Leave" at bounding box center [550, 79] width 95 height 29
